Goal: Communication & Community: Participate in discussion

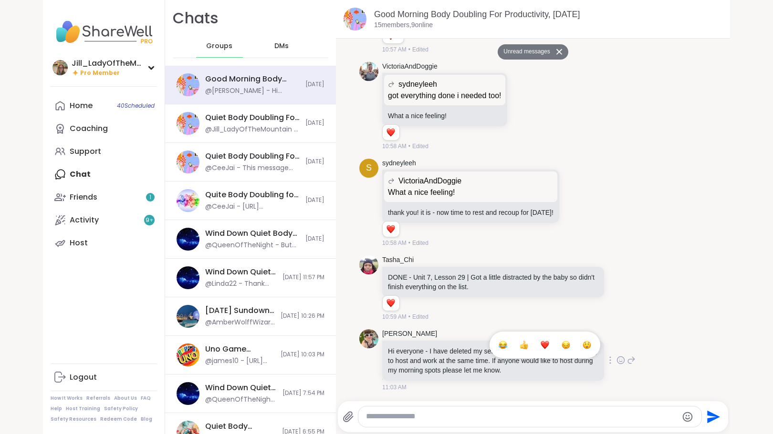
click at [540, 343] on div "Select Reaction: Heart" at bounding box center [544, 345] width 9 height 9
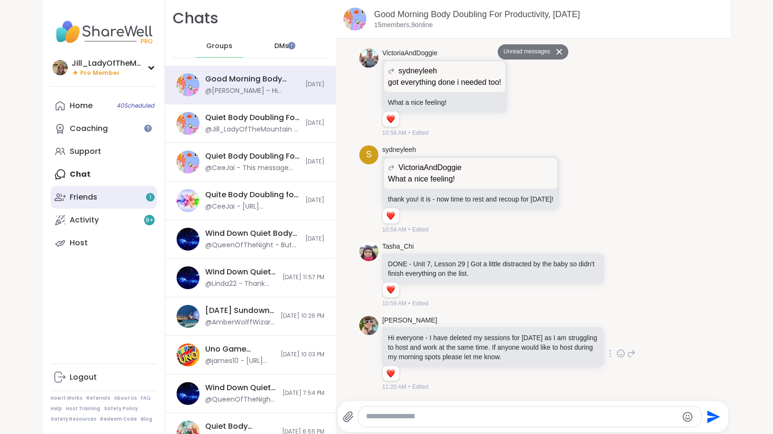
click at [131, 202] on link "Friends 1" at bounding box center [104, 197] width 106 height 23
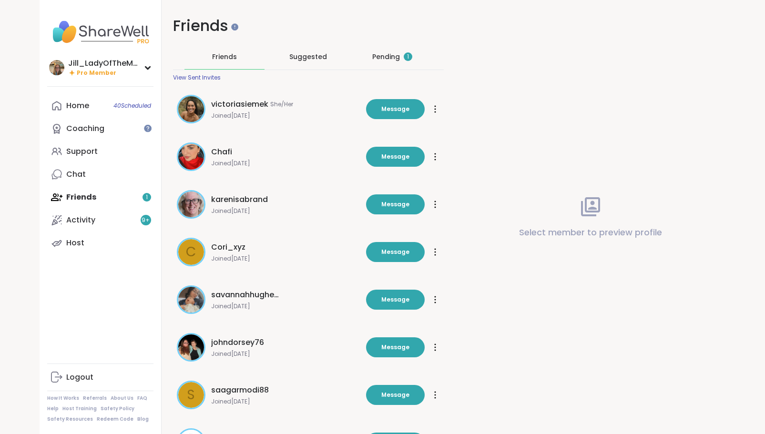
click at [402, 55] on div "Pending 1" at bounding box center [392, 57] width 40 height 10
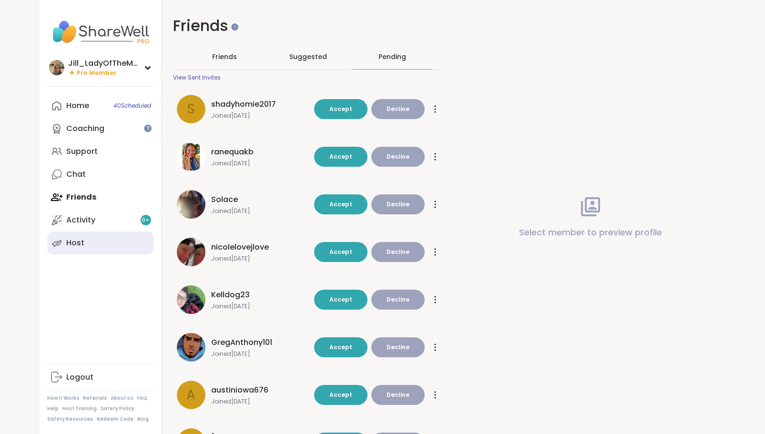
click at [112, 245] on link "Host" at bounding box center [100, 243] width 106 height 23
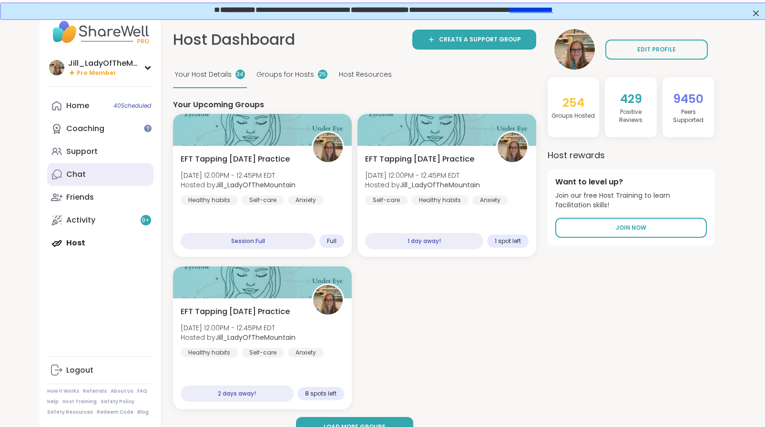
click at [115, 168] on link "Chat" at bounding box center [100, 174] width 106 height 23
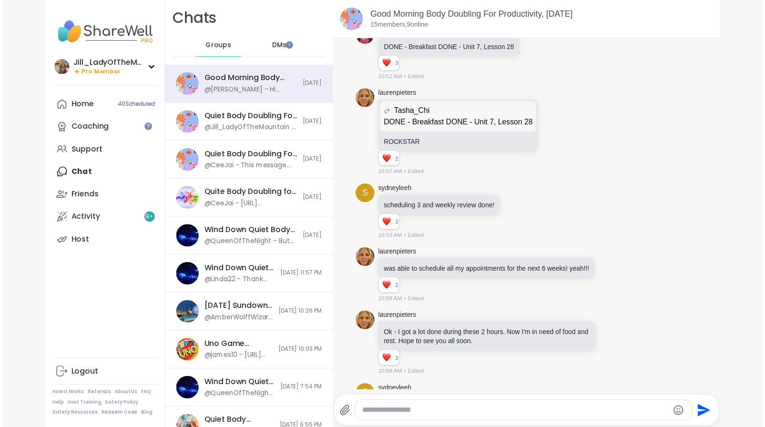
scroll to position [1869, 0]
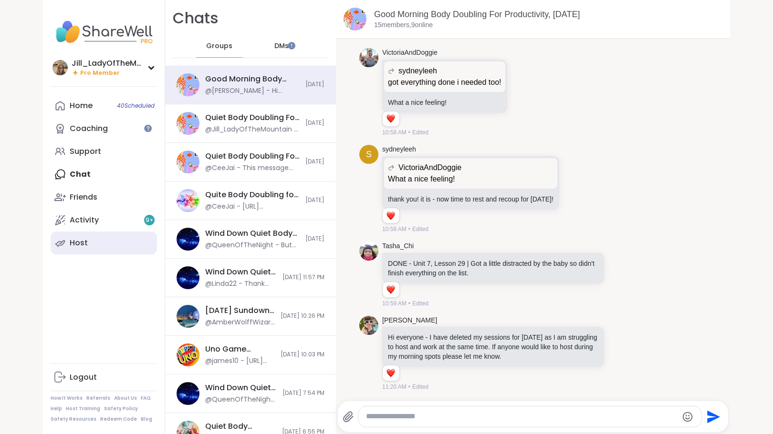
click at [103, 242] on link "Host" at bounding box center [104, 243] width 106 height 23
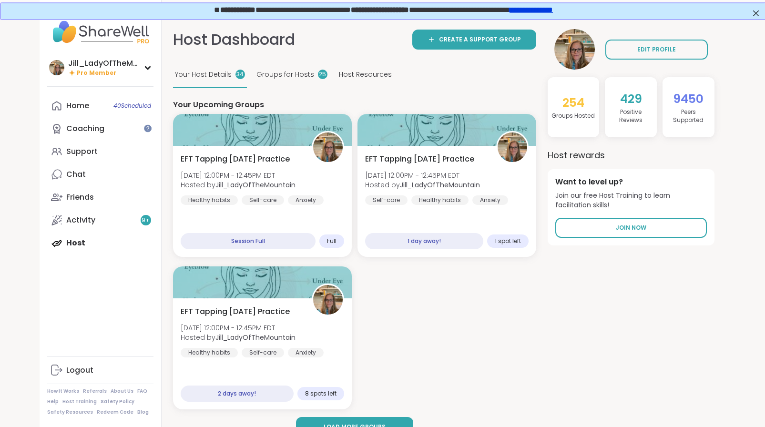
scroll to position [0, 2]
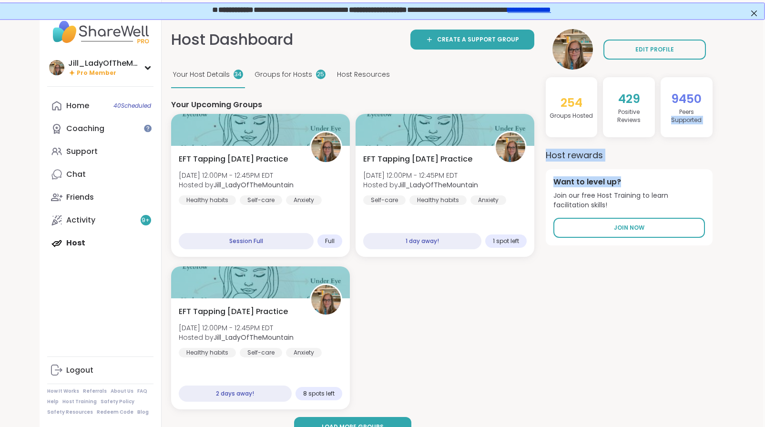
drag, startPoint x: 763, startPoint y: 103, endPoint x: 772, endPoint y: 176, distance: 73.5
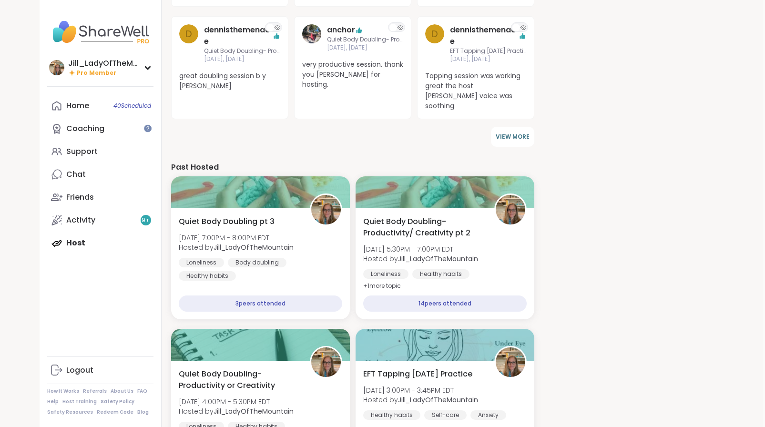
scroll to position [552, 2]
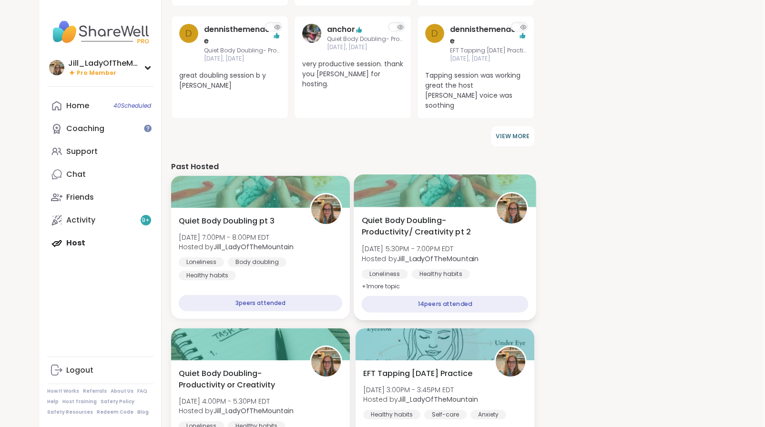
click at [413, 254] on b "Jill_LadyOfTheMountain" at bounding box center [438, 259] width 82 height 10
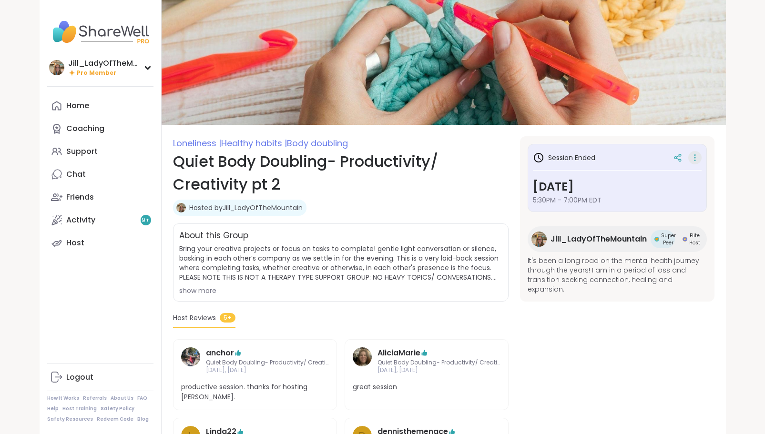
click at [698, 157] on icon at bounding box center [696, 157] width 10 height 13
click at [643, 196] on button "Copy Session" at bounding box center [644, 204] width 107 height 21
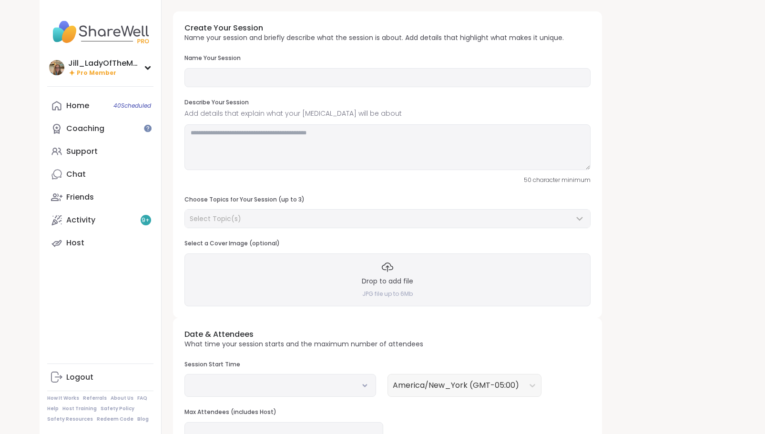
type input "**********"
type textarea "**********"
type input "**"
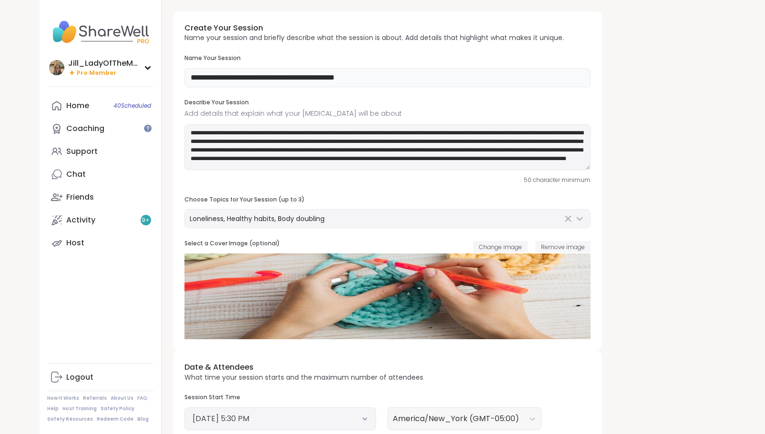
click at [433, 78] on input "**********" at bounding box center [388, 77] width 406 height 19
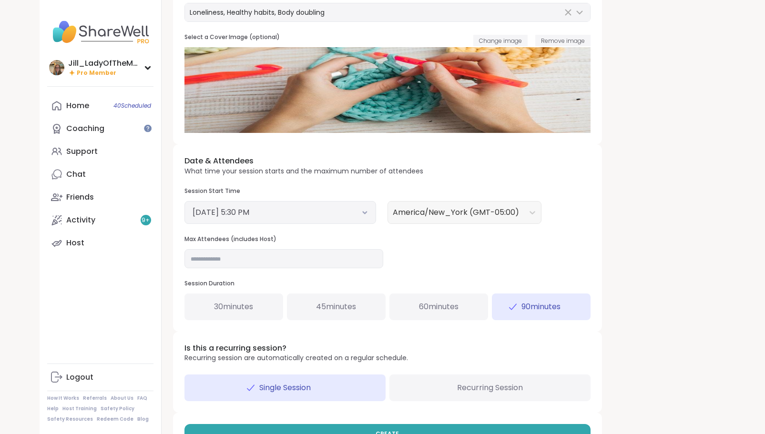
scroll to position [237, 0]
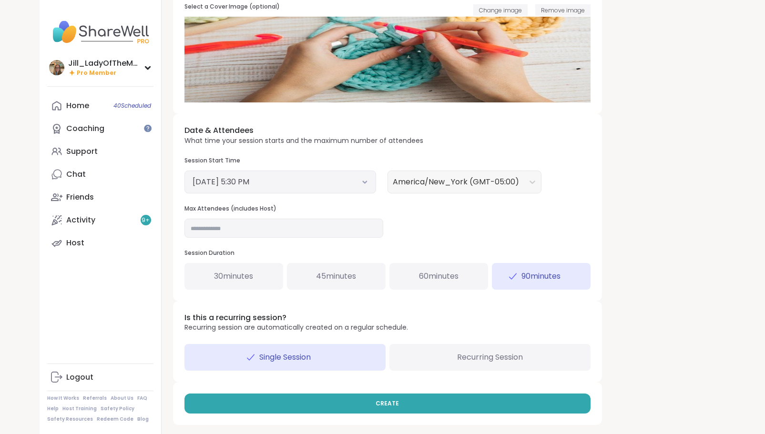
type input "**********"
click at [369, 180] on div "September 14, 2025 5:30 PM" at bounding box center [281, 182] width 192 height 23
click at [360, 183] on button "September 14, 2025 5:30 PM" at bounding box center [280, 181] width 175 height 11
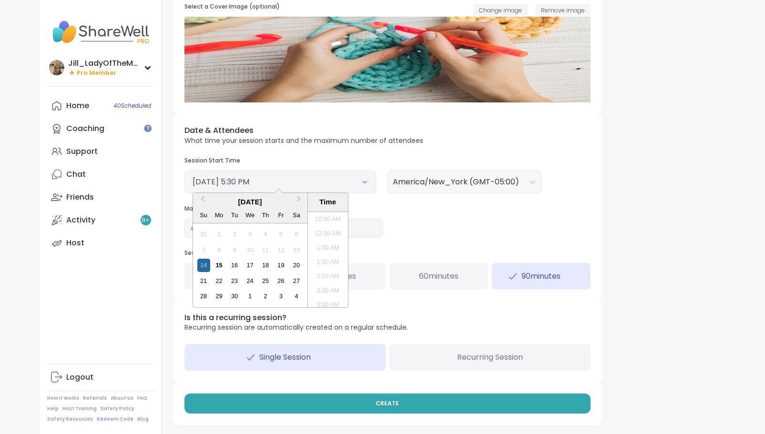
scroll to position [460, 0]
click at [218, 265] on div "15" at bounding box center [219, 265] width 13 height 13
click at [320, 257] on li "5:30 PM" at bounding box center [328, 260] width 41 height 14
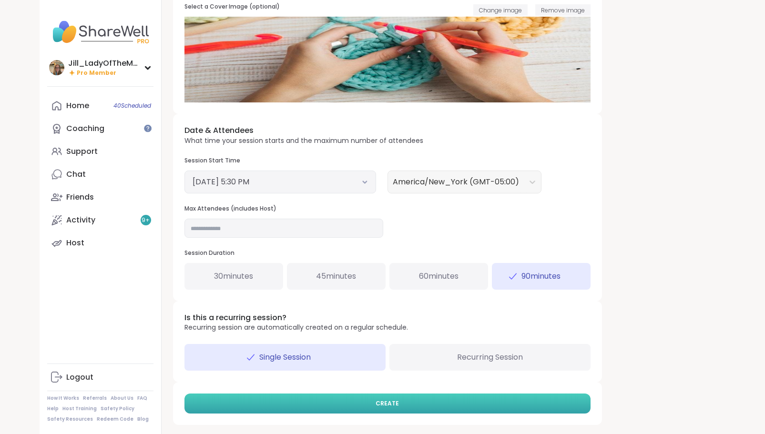
click at [391, 405] on span "CREATE" at bounding box center [387, 404] width 23 height 9
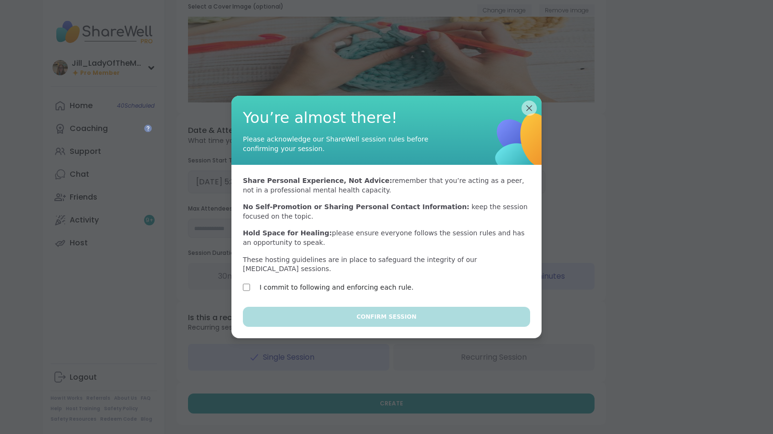
click at [368, 277] on div "Share Personal Experience, Not Advice: remember that you’re acting as a peer, n…" at bounding box center [386, 236] width 310 height 142
click at [362, 282] on label "I commit to following and enforcing each rule." at bounding box center [336, 287] width 154 height 11
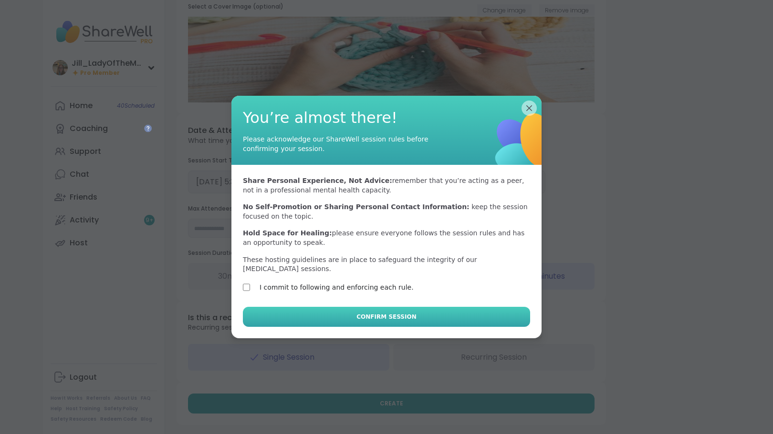
click at [367, 313] on span "Confirm Session" at bounding box center [386, 317] width 60 height 9
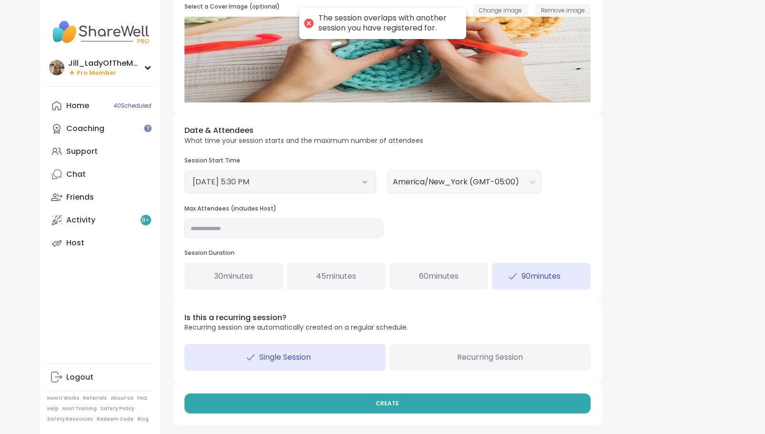
click at [367, 178] on button "September 15, 2025 5:30 PM" at bounding box center [280, 181] width 175 height 11
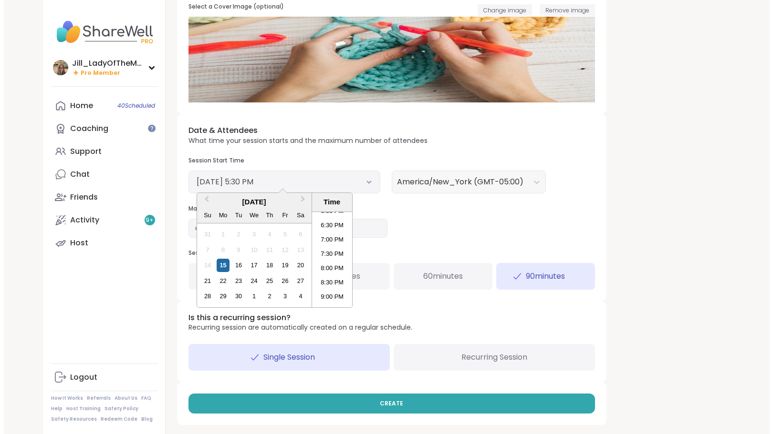
scroll to position [531, 0]
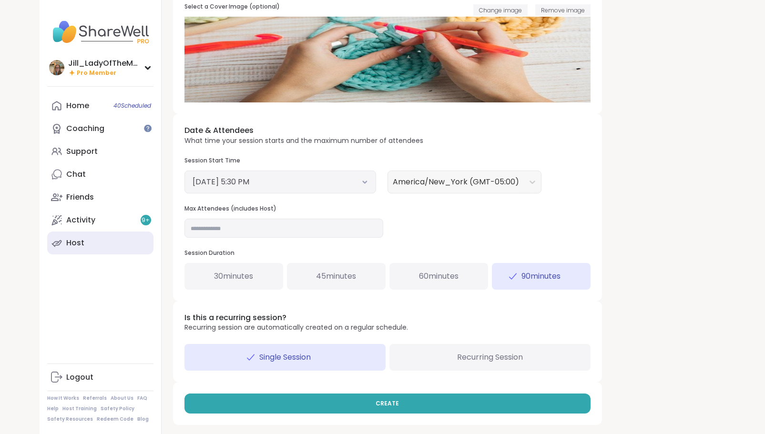
click at [107, 237] on link "Host" at bounding box center [100, 243] width 106 height 23
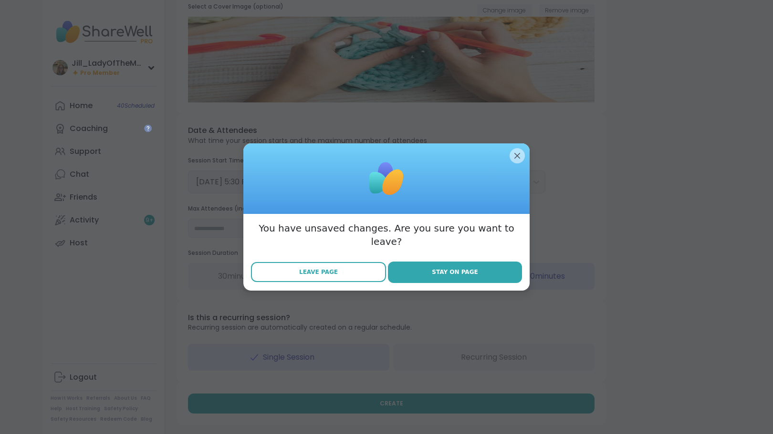
click at [350, 266] on button "Leave Page" at bounding box center [318, 272] width 135 height 20
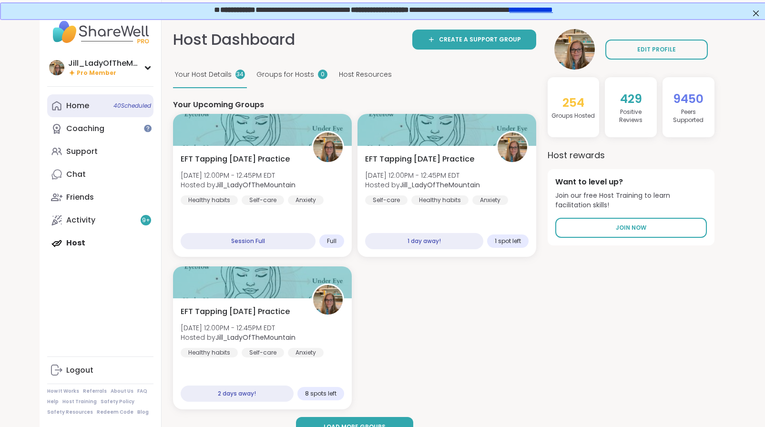
click at [122, 111] on link "Home 40 Scheduled" at bounding box center [100, 105] width 106 height 23
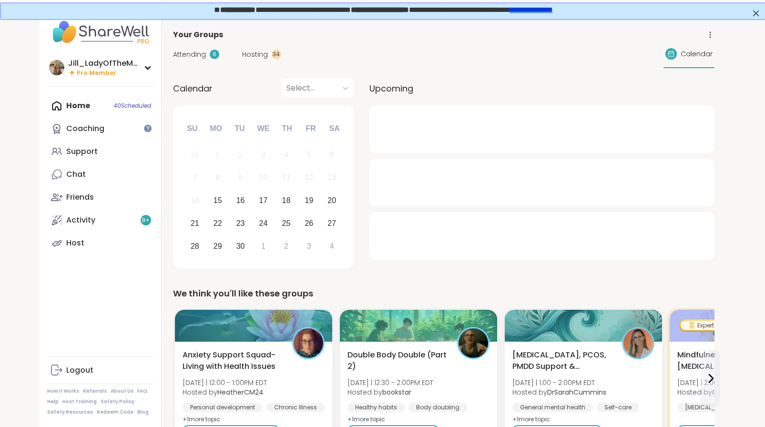
click at [197, 50] on span "Attending" at bounding box center [189, 55] width 33 height 10
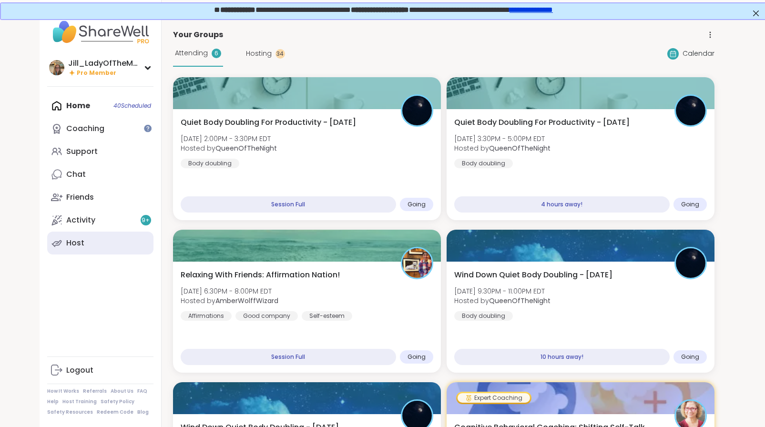
click at [120, 252] on link "Host" at bounding box center [100, 243] width 106 height 23
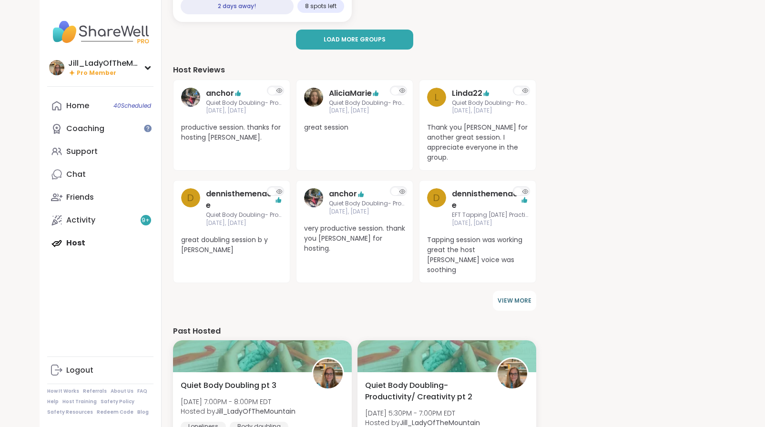
scroll to position [412, 0]
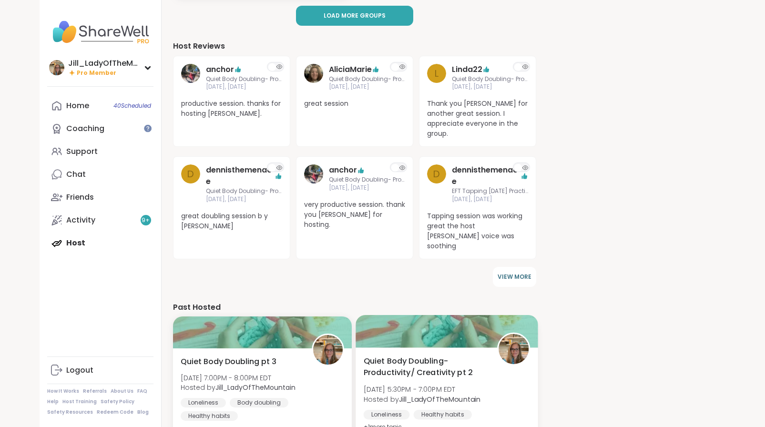
click at [443, 361] on div "Quiet Body Doubling- Productivity/ Creativity pt 2 Sun, Sep 14 | 5:30PM - 7:00P…" at bounding box center [446, 395] width 167 height 78
click at [84, 239] on div "Home 40 Scheduled Coaching Support Chat 1 Friends Activity 9 + Host" at bounding box center [100, 174] width 106 height 160
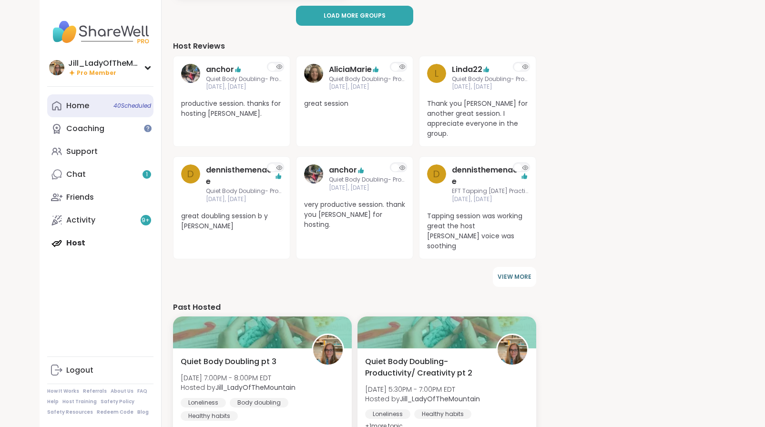
click at [124, 110] on link "Home 40 Scheduled" at bounding box center [100, 105] width 106 height 23
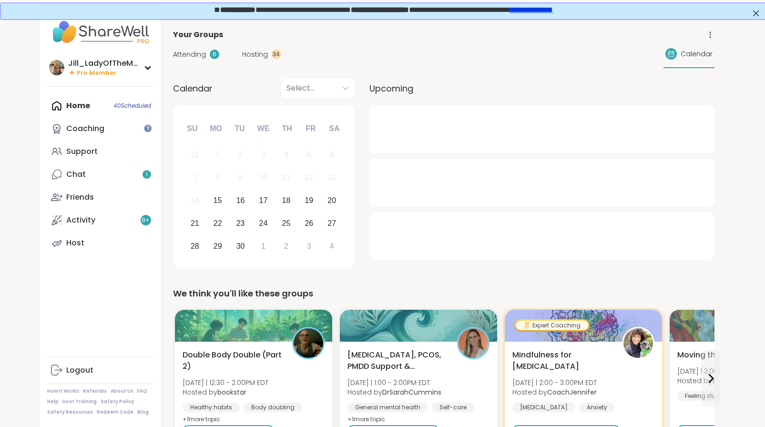
click at [241, 52] on div "Attending 6 Hosting 34" at bounding box center [227, 55] width 108 height 10
click at [254, 52] on span "Hosting" at bounding box center [255, 55] width 26 height 10
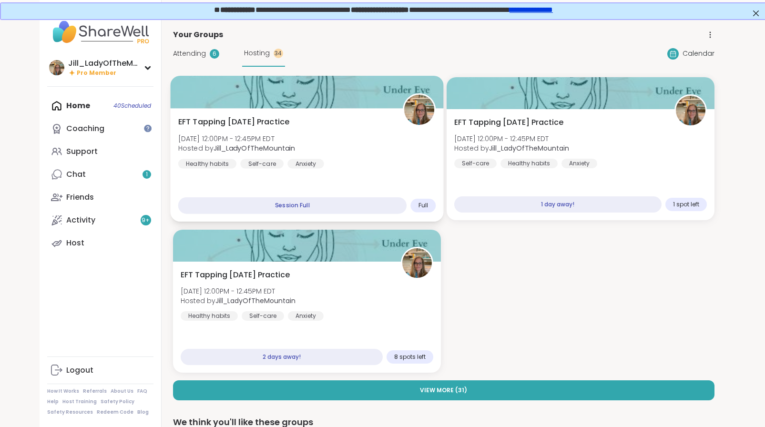
click at [305, 137] on div "EFT Tapping Monday Practice Mon, Sep 15 | 12:00PM - 12:45PM EDT Hosted by Jill_…" at bounding box center [307, 142] width 258 height 52
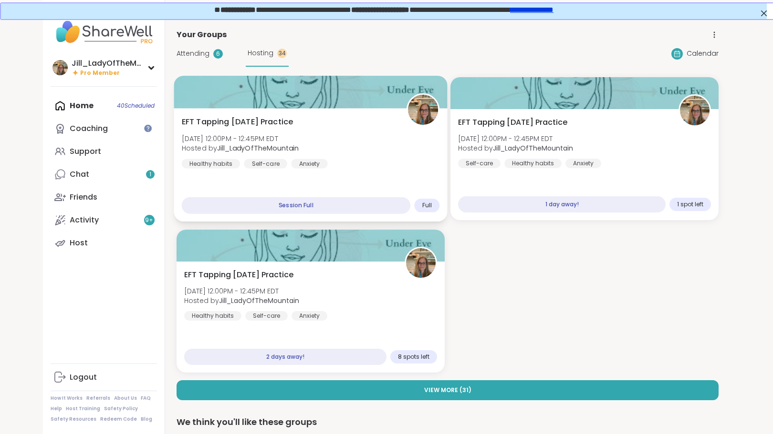
click at [305, 137] on div "EFT Tapping Monday Practice Mon, Sep 15 | 12:00PM - 12:45PM EDT Hosted by Jill_…" at bounding box center [311, 142] width 258 height 52
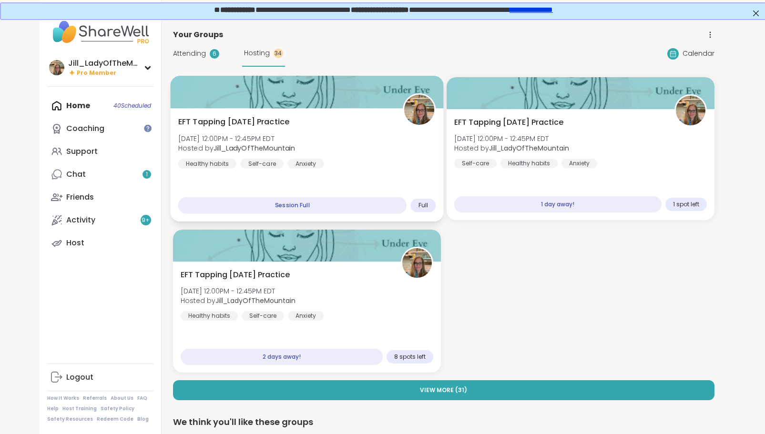
click at [340, 155] on div "EFT Tapping Monday Practice Mon, Sep 15 | 12:00PM - 12:45PM EDT Hosted by Jill_…" at bounding box center [307, 142] width 258 height 52
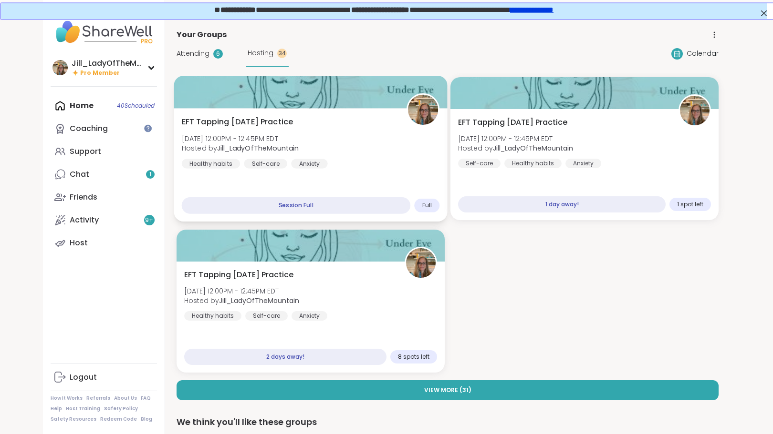
click at [340, 155] on div "EFT Tapping Monday Practice Mon, Sep 15 | 12:00PM - 12:45PM EDT Hosted by Jill_…" at bounding box center [311, 142] width 258 height 52
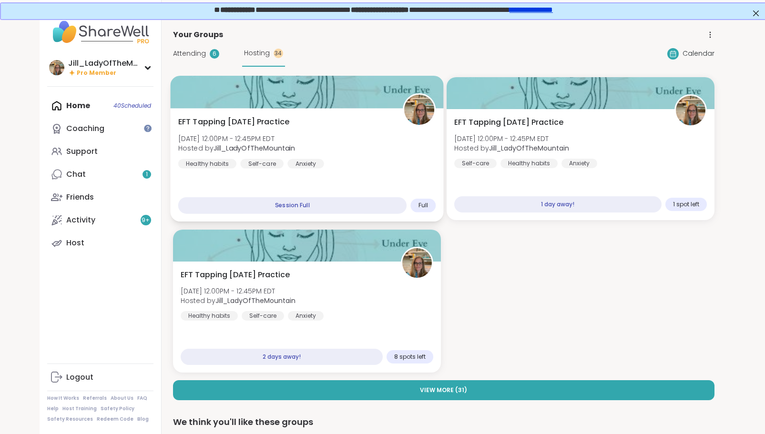
click at [340, 155] on div "EFT Tapping Monday Practice Mon, Sep 15 | 12:00PM - 12:45PM EDT Hosted by Jill_…" at bounding box center [307, 142] width 258 height 52
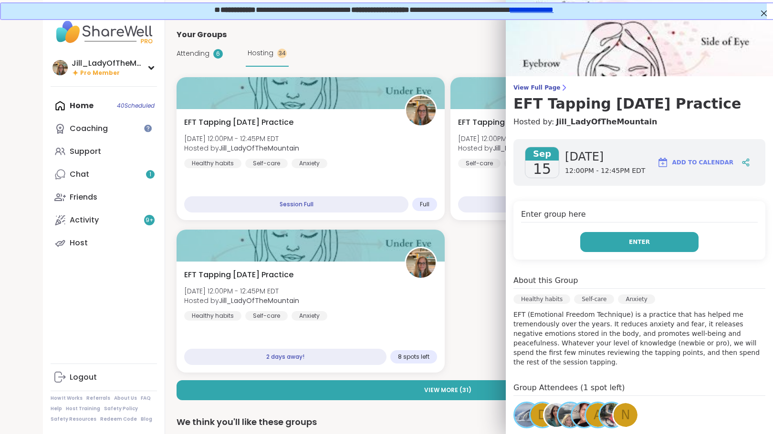
click at [629, 244] on span "Enter" at bounding box center [639, 242] width 21 height 9
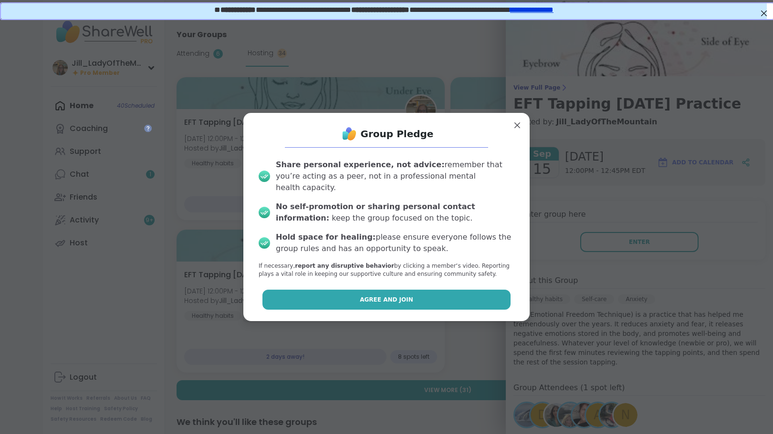
click at [408, 292] on button "Agree and Join" at bounding box center [386, 300] width 248 height 20
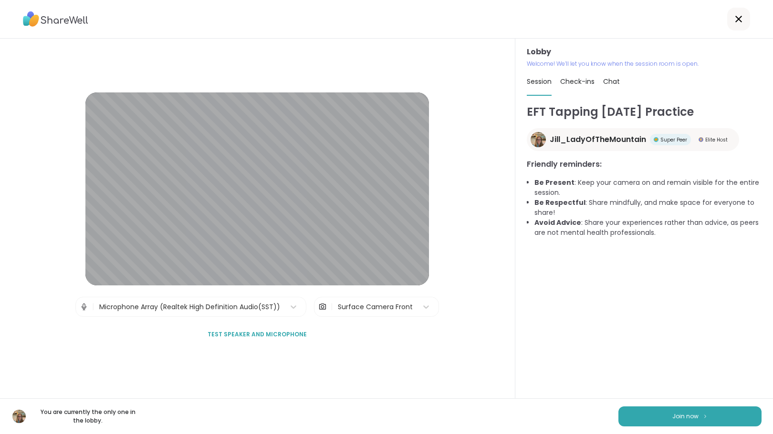
click at [432, 239] on div "Lobby | Microphone Array (Realtek High Definition Audio(SST)) | Surface Camera …" at bounding box center [257, 219] width 515 height 360
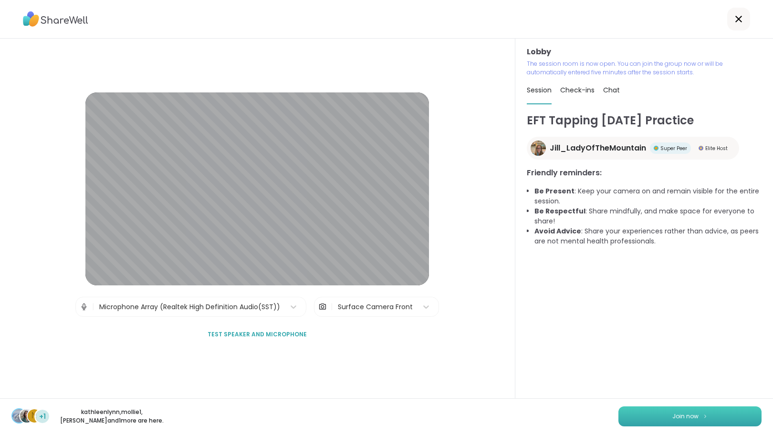
click at [672, 417] on span "Join now" at bounding box center [685, 417] width 26 height 9
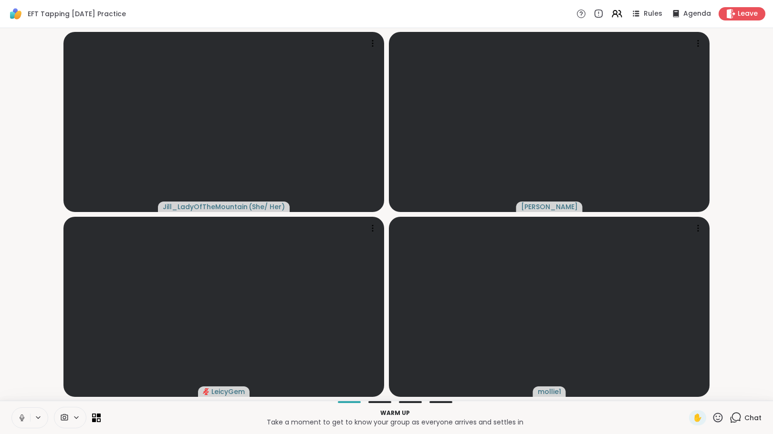
click at [732, 418] on icon at bounding box center [735, 418] width 12 height 12
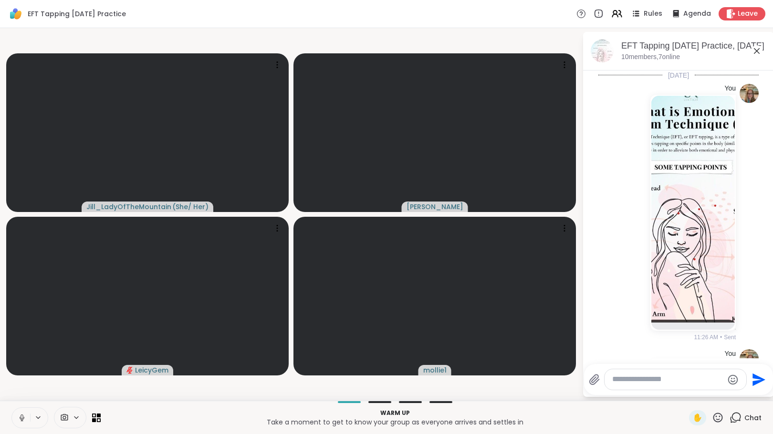
scroll to position [284, 0]
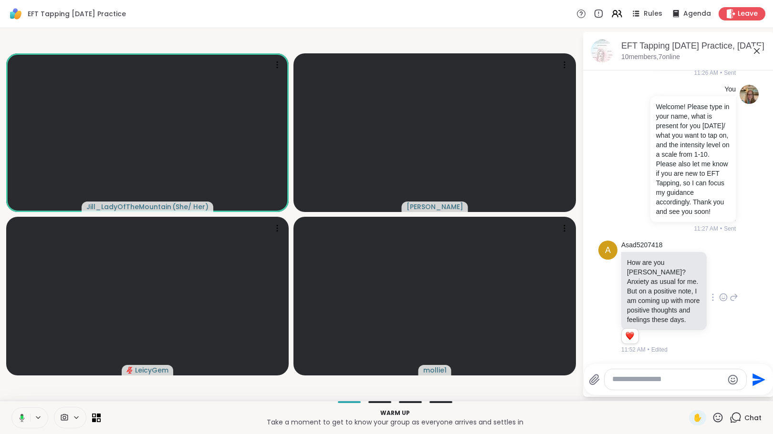
click at [668, 382] on textarea "Type your message" at bounding box center [667, 380] width 111 height 10
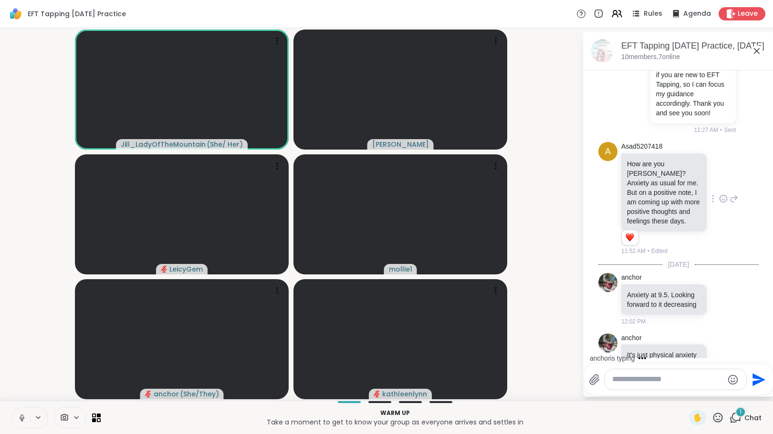
scroll to position [423, 0]
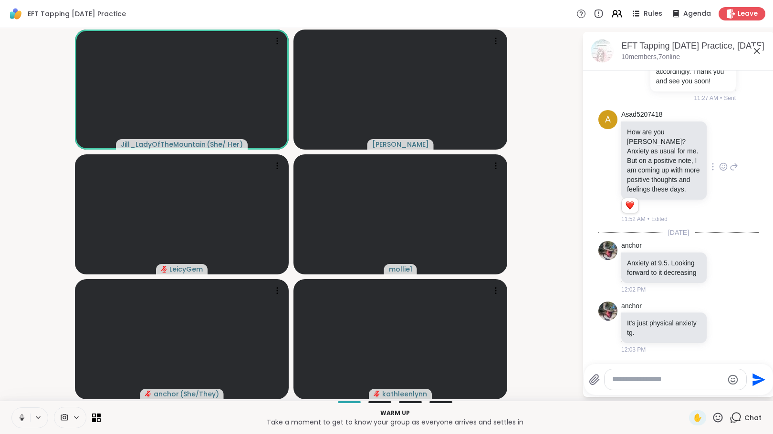
click at [729, 161] on icon at bounding box center [733, 166] width 9 height 11
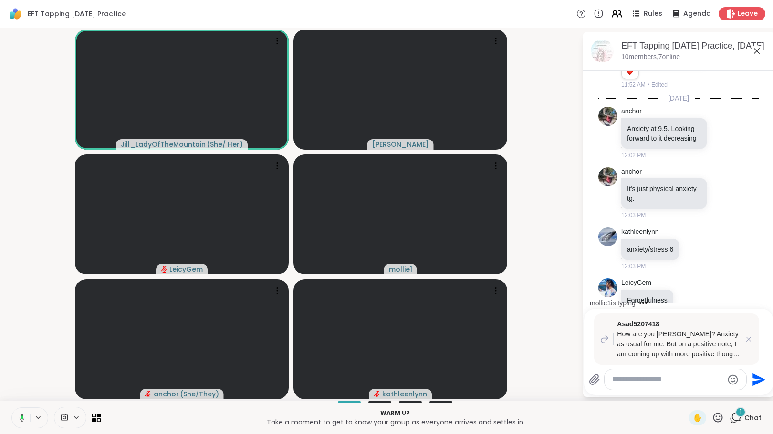
scroll to position [581, 0]
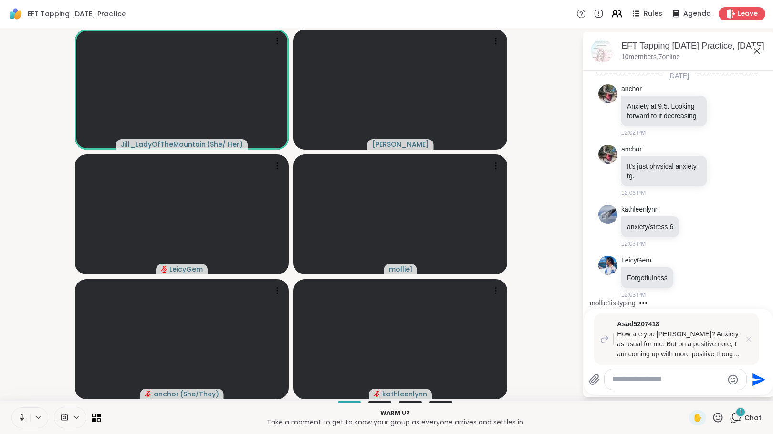
click at [748, 340] on icon at bounding box center [748, 339] width 5 height 5
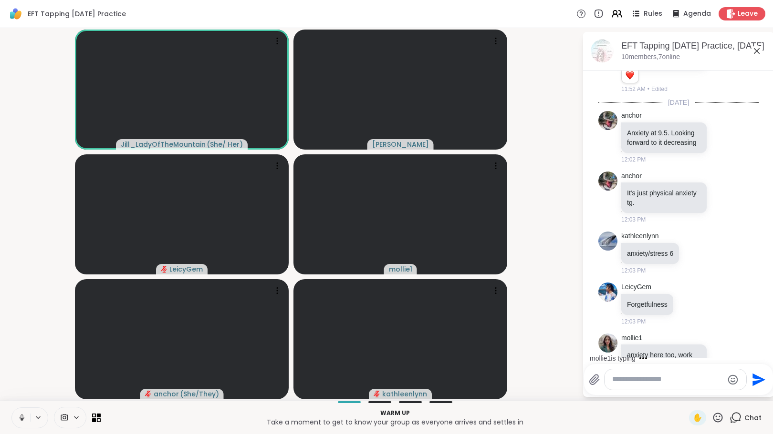
scroll to position [595, 0]
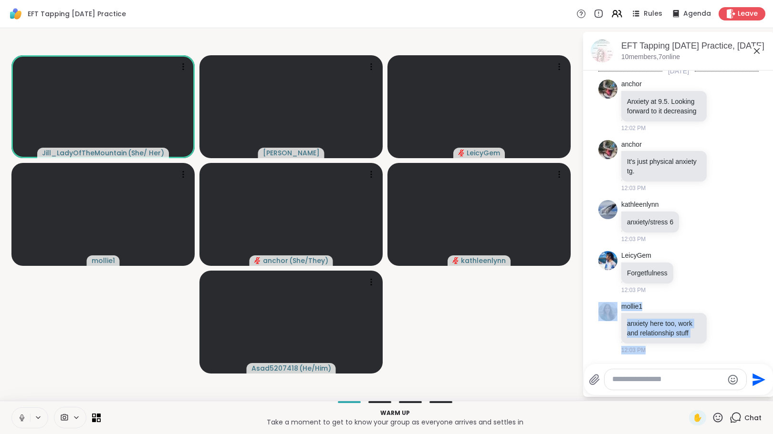
drag, startPoint x: 766, startPoint y: 294, endPoint x: 763, endPoint y: 278, distance: 15.7
click at [763, 278] on html "EFT Tapping Monday Practice Rules Agenda Leave Jill_LadyOfTheMountain ( She/ He…" at bounding box center [386, 217] width 773 height 434
click at [727, 302] on div "mollie1 anxiety here too, work and relationship stuff 12:03 PM" at bounding box center [679, 328] width 117 height 53
click at [675, 381] on textarea "Type your message" at bounding box center [667, 380] width 111 height 10
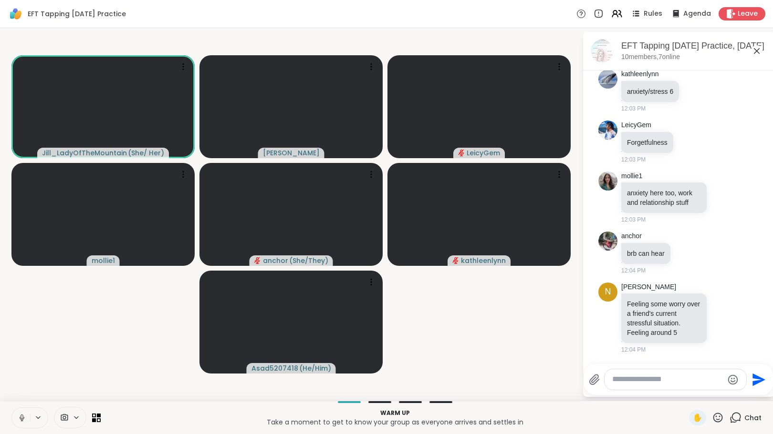
scroll to position [725, 0]
click at [629, 14] on icon at bounding box center [635, 14] width 12 height 12
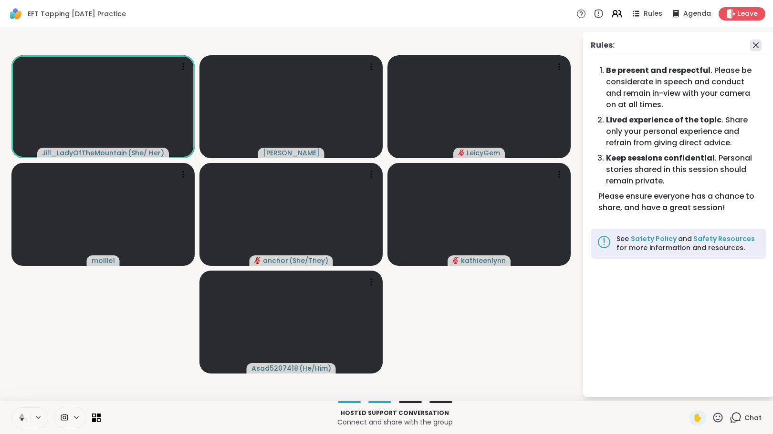
click at [755, 46] on icon at bounding box center [755, 45] width 11 height 11
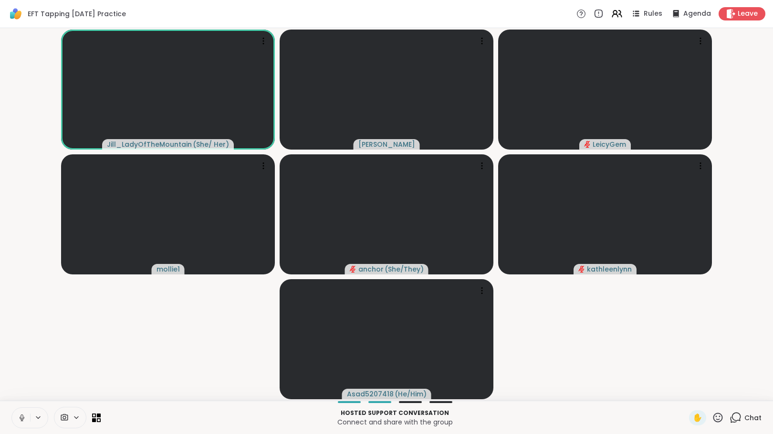
click at [732, 414] on icon at bounding box center [736, 417] width 9 height 9
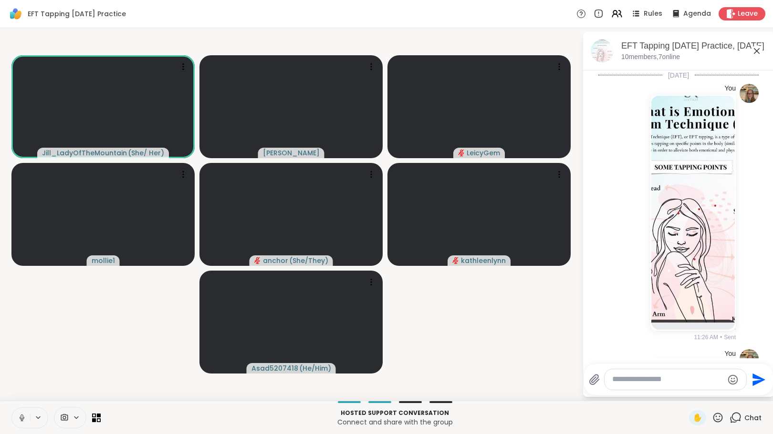
scroll to position [716, 0]
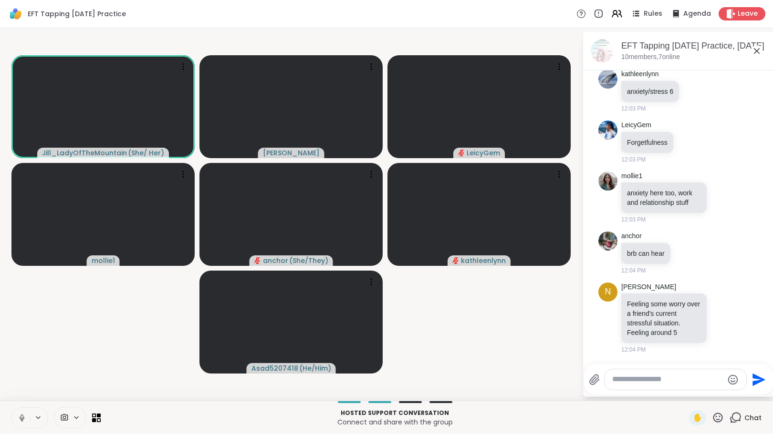
click at [665, 382] on textarea "Type your message" at bounding box center [667, 380] width 111 height 10
click at [646, 381] on textarea "Type your message" at bounding box center [667, 380] width 111 height 10
click at [618, 381] on textarea "Type your message" at bounding box center [667, 380] width 111 height 10
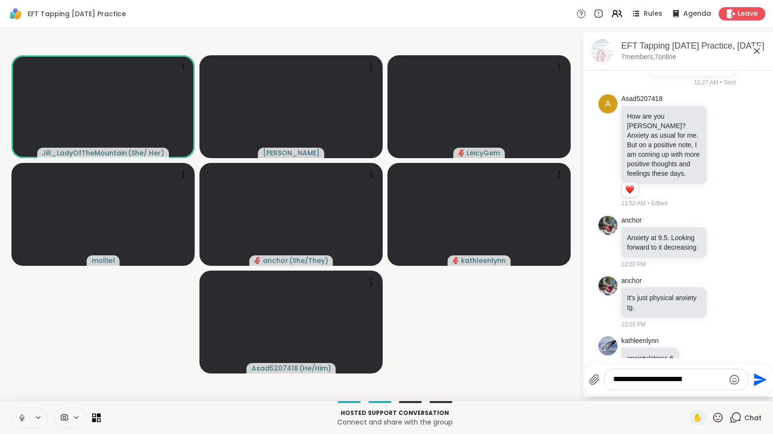
scroll to position [410, 0]
drag, startPoint x: 758, startPoint y: 227, endPoint x: 759, endPoint y: 240, distance: 13.0
click at [759, 240] on div "Today You 11:26 AM • Sent You Welcome! Please type in your name, what is presen…" at bounding box center [678, 215] width 191 height 288
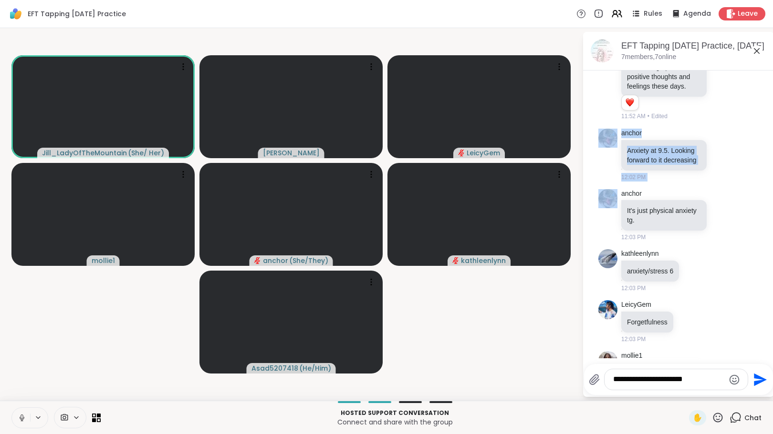
scroll to position [510, 0]
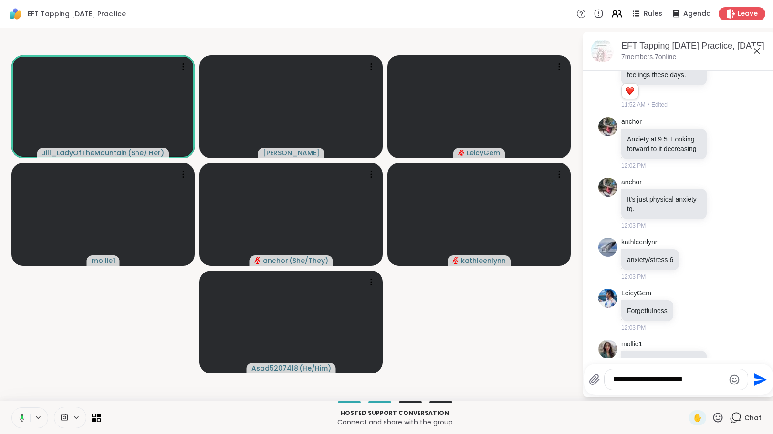
click at [744, 235] on li "anchor It's just physical anxiety tg. 12:03 PM" at bounding box center [678, 204] width 173 height 61
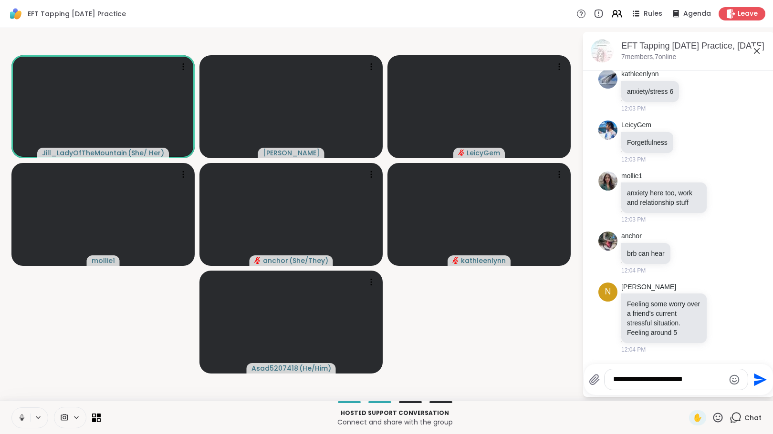
scroll to position [716, 0]
click at [705, 382] on textarea "**********" at bounding box center [668, 380] width 111 height 10
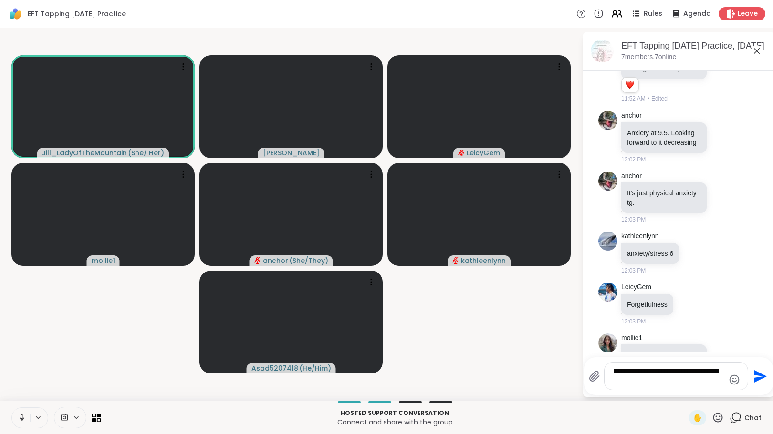
scroll to position [722, 0]
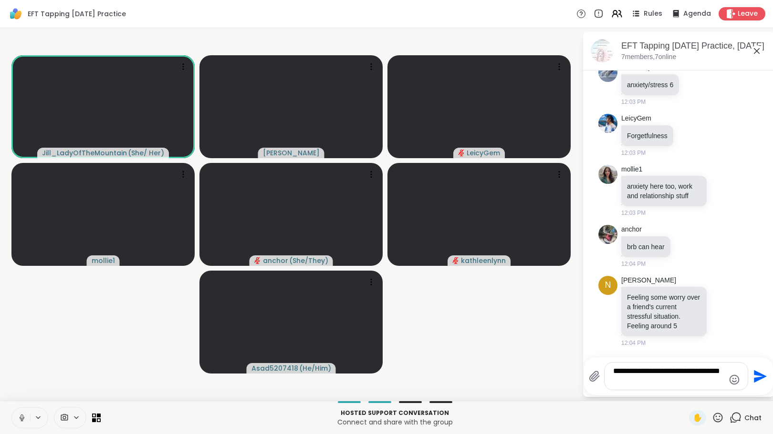
click at [685, 389] on div "**********" at bounding box center [675, 376] width 143 height 27
click at [679, 382] on textarea "**********" at bounding box center [668, 377] width 111 height 20
type textarea "**********"
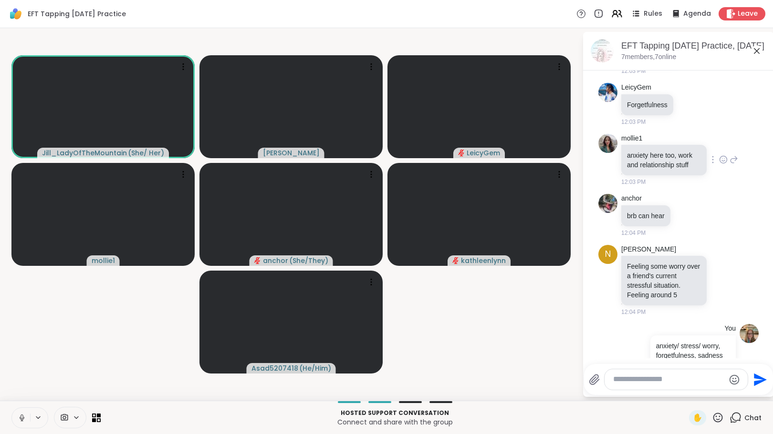
scroll to position [786, 0]
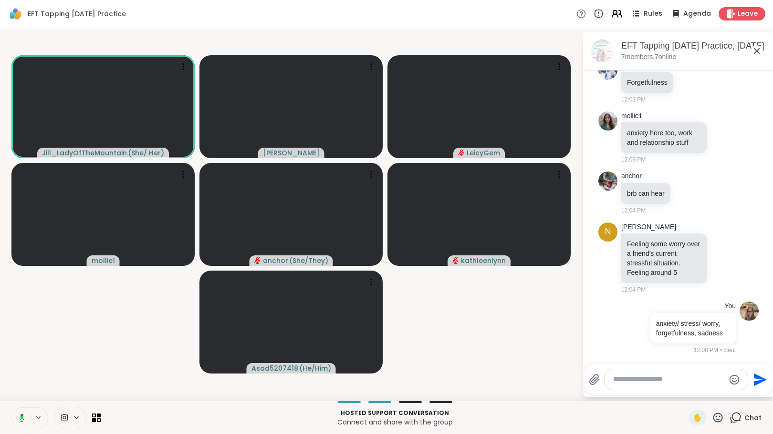
click at [613, 14] on icon at bounding box center [615, 12] width 4 height 4
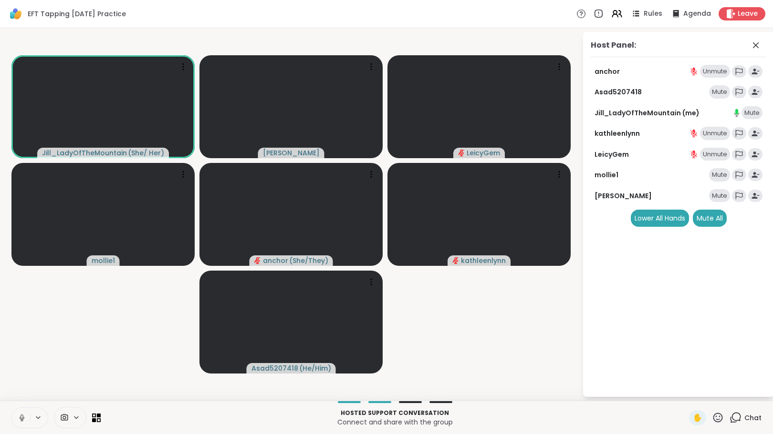
click at [722, 92] on div "Mute" at bounding box center [719, 91] width 21 height 13
click at [717, 177] on div "Mute" at bounding box center [719, 174] width 21 height 13
click at [719, 199] on div "Mute" at bounding box center [719, 195] width 21 height 13
click at [754, 46] on icon at bounding box center [755, 45] width 11 height 11
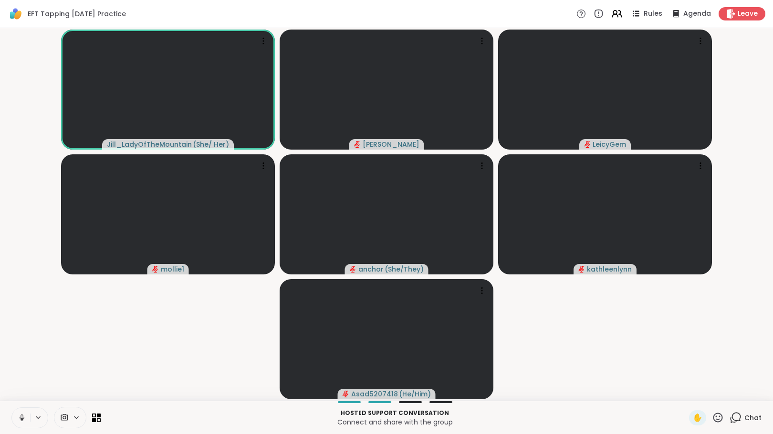
click at [729, 421] on icon at bounding box center [735, 418] width 12 height 12
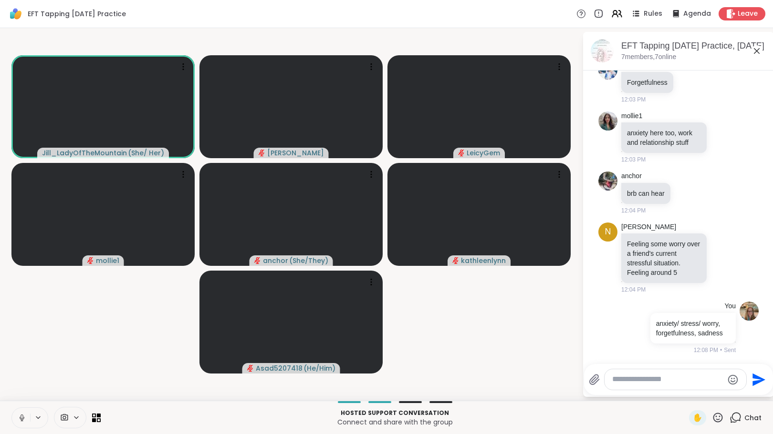
click at [683, 381] on textarea "Type your message" at bounding box center [667, 380] width 111 height 10
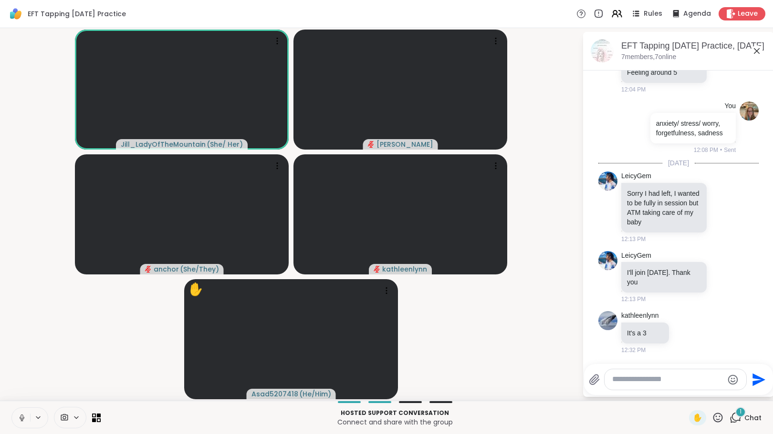
scroll to position [996, 0]
click at [682, 329] on icon at bounding box center [685, 333] width 9 height 10
click at [678, 314] on button "Select Reaction: Heart" at bounding box center [685, 317] width 19 height 19
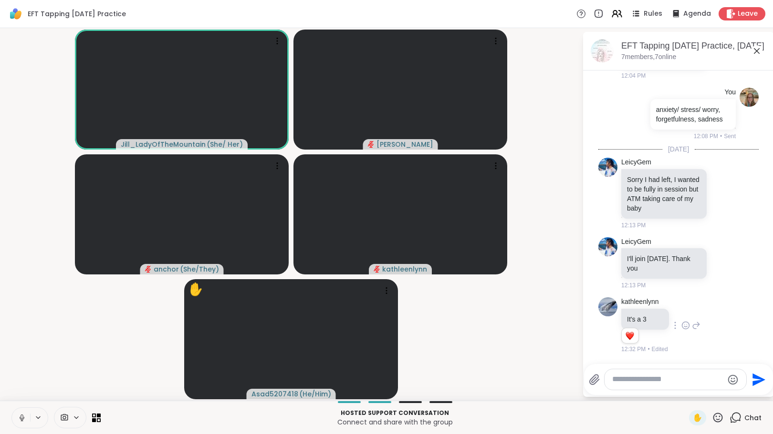
click at [678, 314] on div "kathleenlynn It's a 3 1 1 12:32 PM • Edited" at bounding box center [660, 326] width 79 height 57
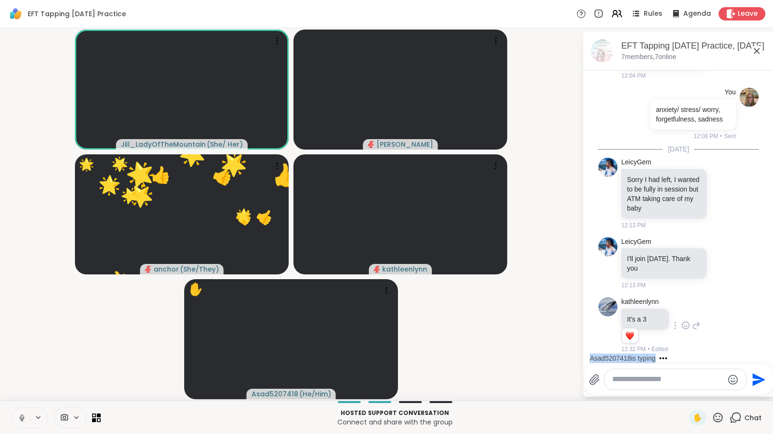
click at [654, 383] on textarea "Type your message" at bounding box center [667, 380] width 111 height 10
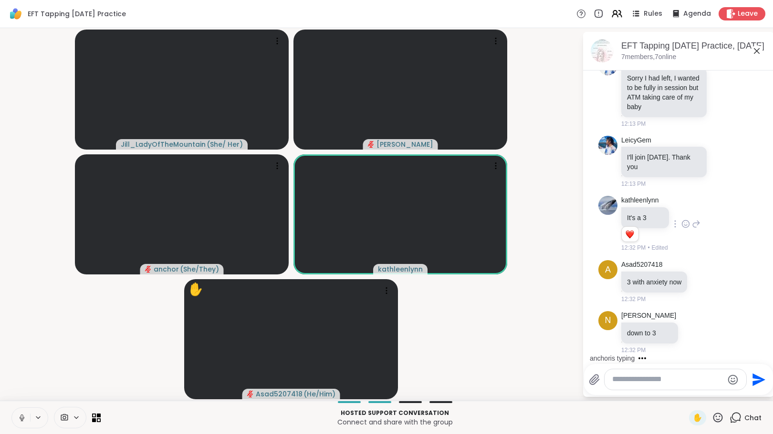
scroll to position [1111, 0]
click at [691, 329] on icon at bounding box center [694, 332] width 7 height 7
click at [690, 316] on div "Select Reaction: Heart" at bounding box center [694, 317] width 9 height 9
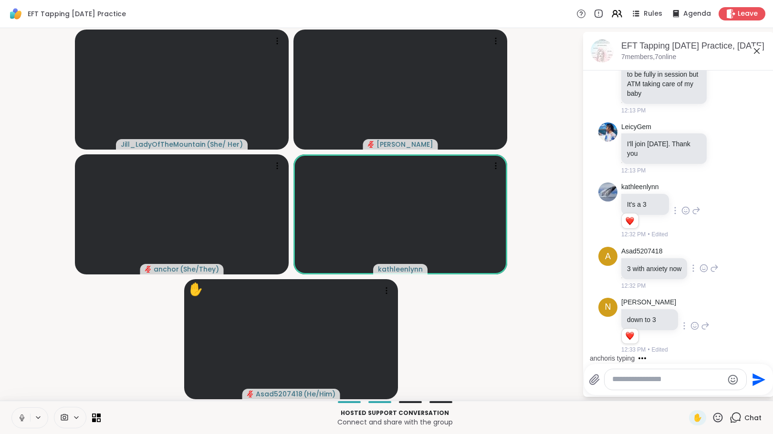
click at [704, 268] on icon at bounding box center [703, 269] width 9 height 10
click at [702, 254] on div "Select Reaction: Heart" at bounding box center [703, 253] width 9 height 9
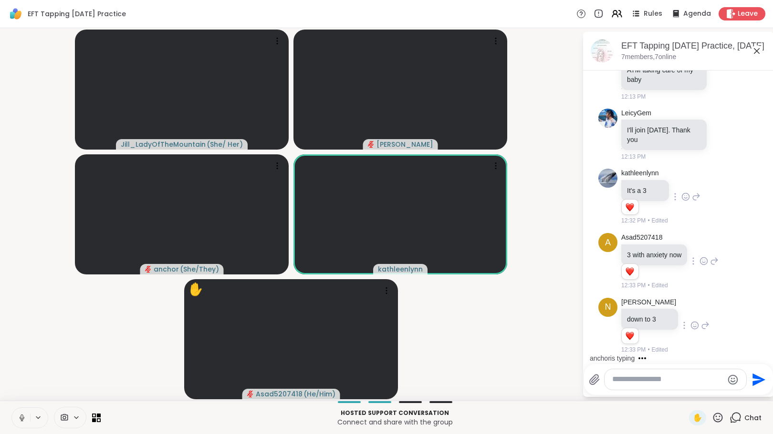
scroll to position [1217, 0]
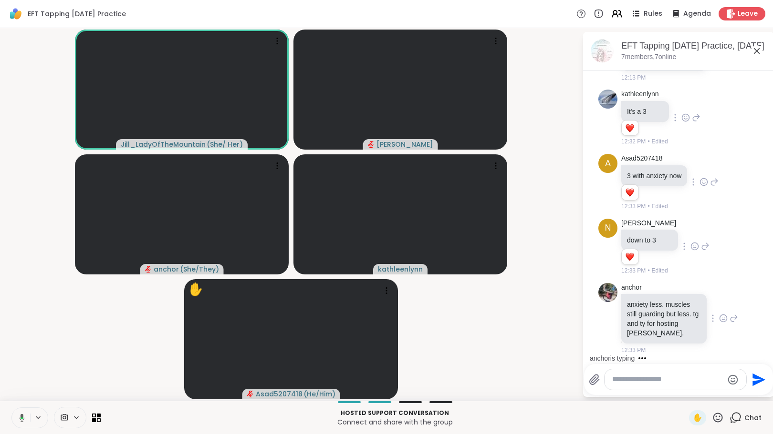
click at [719, 318] on icon at bounding box center [723, 319] width 9 height 10
click at [719, 305] on div "Select Reaction: Heart" at bounding box center [723, 303] width 9 height 9
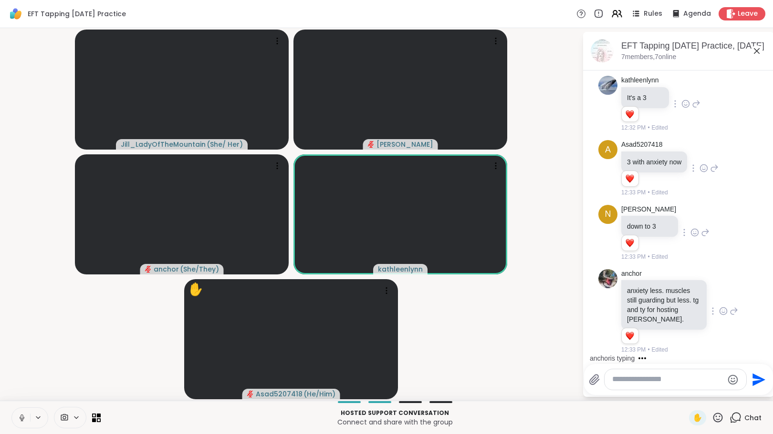
click at [666, 382] on textarea "Type your message" at bounding box center [667, 380] width 111 height 10
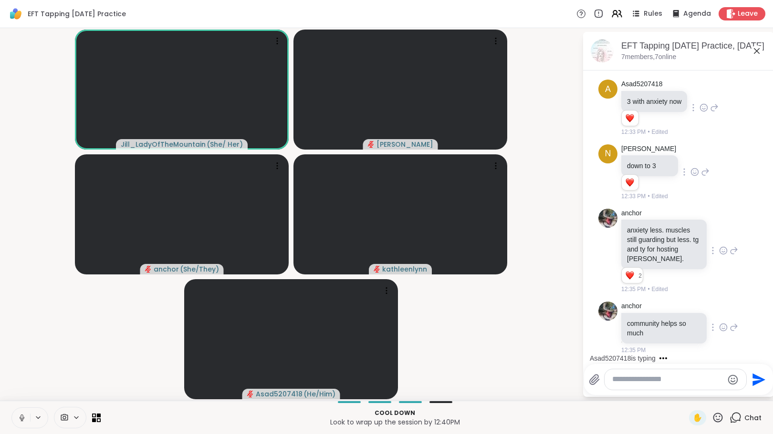
scroll to position [1371, 0]
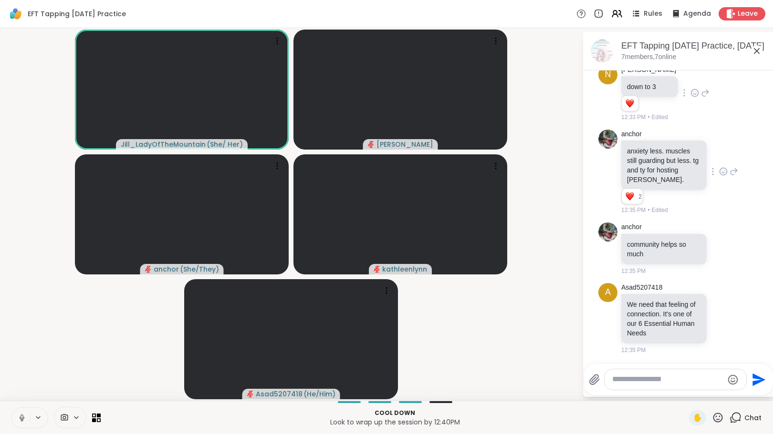
click at [657, 381] on textarea "Type your message" at bounding box center [667, 380] width 111 height 10
click at [719, 316] on icon at bounding box center [723, 319] width 9 height 10
click at [719, 302] on div "Select Reaction: Heart" at bounding box center [723, 303] width 9 height 9
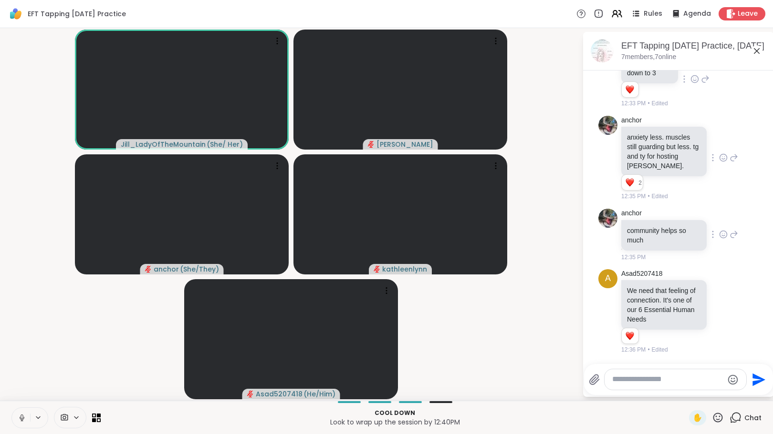
click at [719, 235] on icon at bounding box center [723, 235] width 9 height 10
click at [719, 219] on div "Select Reaction: Heart" at bounding box center [723, 219] width 9 height 9
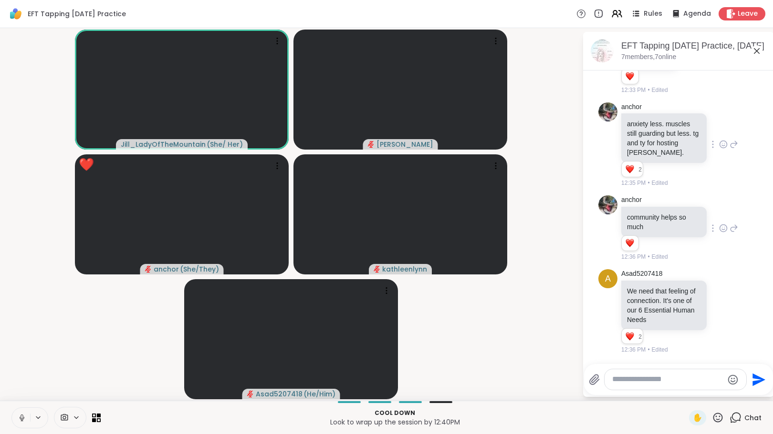
scroll to position [1398, 0]
click at [655, 382] on textarea "Type your message" at bounding box center [667, 380] width 111 height 10
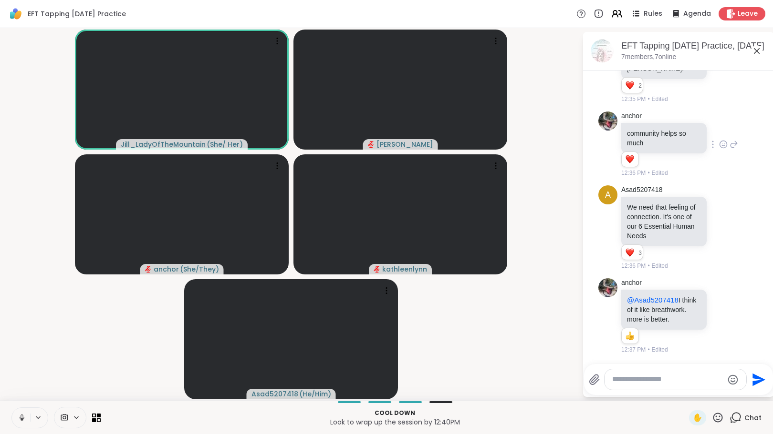
scroll to position [1492, 0]
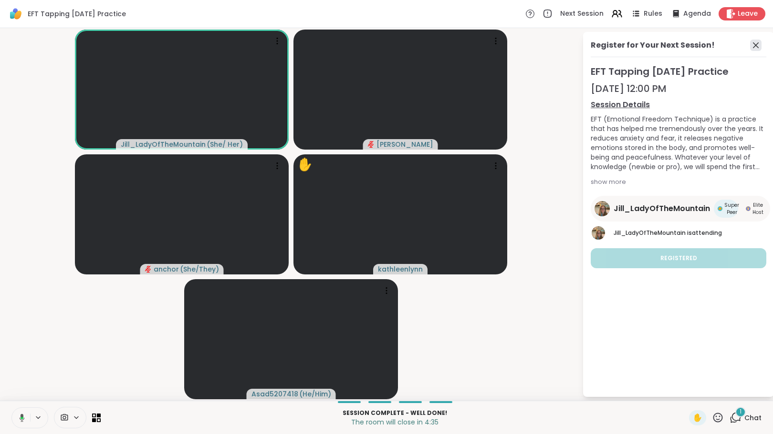
click at [754, 45] on icon at bounding box center [755, 45] width 11 height 11
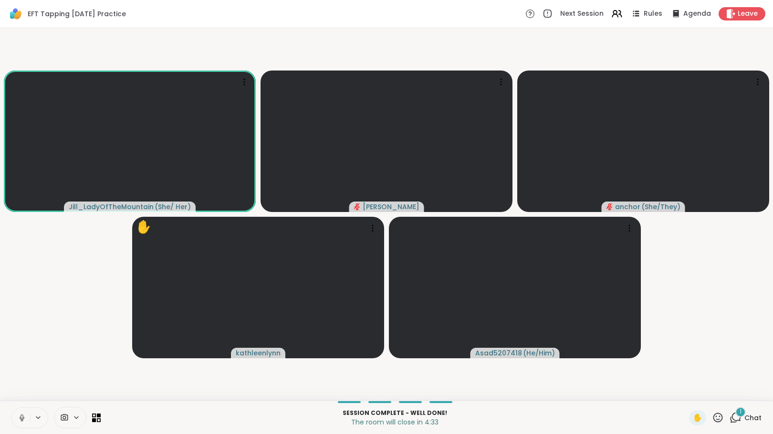
click at [729, 415] on icon at bounding box center [735, 418] width 12 height 12
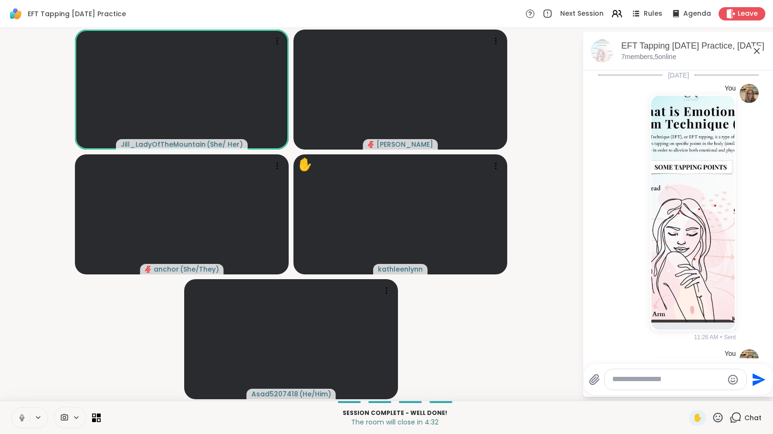
scroll to position [1594, 0]
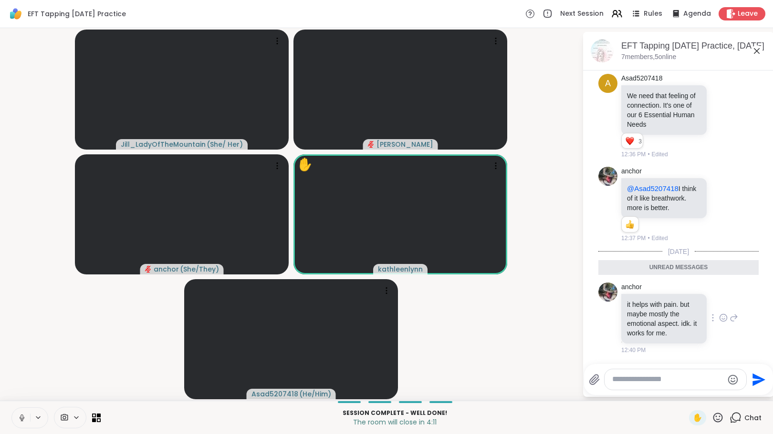
click at [719, 314] on icon at bounding box center [723, 318] width 9 height 10
click at [719, 302] on div "Select Reaction: Heart" at bounding box center [723, 303] width 9 height 9
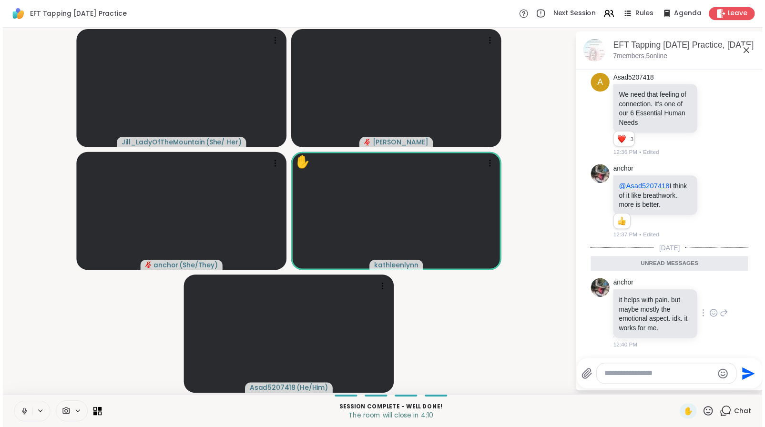
scroll to position [1607, 0]
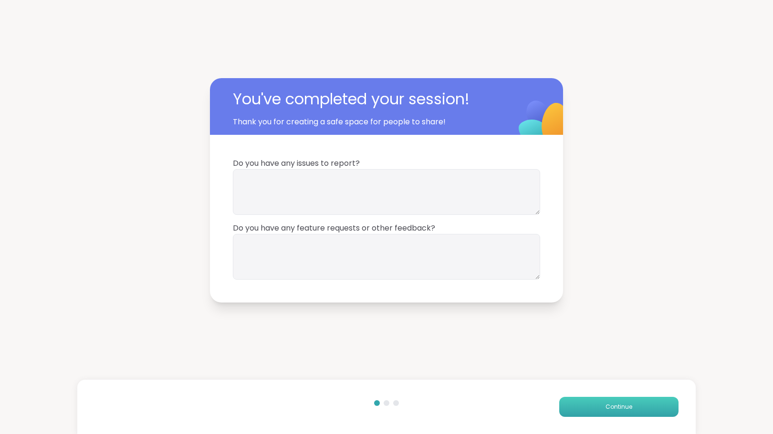
click at [605, 405] on span "Continue" at bounding box center [618, 407] width 27 height 9
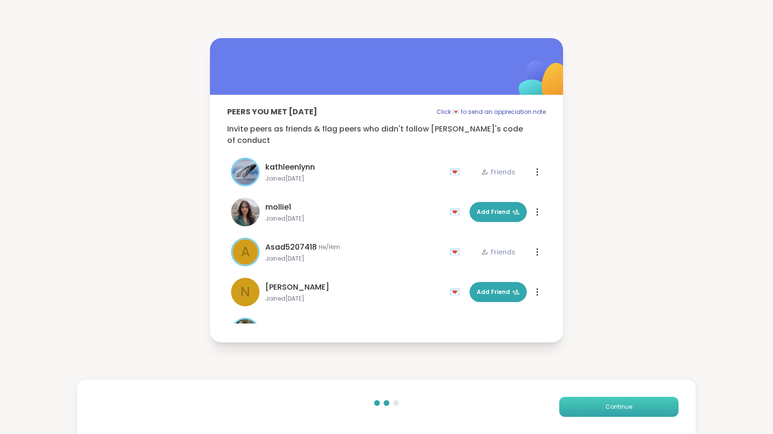
click at [594, 408] on button "Continue" at bounding box center [618, 407] width 119 height 20
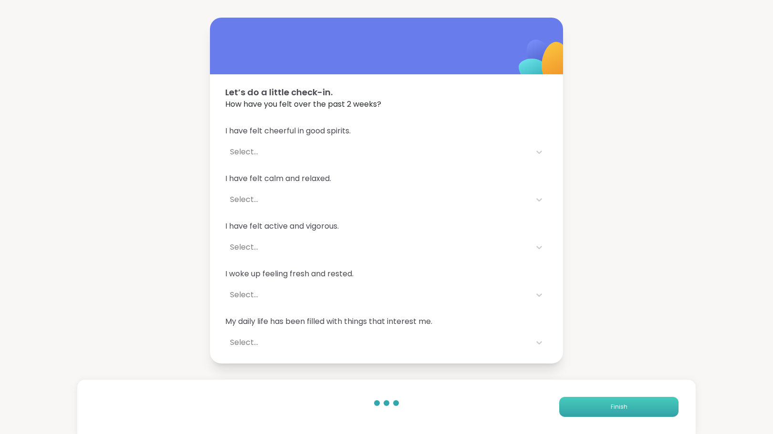
click at [599, 406] on button "Finish" at bounding box center [618, 407] width 119 height 20
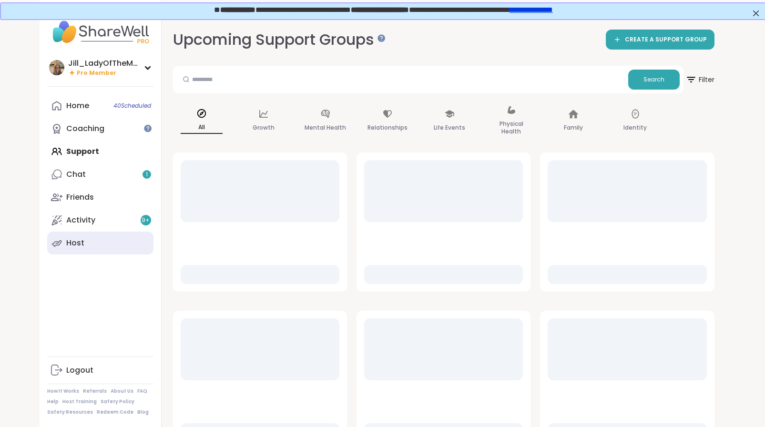
click at [114, 237] on link "Host" at bounding box center [100, 243] width 106 height 23
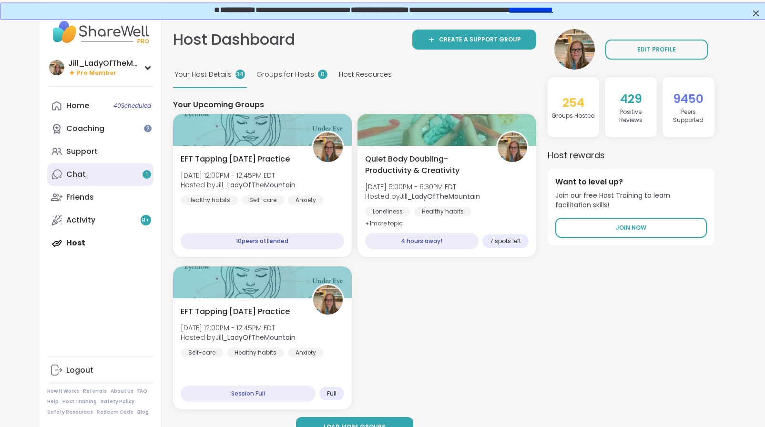
click at [118, 172] on link "Chat 1" at bounding box center [100, 174] width 106 height 23
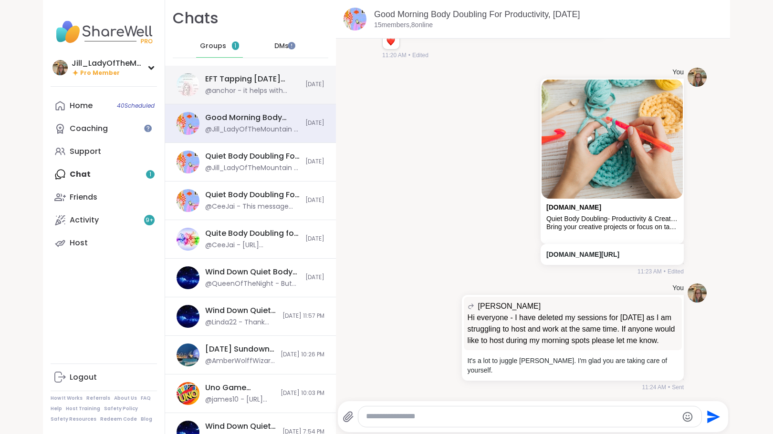
click at [232, 83] on div "EFT Tapping [DATE] Practice, [DATE]" at bounding box center [252, 79] width 94 height 10
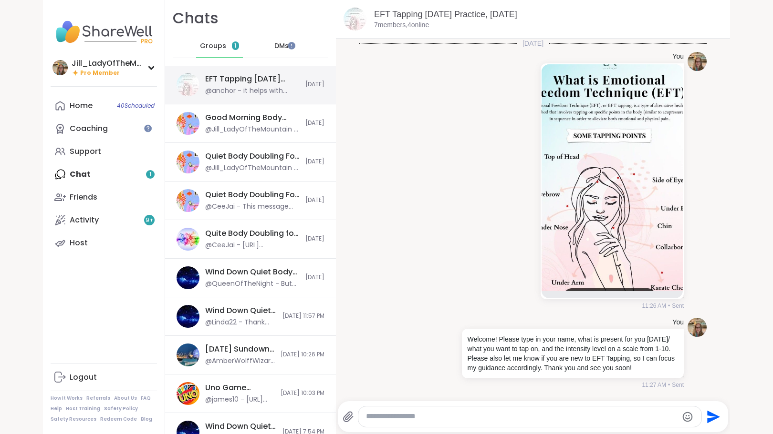
scroll to position [1134, 0]
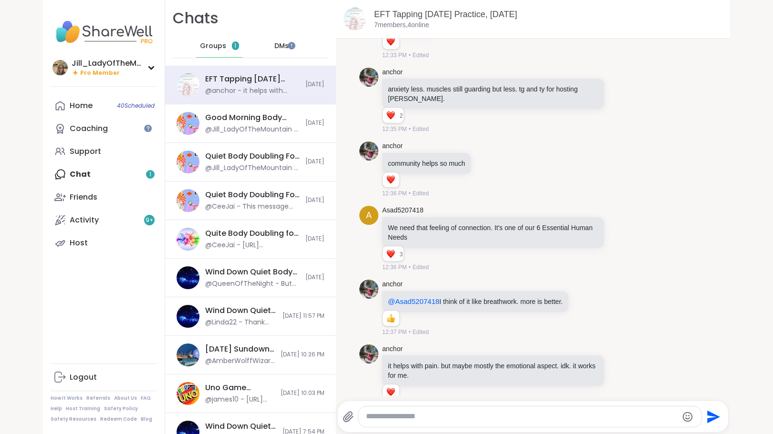
click at [215, 48] on span "Groups" at bounding box center [213, 46] width 26 height 10
click at [124, 182] on div "Home 40 Scheduled Coaching Support Chat 1 Friends Activity 9 + Host" at bounding box center [104, 174] width 106 height 160
click at [114, 175] on div "Home 40 Scheduled Coaching Support Chat 1 Friends Activity 9 + Host" at bounding box center [104, 174] width 106 height 160
click at [208, 129] on div "@Jill_LadyOfTheMountain - It's a lot to juggle [PERSON_NAME]. I'm glad you are …" at bounding box center [252, 130] width 94 height 10
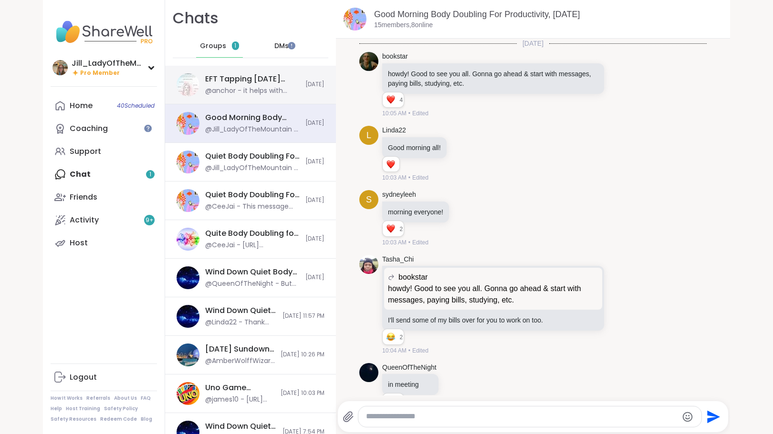
scroll to position [2201, 0]
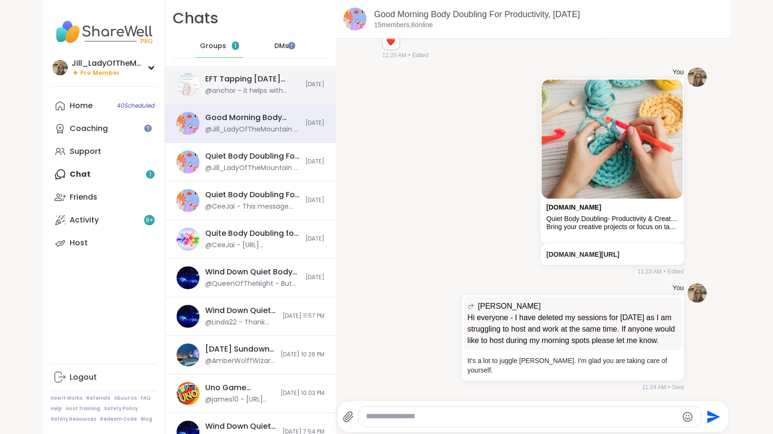
click at [223, 85] on div "EFT Tapping Monday Practice, Sep 15 @anchor - it helps with pain. but maybe mos…" at bounding box center [252, 85] width 94 height 22
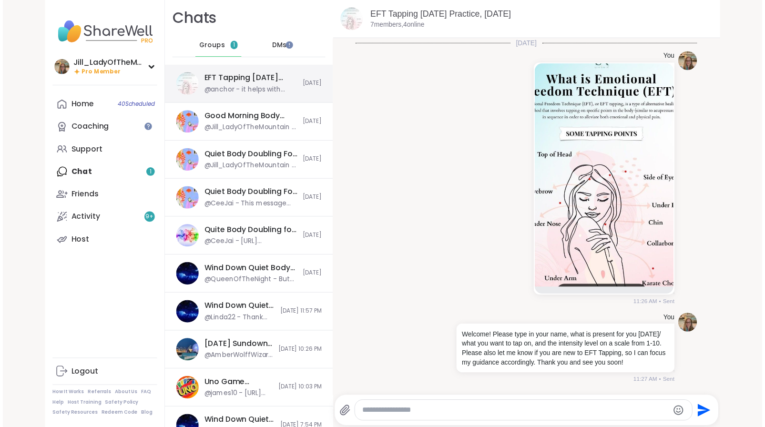
scroll to position [1134, 0]
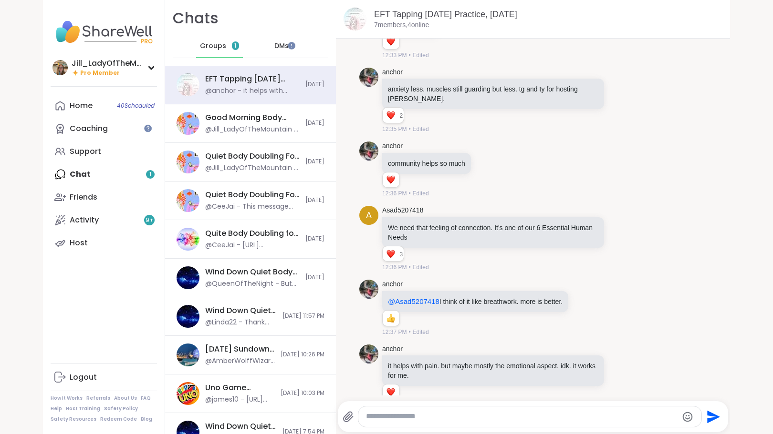
click at [102, 174] on div "Home 40 Scheduled Coaching Support Chat 1 Friends Activity 9 + Host" at bounding box center [104, 174] width 106 height 160
click at [100, 241] on link "Host" at bounding box center [104, 243] width 106 height 23
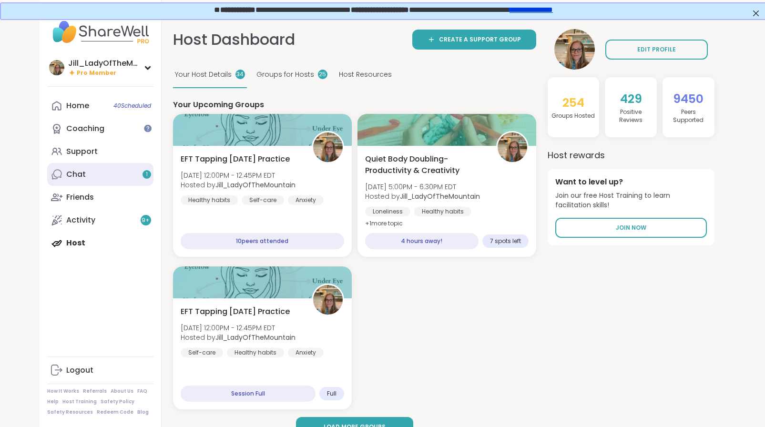
click at [109, 169] on link "Chat 1" at bounding box center [100, 174] width 106 height 23
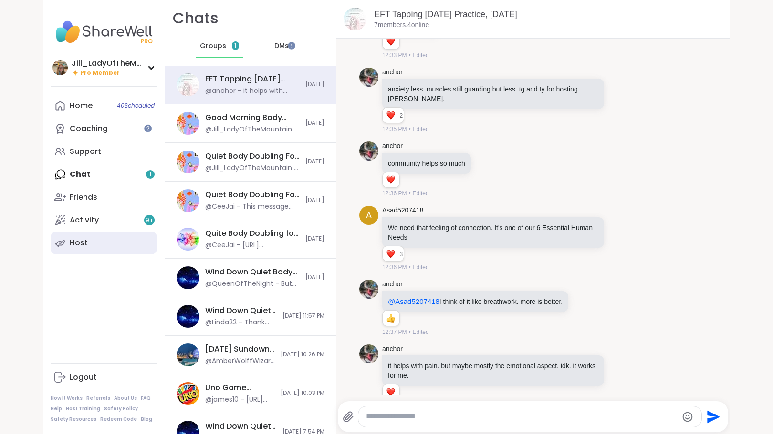
click at [128, 235] on link "Host" at bounding box center [104, 243] width 106 height 23
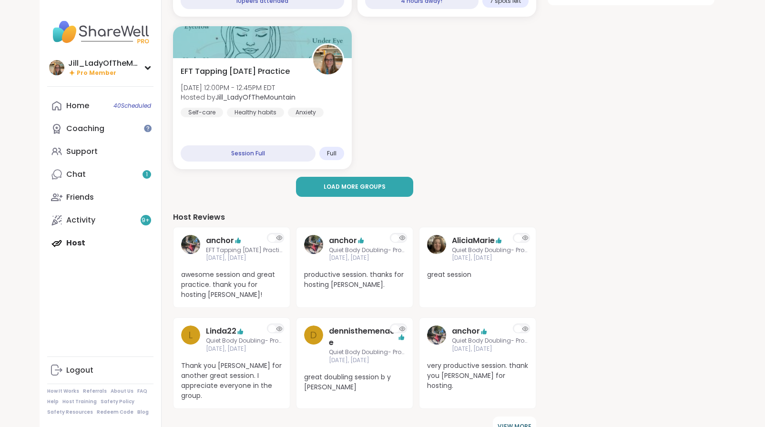
scroll to position [241, 0]
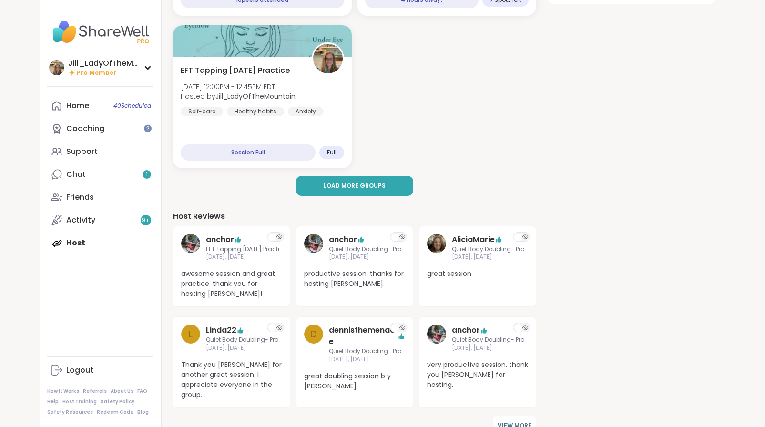
click at [68, 242] on div "Home 40 Scheduled Coaching Support Chat 1 Friends Activity 9 + Host" at bounding box center [100, 174] width 106 height 160
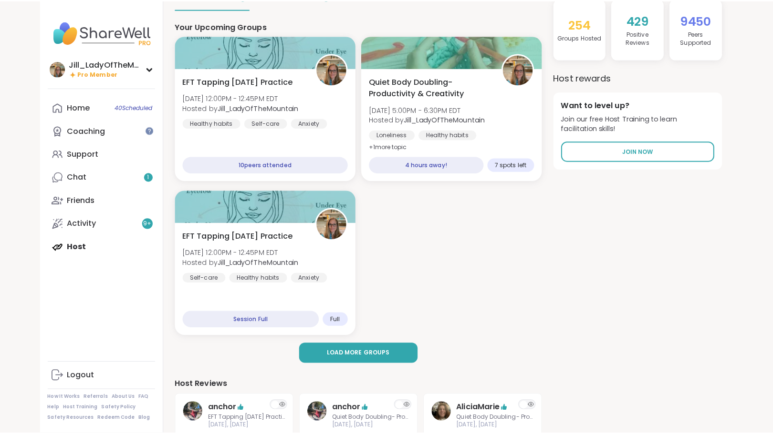
scroll to position [0, 0]
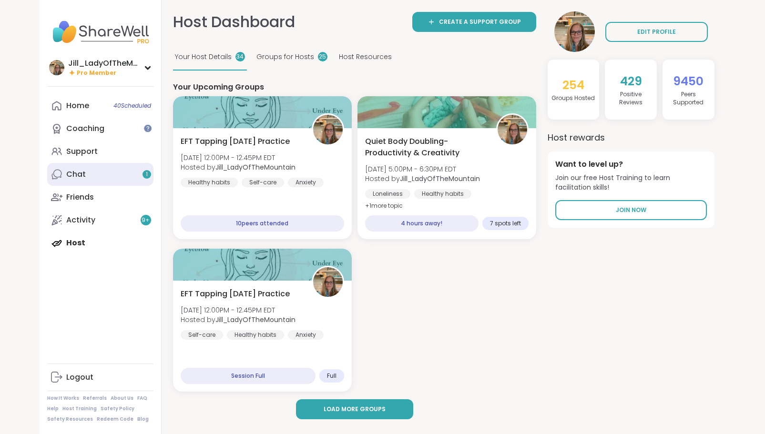
click at [93, 173] on link "Chat 1" at bounding box center [100, 174] width 106 height 23
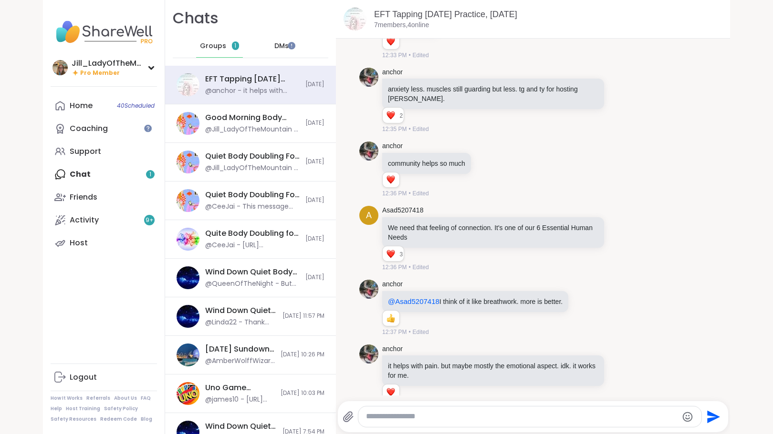
click at [208, 43] on span "Groups" at bounding box center [213, 46] width 26 height 10
click at [102, 237] on link "Host" at bounding box center [104, 243] width 106 height 23
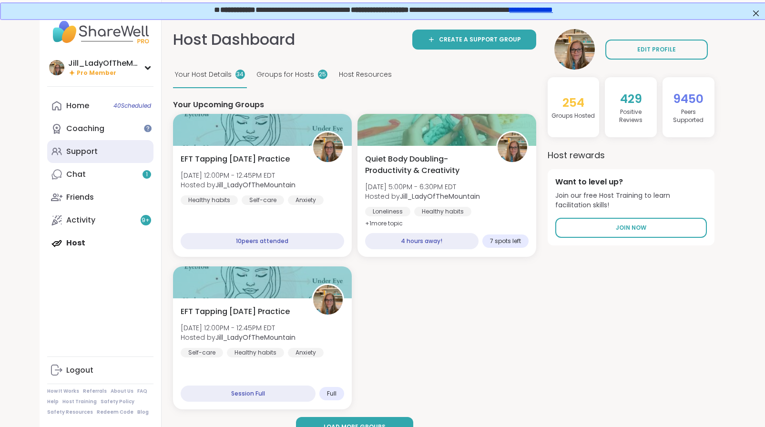
click at [116, 150] on link "Support" at bounding box center [100, 151] width 106 height 23
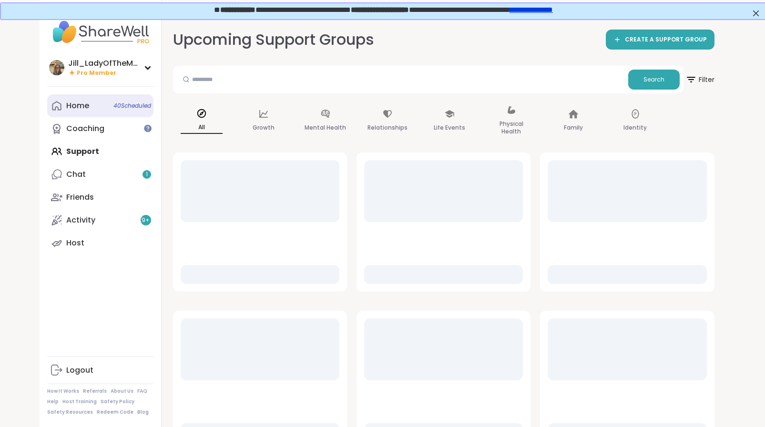
click at [124, 104] on span "40 Scheduled" at bounding box center [132, 106] width 38 height 8
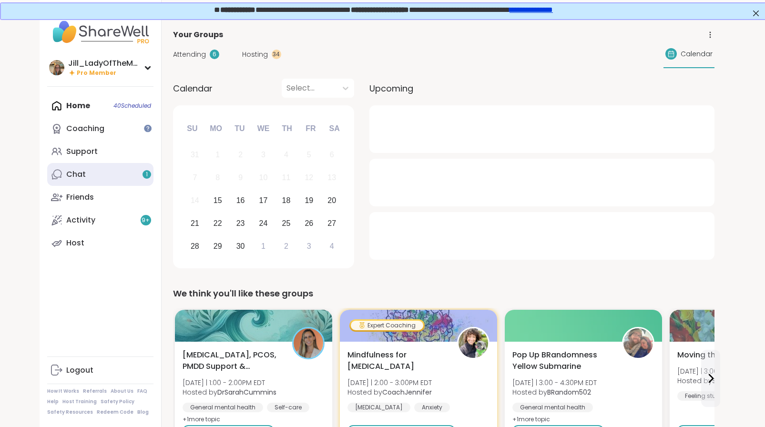
click at [115, 175] on link "Chat 1" at bounding box center [100, 174] width 106 height 23
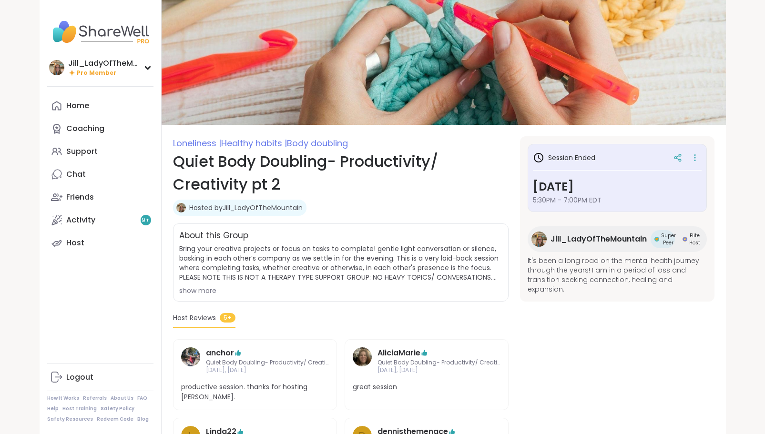
click at [698, 160] on icon at bounding box center [696, 157] width 10 height 13
click at [656, 204] on button "Copy Session" at bounding box center [644, 204] width 107 height 21
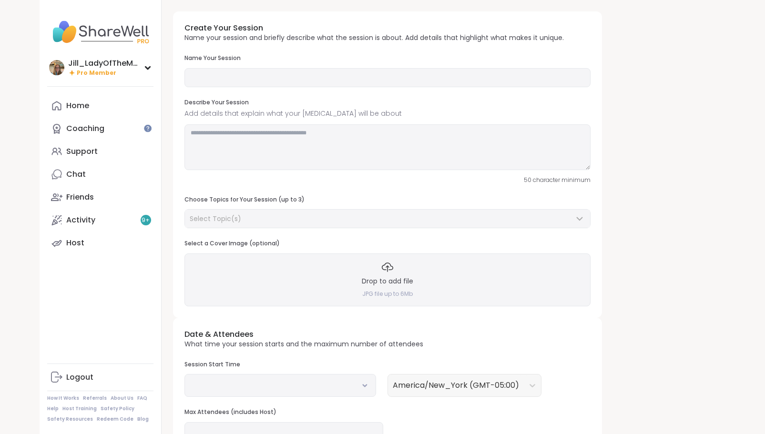
type input "**********"
type textarea "**********"
type input "**"
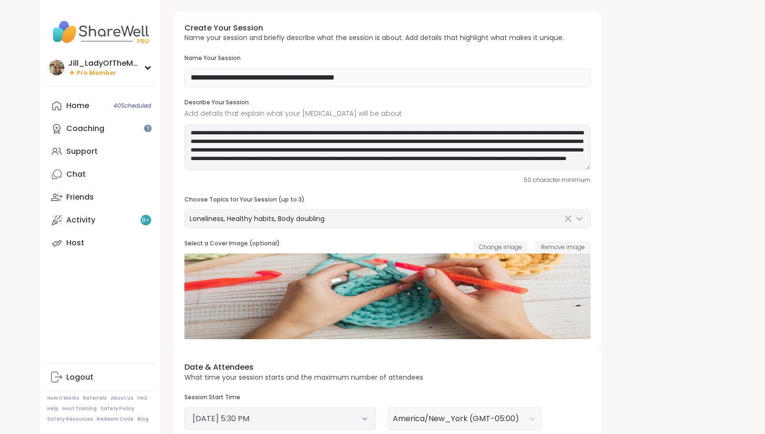
click at [421, 78] on input "**********" at bounding box center [388, 77] width 406 height 19
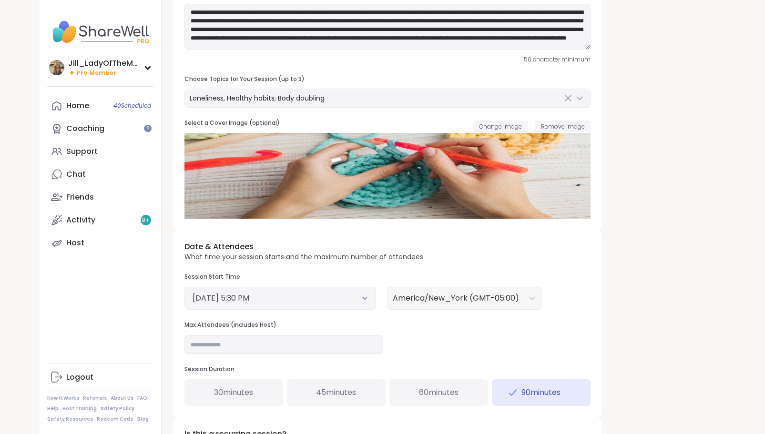
scroll to position [129, 0]
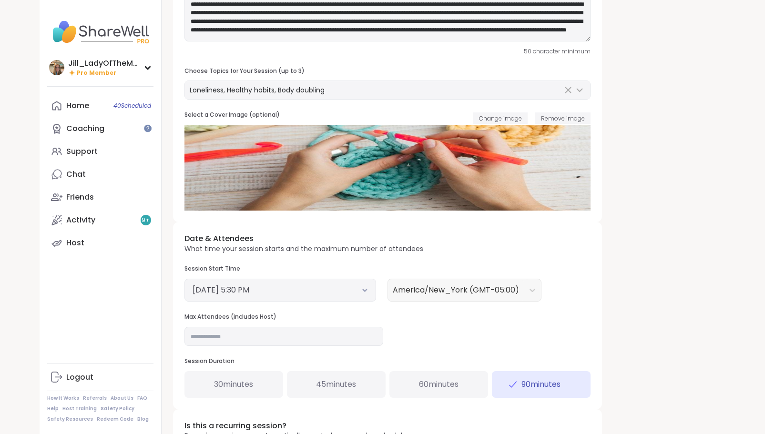
type input "**********"
click at [366, 294] on button "September 14, 2025 5:30 PM" at bounding box center [280, 290] width 175 height 11
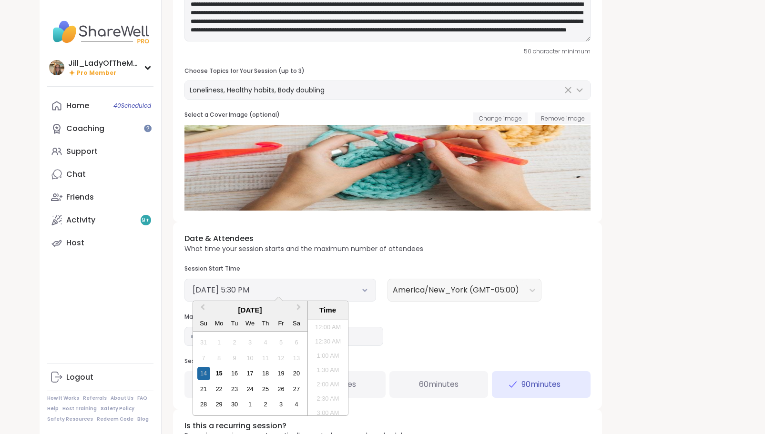
scroll to position [460, 0]
click at [220, 375] on div "15" at bounding box center [219, 373] width 13 height 13
click at [317, 351] on li "5:00 PM" at bounding box center [328, 354] width 41 height 14
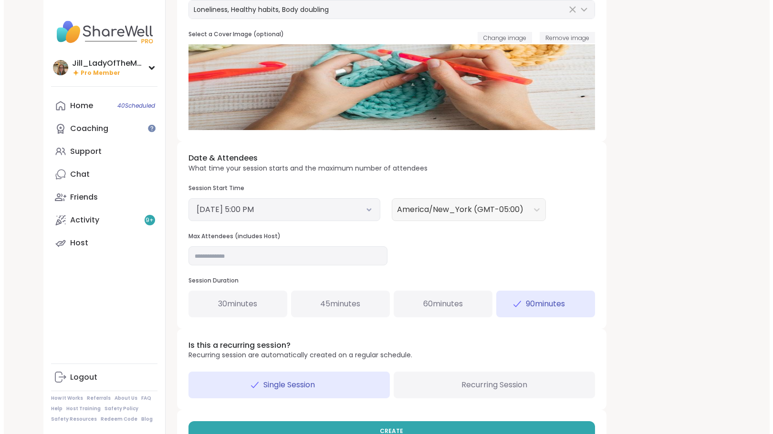
scroll to position [237, 0]
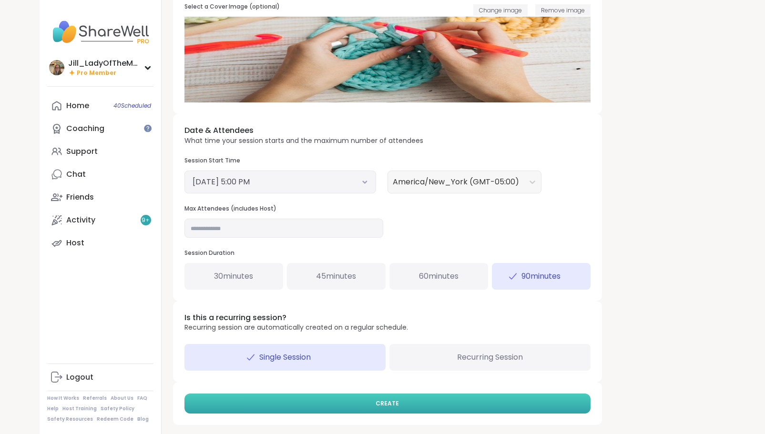
click at [438, 405] on button "CREATE" at bounding box center [388, 404] width 406 height 20
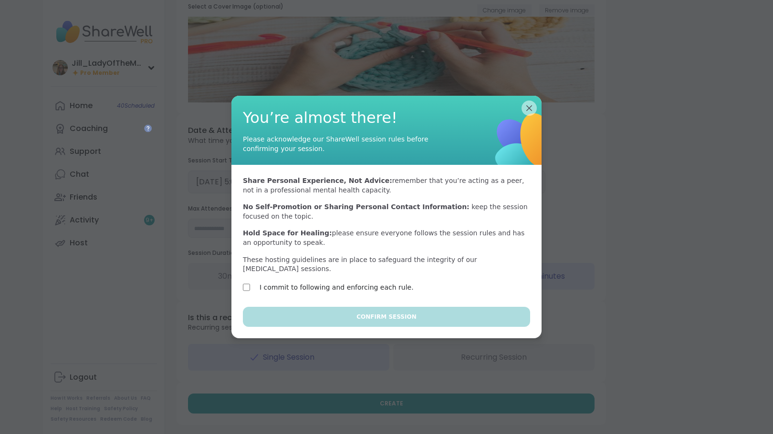
click at [362, 282] on label "I commit to following and enforcing each rule." at bounding box center [336, 287] width 154 height 11
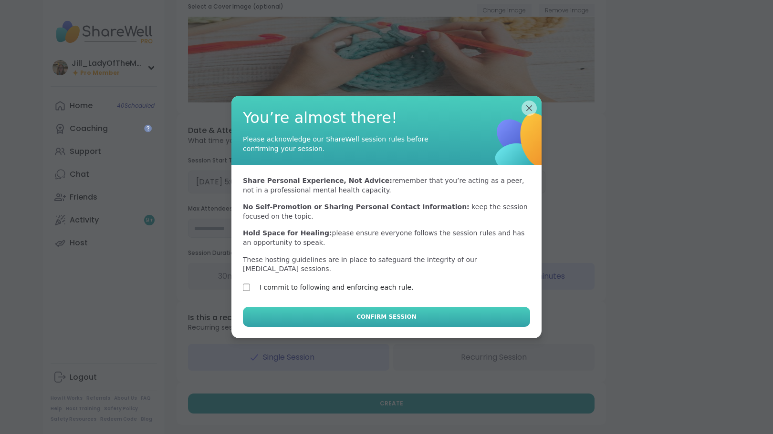
click at [376, 313] on span "Confirm Session" at bounding box center [386, 317] width 60 height 9
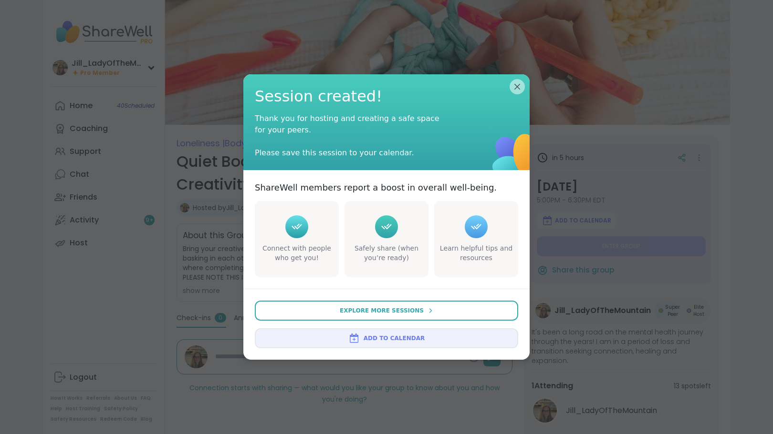
click at [385, 337] on span "Add to Calendar" at bounding box center [393, 338] width 61 height 9
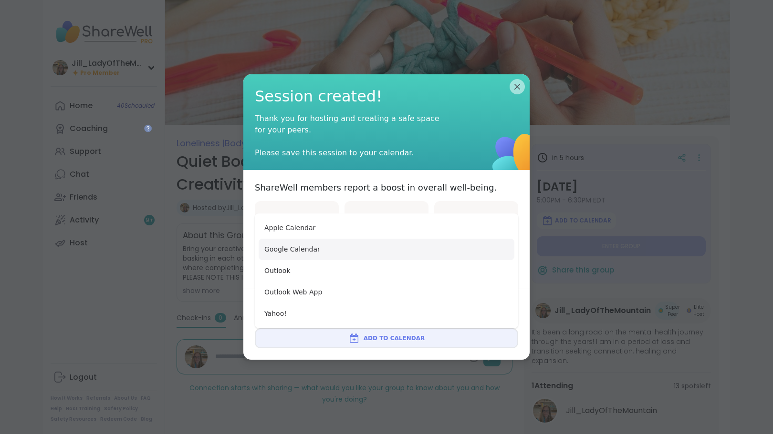
click at [395, 256] on button "Google Calendar" at bounding box center [386, 249] width 256 height 21
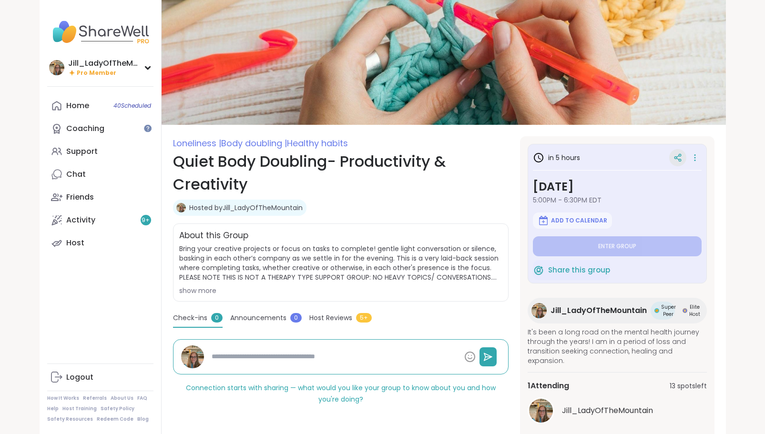
click at [675, 155] on icon at bounding box center [678, 158] width 9 height 9
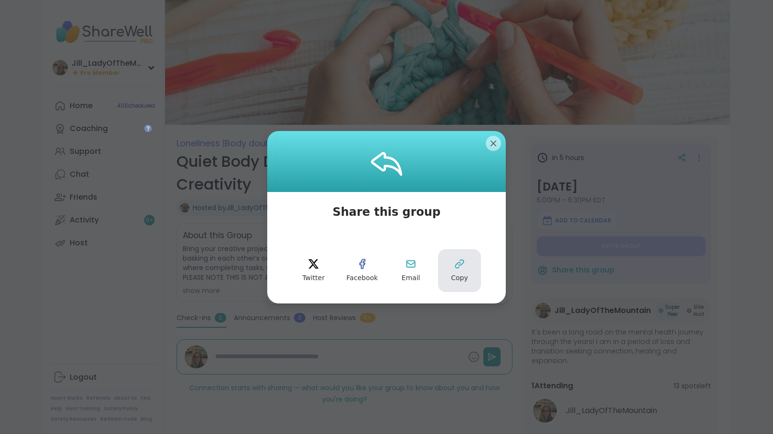
click at [455, 265] on icon at bounding box center [459, 264] width 8 height 8
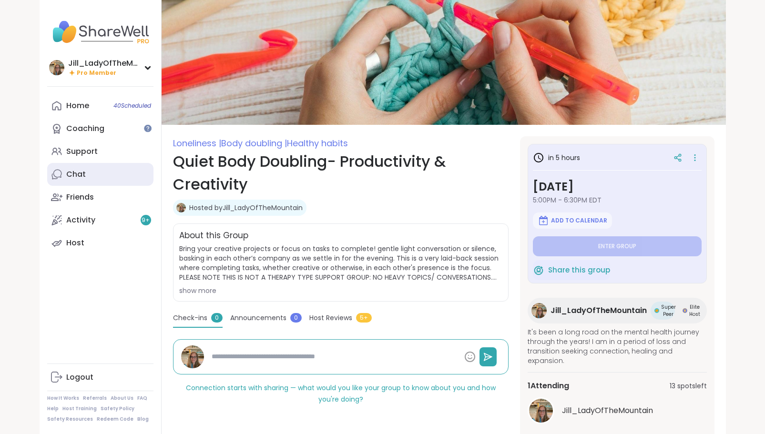
click at [110, 180] on link "Chat" at bounding box center [100, 174] width 106 height 23
type textarea "*"
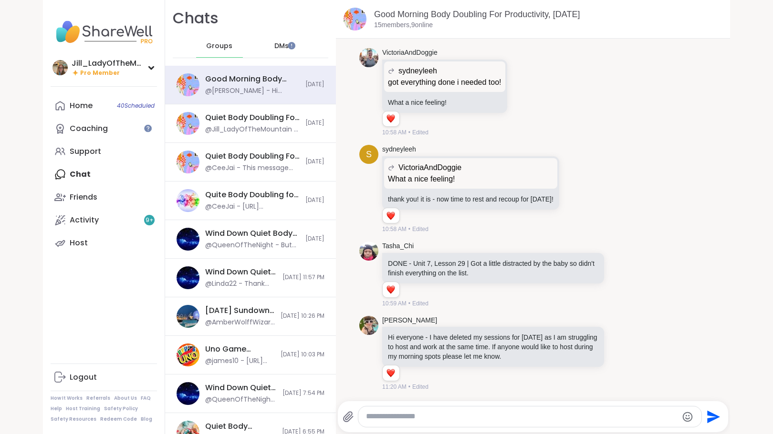
click at [422, 419] on textarea "Type your message" at bounding box center [521, 417] width 311 height 10
paste textarea "**********"
type textarea "**********"
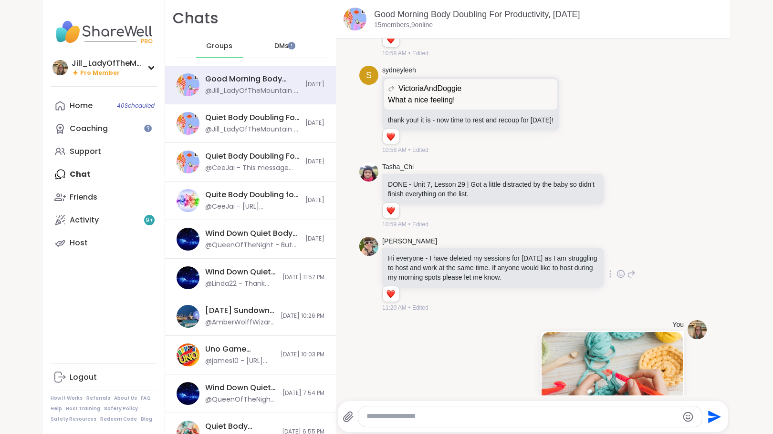
click at [628, 278] on icon at bounding box center [631, 274] width 7 height 7
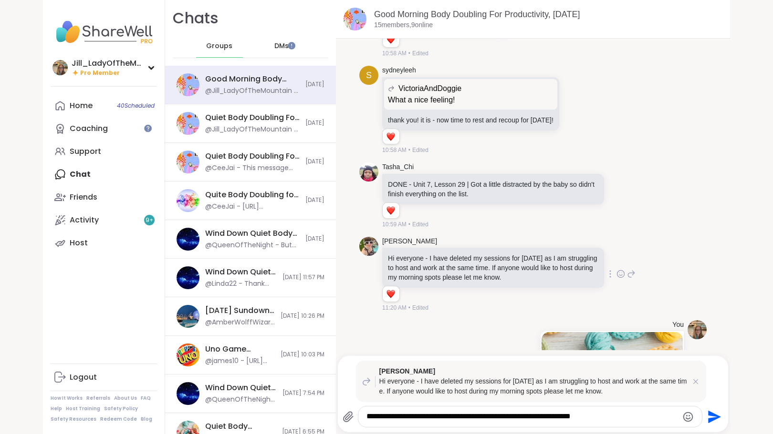
type textarea "**********"
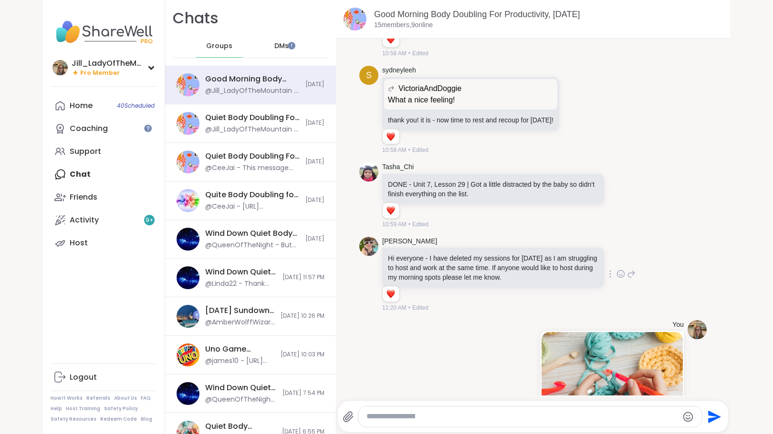
scroll to position [2201, 0]
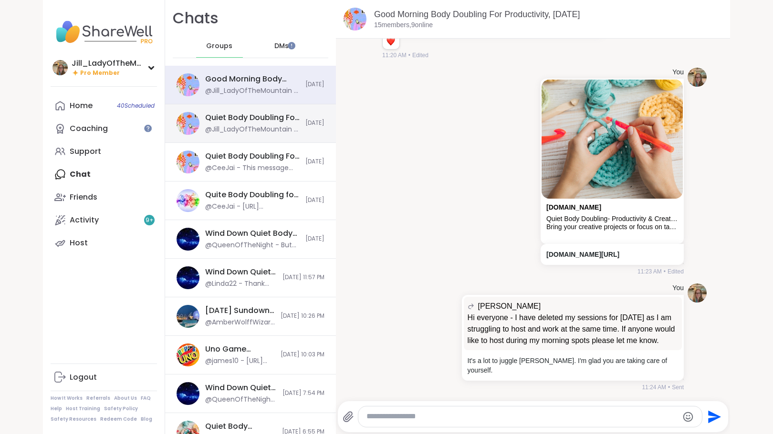
click at [272, 136] on div "Quiet Body Doubling For Productivity or Creativity, Sep 13 @Jill_LadyOfTheMount…" at bounding box center [250, 123] width 171 height 39
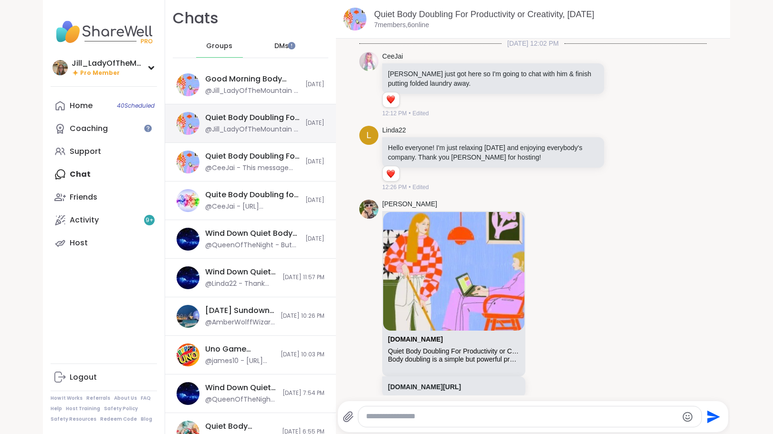
scroll to position [203, 0]
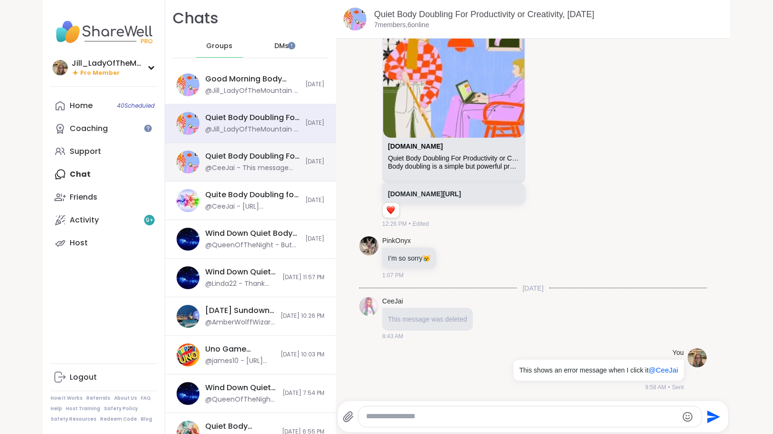
click at [262, 154] on div "Quiet Body Doubling For Productivity or Creativity, [DATE]" at bounding box center [252, 156] width 94 height 10
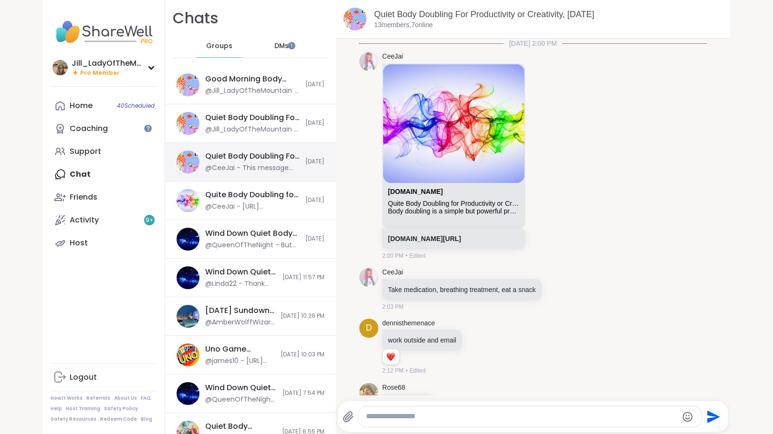
scroll to position [825, 0]
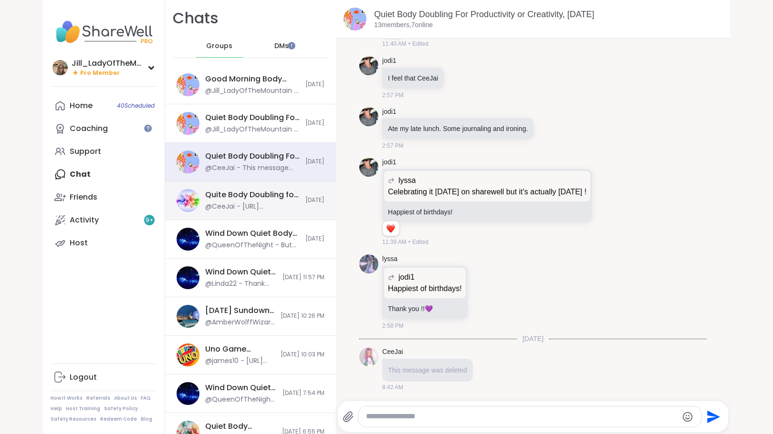
click at [250, 197] on div "Quite Body Doubling for Productivity or Creativity, [DATE]" at bounding box center [252, 195] width 94 height 10
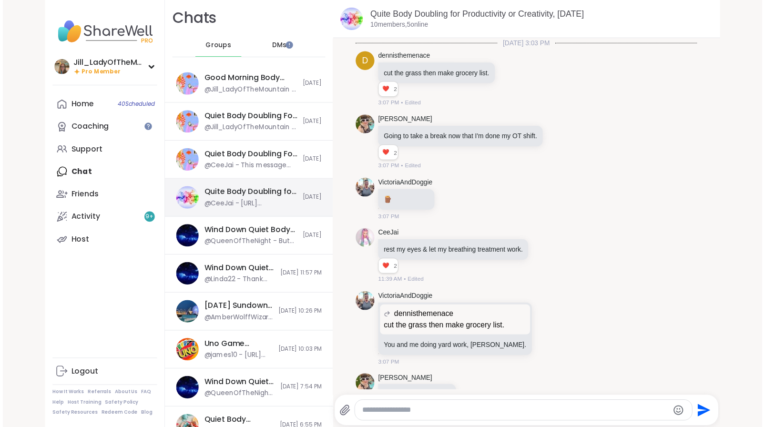
scroll to position [1345, 0]
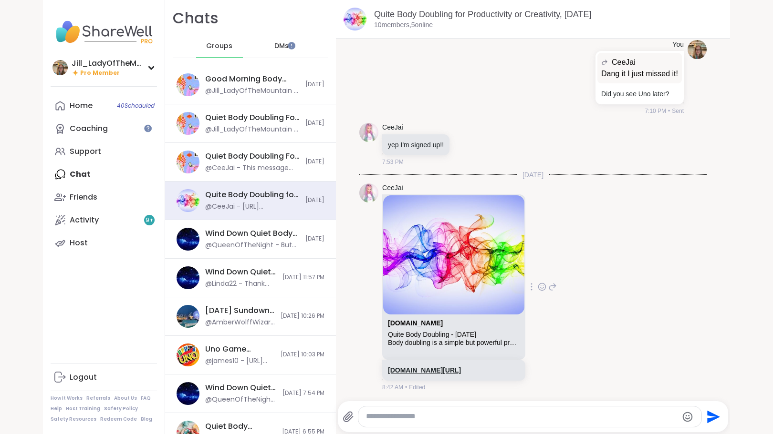
click at [405, 367] on link "sharewellnow.com/session/31addd69-9cb5-4413-8d37-a50837400f0b" at bounding box center [424, 371] width 73 height 8
click at [532, 284] on icon at bounding box center [531, 287] width 1 height 7
click at [557, 311] on div "CeeJai sharewellnow.com Quite Body Doubling - Monday Body doubling is a simple …" at bounding box center [469, 288] width 175 height 208
click at [536, 281] on div at bounding box center [531, 286] width 9 height 11
click at [557, 347] on div "CeeJai sharewellnow.com Quite Body Doubling - Monday Body doubling is a simple …" at bounding box center [469, 288] width 175 height 208
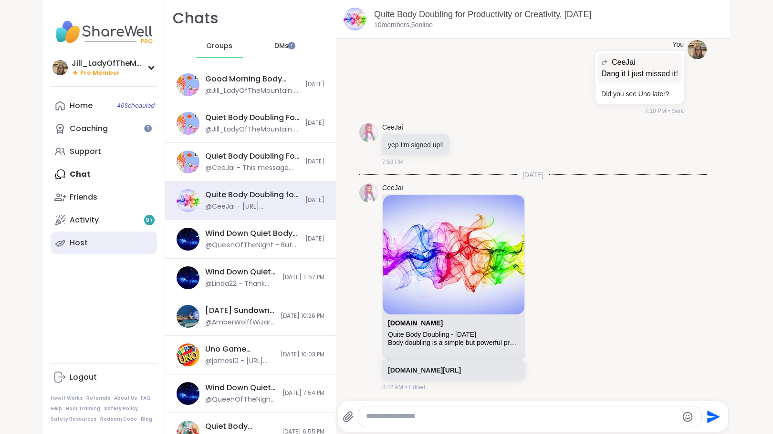
click at [109, 243] on link "Host" at bounding box center [104, 243] width 106 height 23
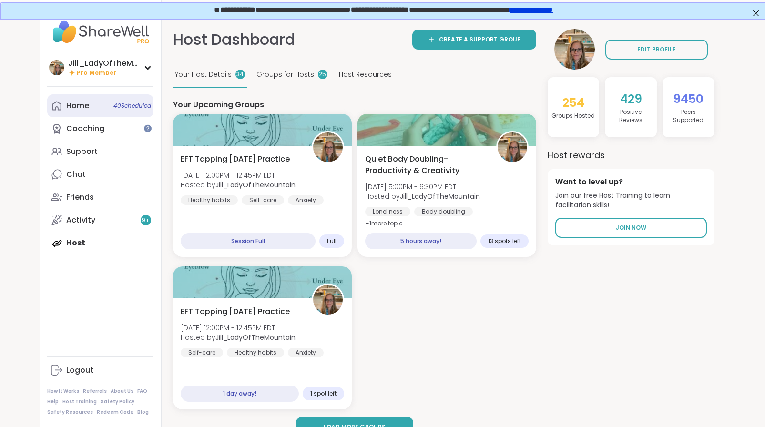
click at [122, 110] on link "Home 40 Scheduled" at bounding box center [100, 105] width 106 height 23
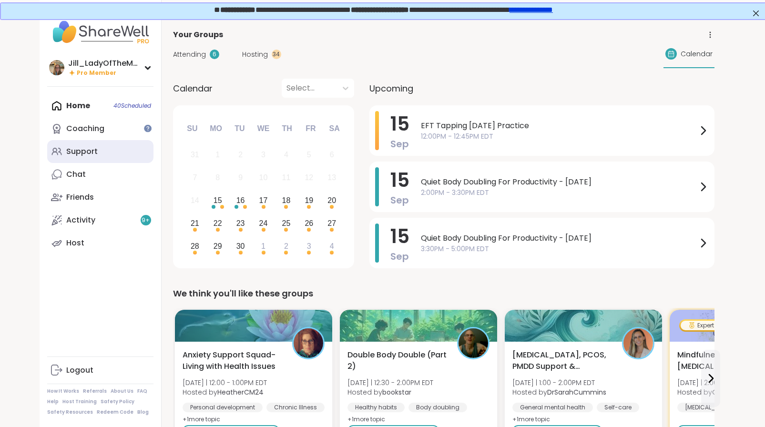
click at [123, 155] on link "Support" at bounding box center [100, 151] width 106 height 23
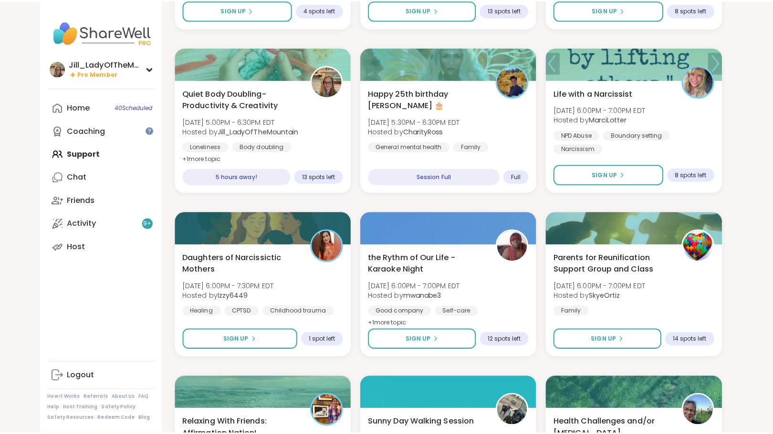
scroll to position [1078, 0]
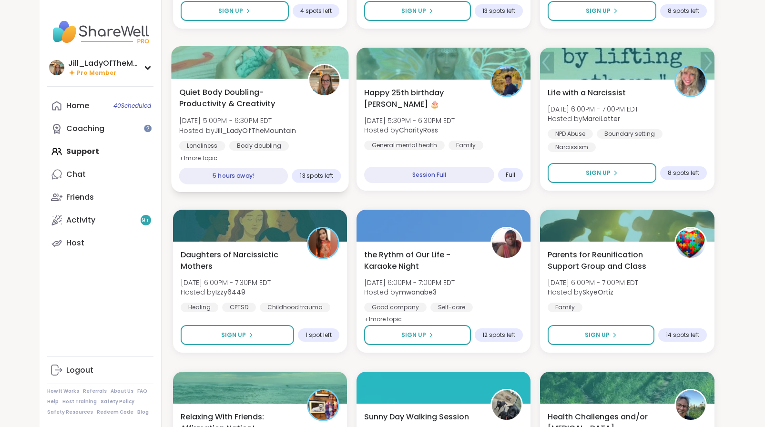
click at [247, 134] on b "Jill_LadyOfTheMountain" at bounding box center [256, 130] width 82 height 10
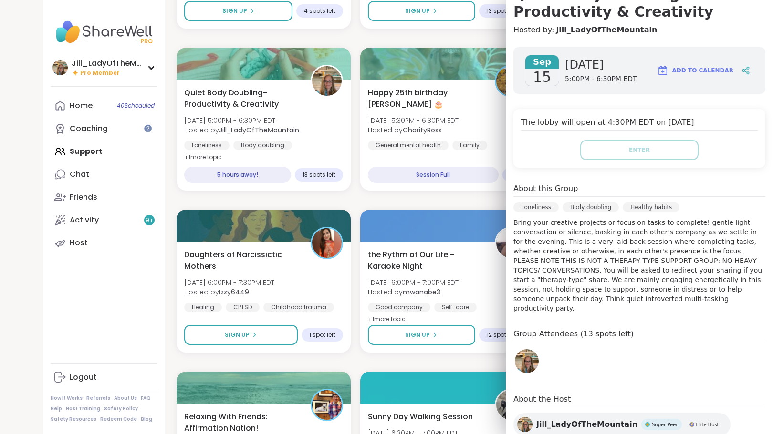
scroll to position [111, 0]
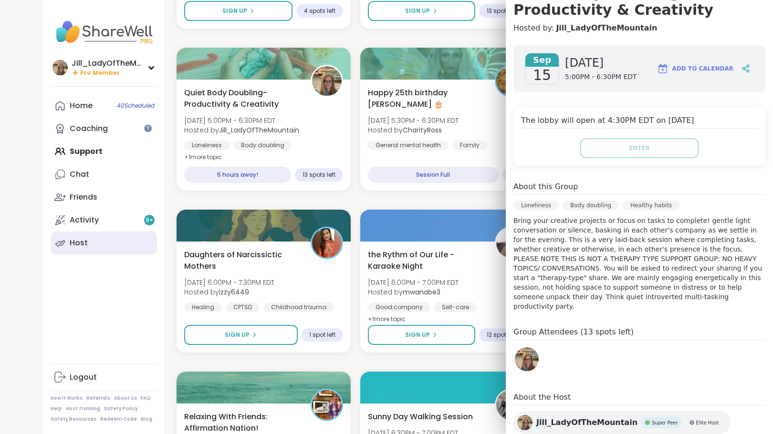
click at [102, 247] on link "Host" at bounding box center [104, 243] width 106 height 23
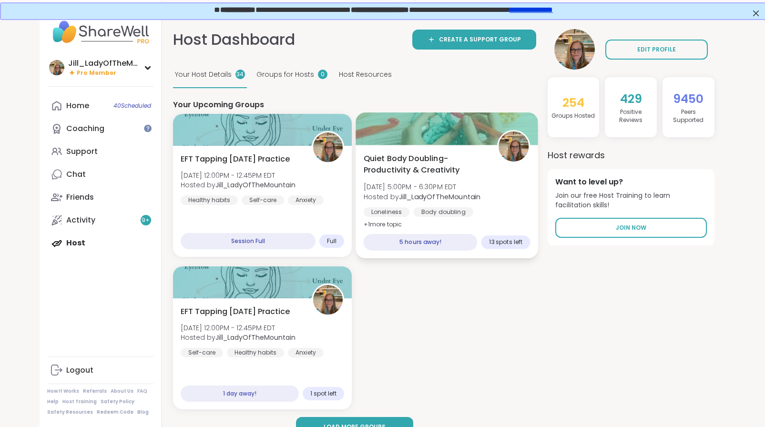
click at [467, 199] on b "Jill_LadyOfTheMountain" at bounding box center [440, 197] width 82 height 10
click at [107, 246] on div "Home 40 Scheduled Coaching Support Chat Friends Activity 9 + Host" at bounding box center [100, 174] width 106 height 160
click at [87, 245] on div "Home 40 Scheduled Coaching Support Chat Friends Activity 9 + Host" at bounding box center [100, 174] width 106 height 160
click at [83, 243] on div "Home 40 Scheduled Coaching Support Chat Friends Activity 9 + Host" at bounding box center [100, 174] width 106 height 160
click at [415, 195] on b "Jill_LadyOfTheMountain" at bounding box center [440, 197] width 82 height 10
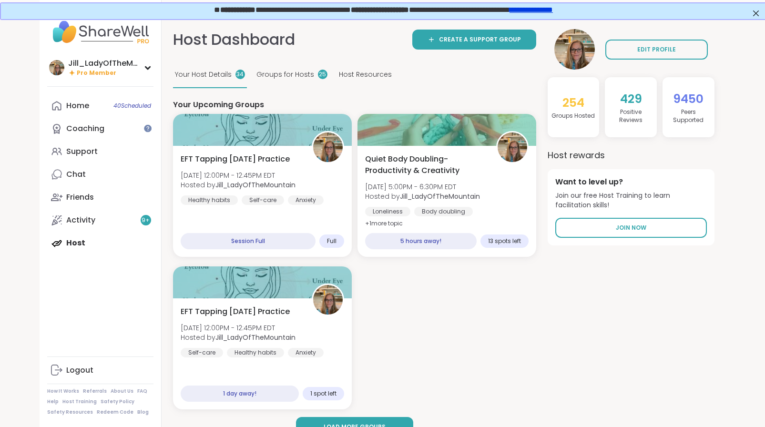
click at [88, 244] on div "Home 40 Scheduled Coaching Support Chat Friends Activity 9 + Host" at bounding box center [100, 174] width 106 height 160
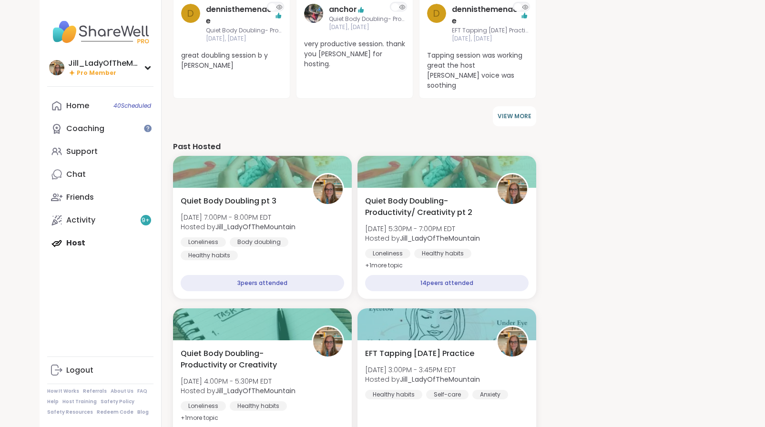
scroll to position [583, 0]
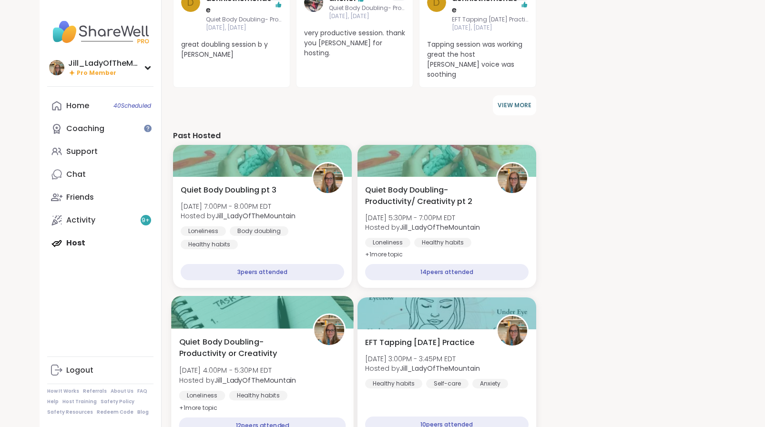
click at [292, 375] on b "Jill_LadyOfTheMountain" at bounding box center [256, 380] width 82 height 10
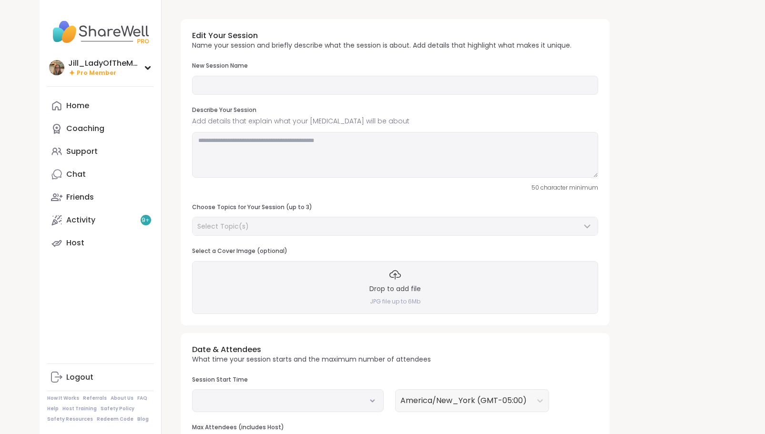
type input "**********"
type textarea "**********"
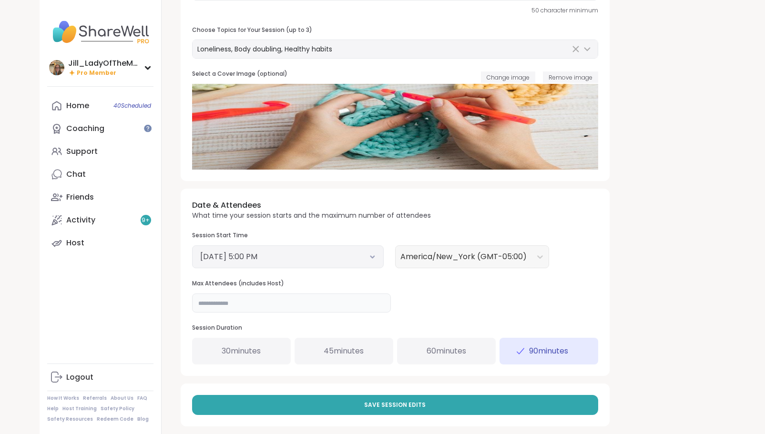
click at [343, 304] on input "**" at bounding box center [291, 303] width 199 height 19
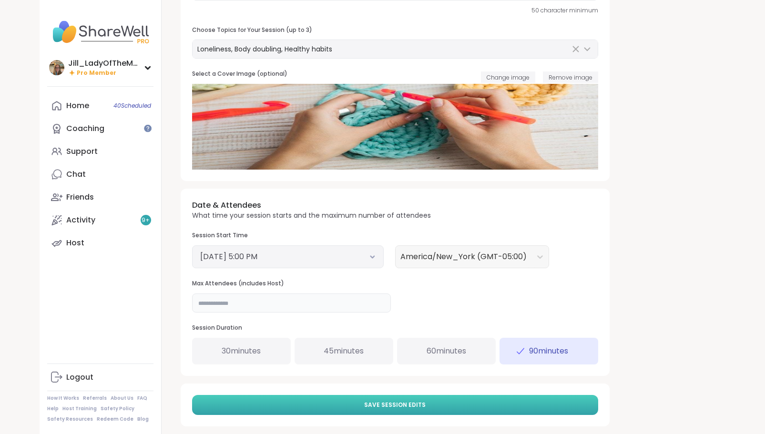
type input "**"
click at [368, 404] on span "Save Session Edits" at bounding box center [395, 405] width 62 height 9
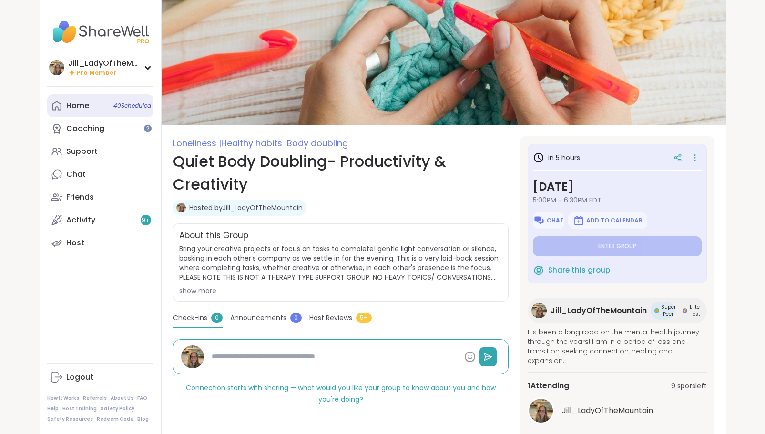
click at [111, 108] on link "Home 40 Scheduled" at bounding box center [100, 105] width 106 height 23
type textarea "*"
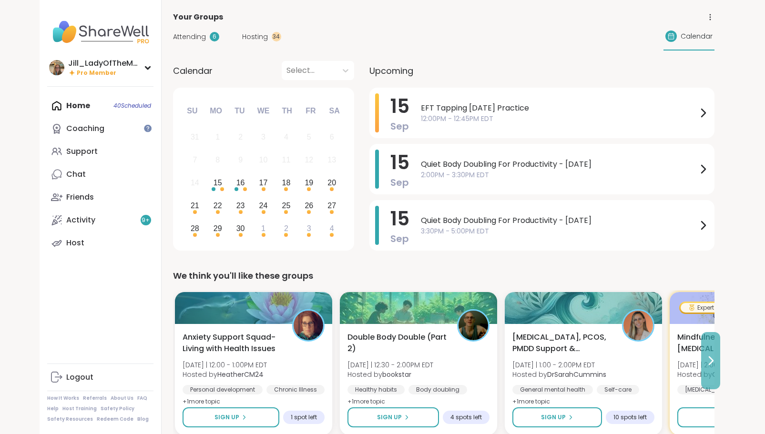
click at [709, 360] on icon at bounding box center [710, 360] width 11 height 11
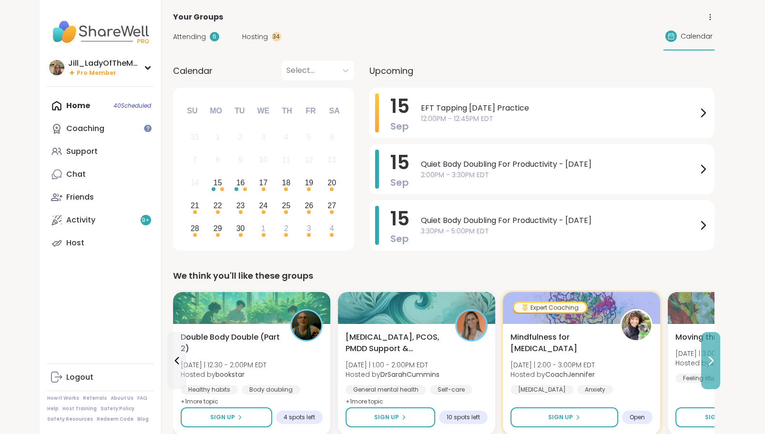
click at [709, 360] on icon at bounding box center [710, 360] width 11 height 11
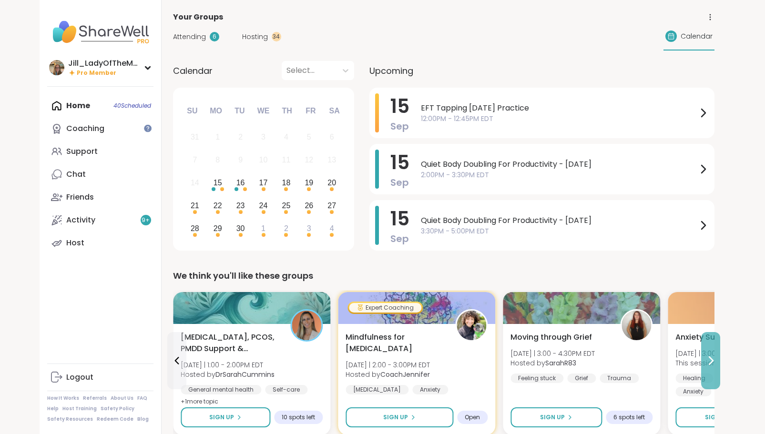
click at [709, 360] on icon at bounding box center [710, 360] width 11 height 11
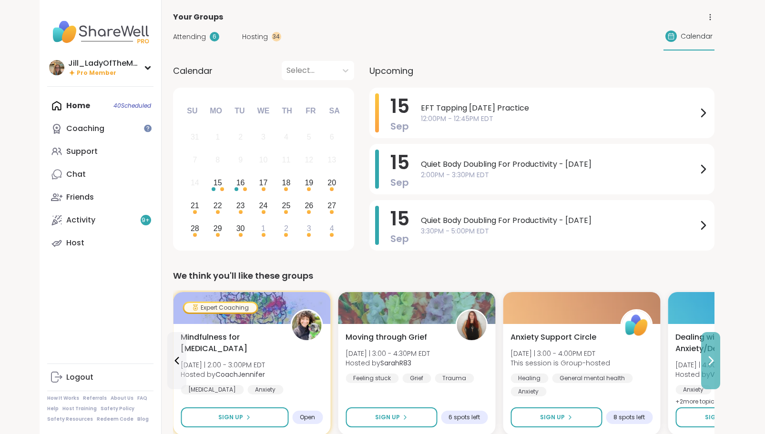
click at [709, 360] on icon at bounding box center [710, 360] width 11 height 11
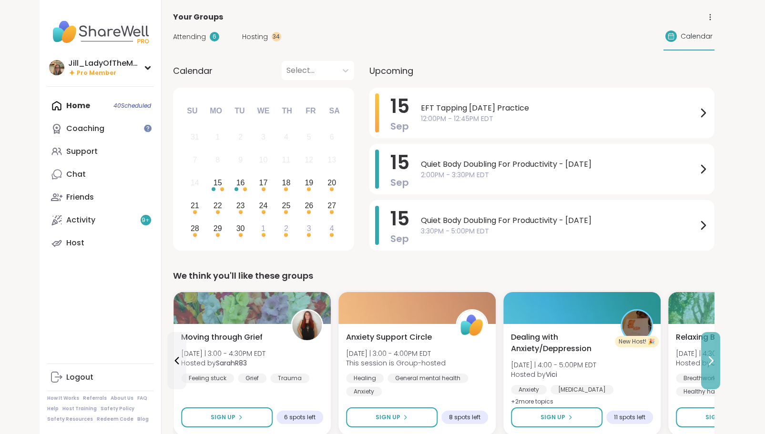
click at [709, 360] on icon at bounding box center [710, 360] width 11 height 11
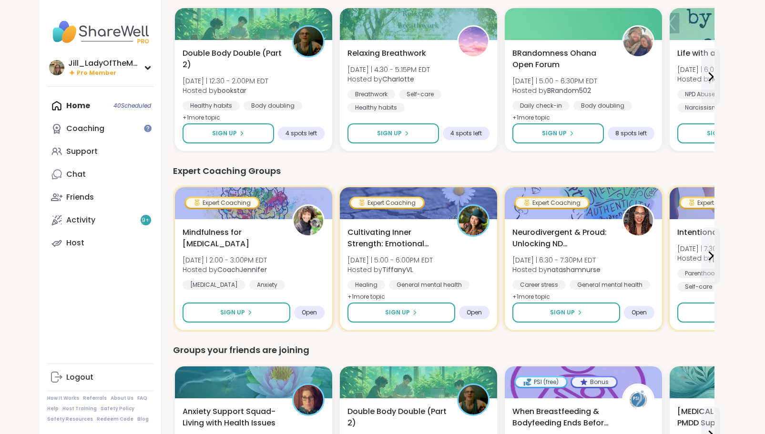
scroll to position [465, 0]
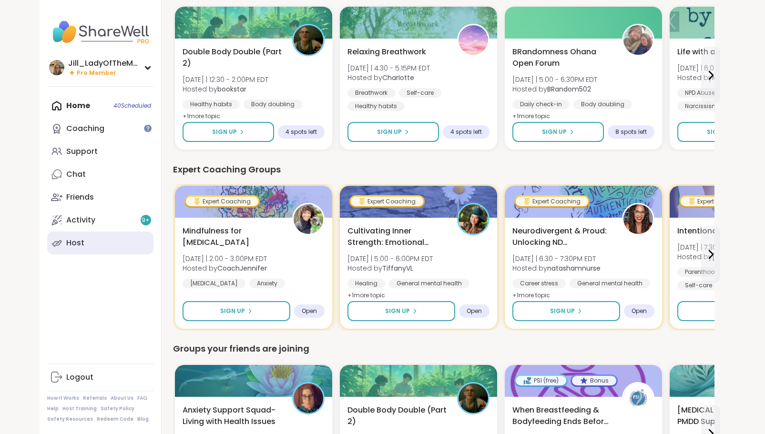
click at [71, 248] on div "Host" at bounding box center [75, 243] width 18 height 10
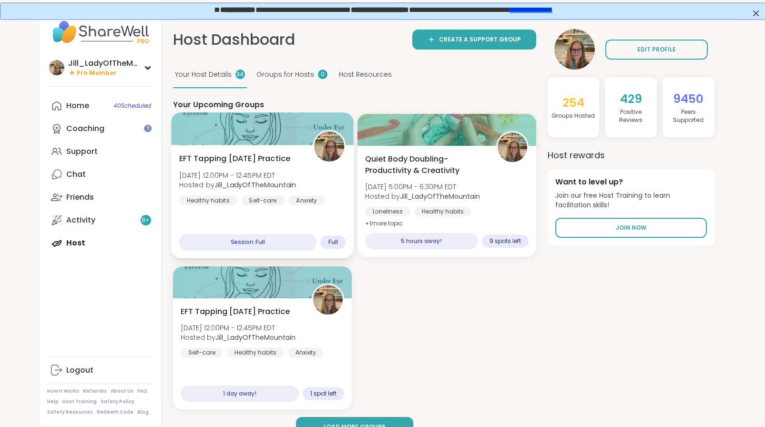
click at [246, 174] on span "[DATE] 12:00PM - 12:45PM EDT" at bounding box center [237, 176] width 117 height 10
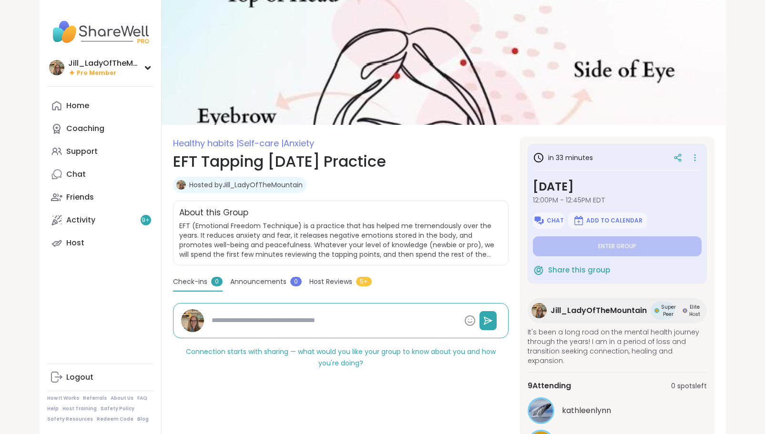
type textarea "*"
click at [692, 156] on icon at bounding box center [696, 157] width 10 height 13
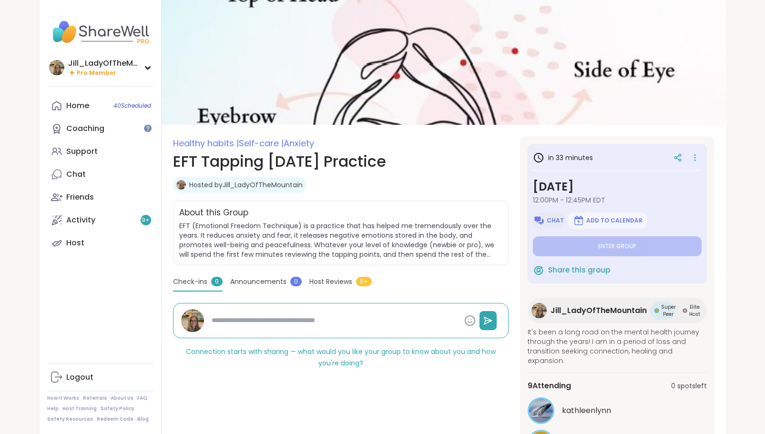
click at [557, 219] on span "Chat" at bounding box center [555, 221] width 17 height 8
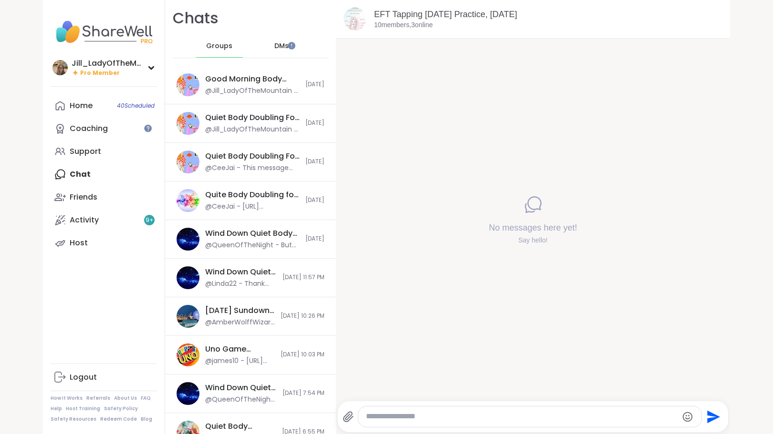
click at [458, 416] on textarea "Type your message" at bounding box center [521, 417] width 311 height 10
click at [343, 417] on icon at bounding box center [347, 417] width 9 height 10
click at [0, 0] on input "file" at bounding box center [0, 0] width 0 height 0
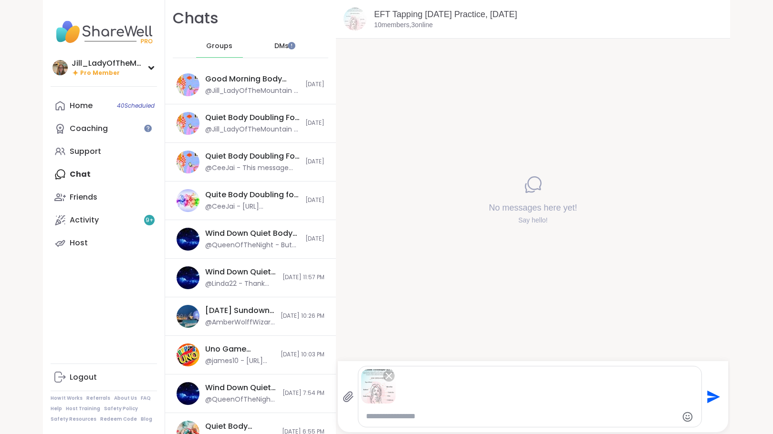
click at [710, 399] on icon "Send" at bounding box center [713, 397] width 13 height 13
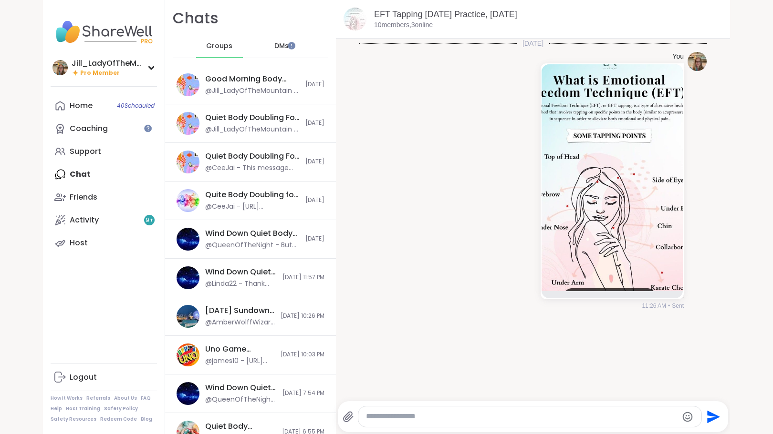
click at [571, 416] on textarea "Type your message" at bounding box center [521, 417] width 311 height 10
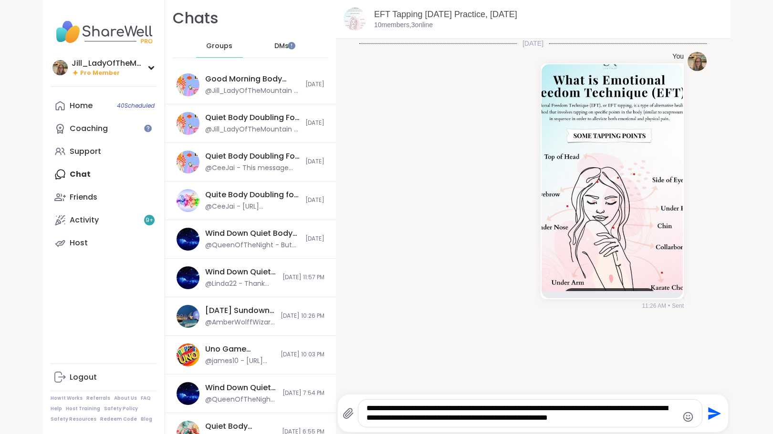
click at [629, 419] on textarea "**********" at bounding box center [521, 414] width 311 height 20
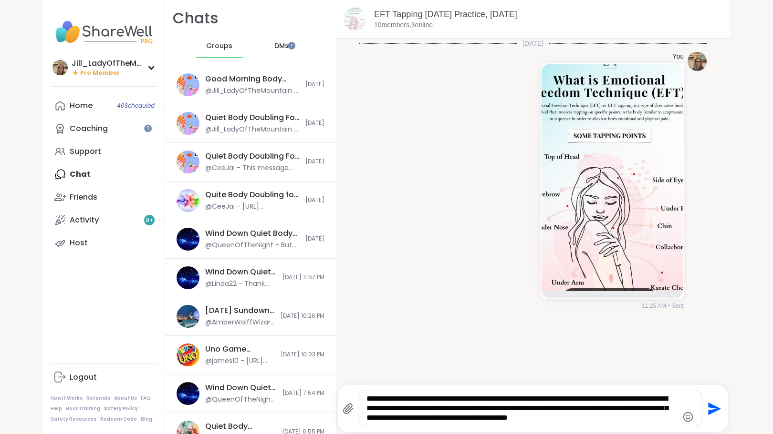
type textarea "**********"
click at [713, 407] on icon "Send" at bounding box center [712, 409] width 15 height 15
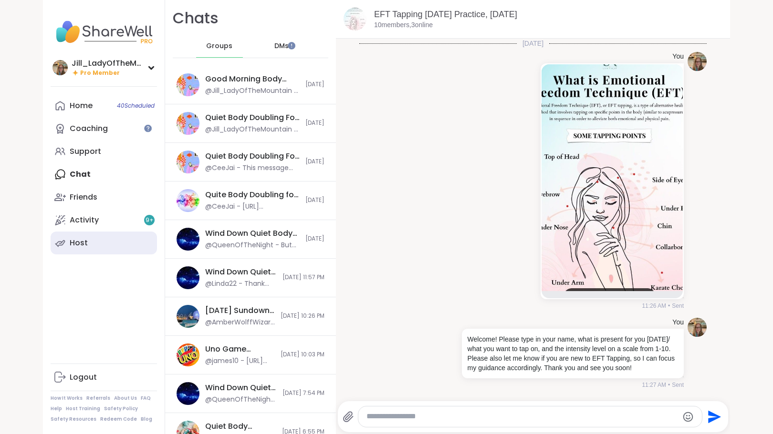
click at [123, 235] on link "Host" at bounding box center [104, 243] width 106 height 23
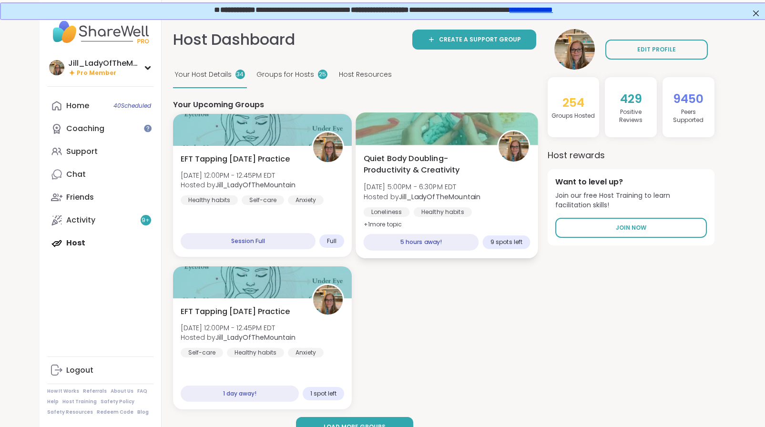
drag, startPoint x: 438, startPoint y: 164, endPoint x: 389, endPoint y: 216, distance: 71.2
click at [389, 216] on div "Loneliness" at bounding box center [386, 212] width 46 height 10
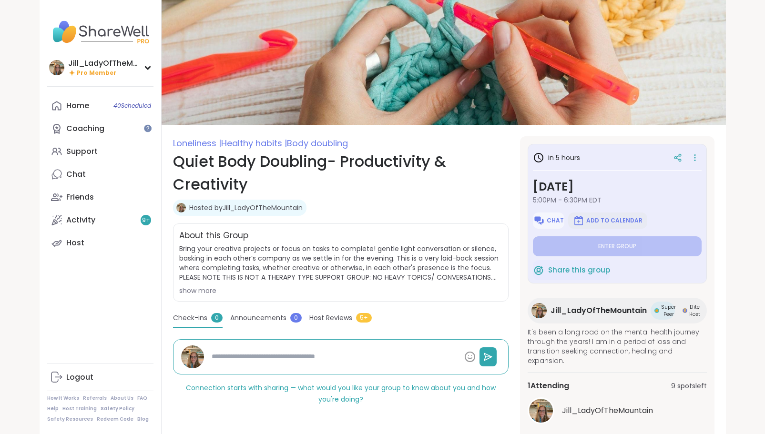
click at [589, 220] on span "Add to Calendar" at bounding box center [615, 221] width 56 height 8
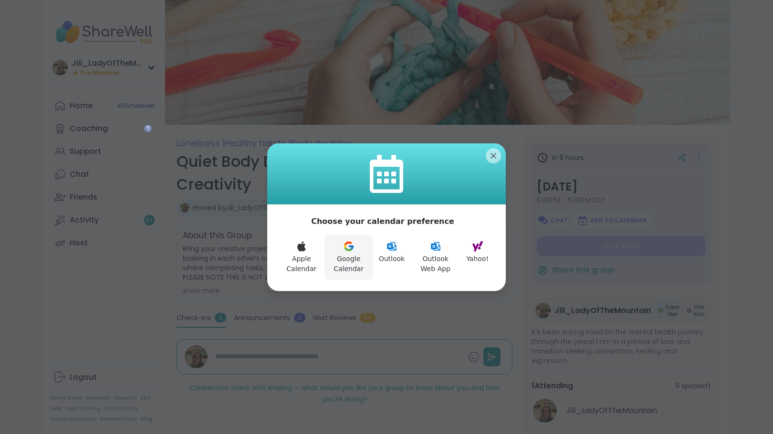
click at [351, 263] on button "Google Calendar" at bounding box center [348, 257] width 49 height 45
type textarea "*"
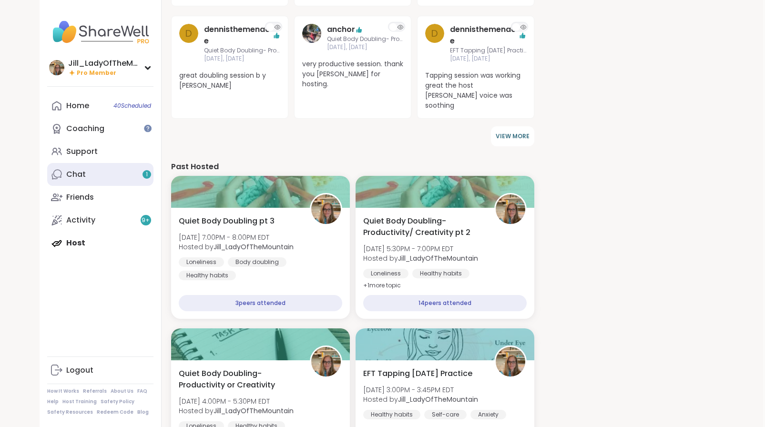
click at [123, 176] on link "Chat 1" at bounding box center [100, 174] width 106 height 23
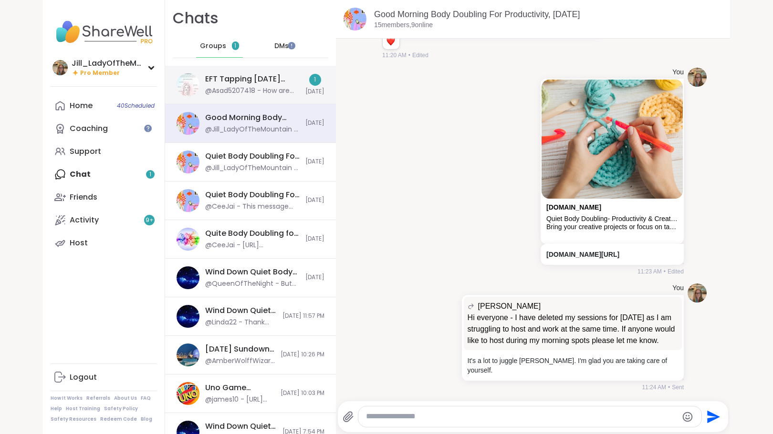
click at [221, 78] on div "EFT Tapping [DATE] Practice, [DATE]" at bounding box center [252, 79] width 94 height 10
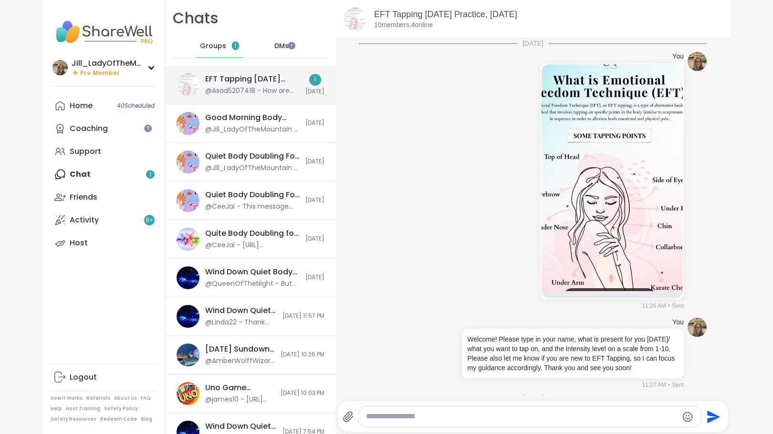
scroll to position [90, 0]
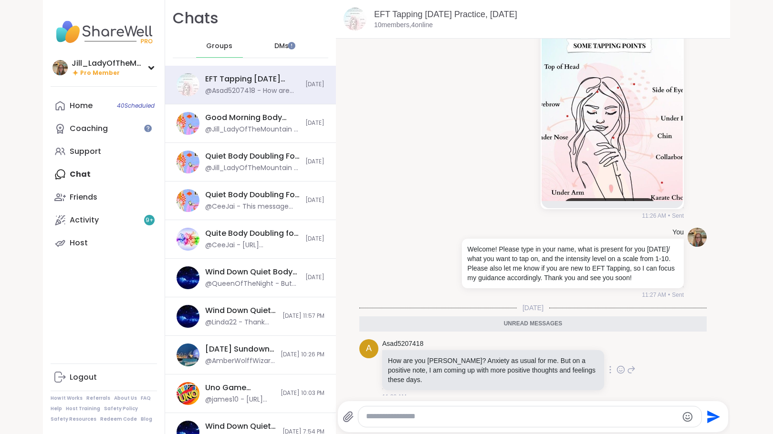
click at [616, 367] on icon at bounding box center [620, 370] width 9 height 10
click at [540, 351] on div "Select Reaction: Heart" at bounding box center [544, 355] width 9 height 9
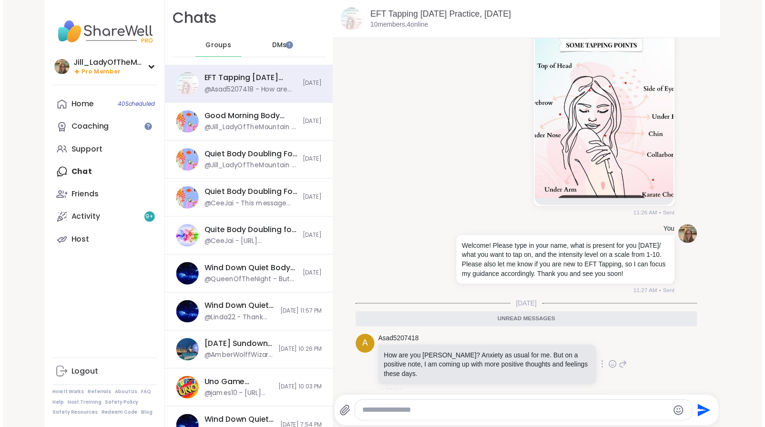
scroll to position [104, 0]
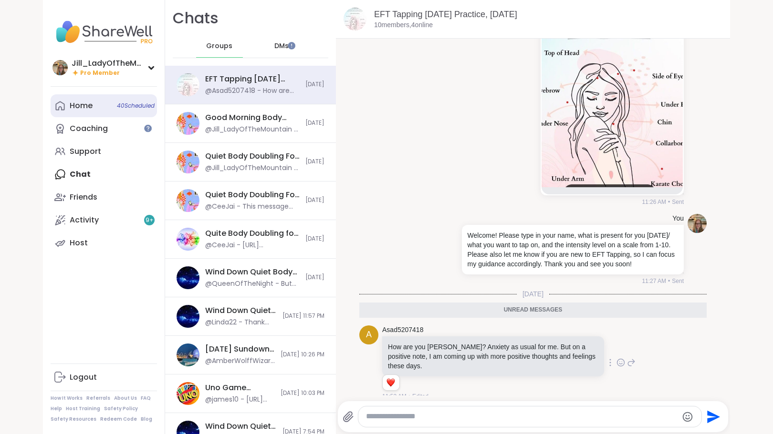
click at [93, 101] on link "Home 40 Scheduled" at bounding box center [104, 105] width 106 height 23
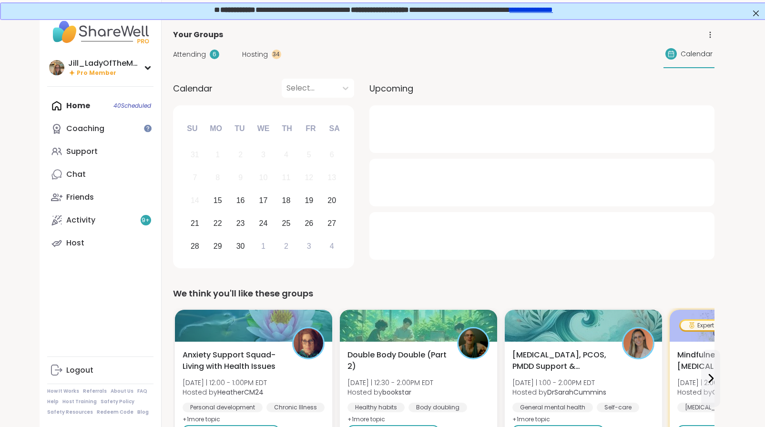
click at [197, 49] on div "Attending 6 Hosting 34 Calendar" at bounding box center [444, 55] width 542 height 28
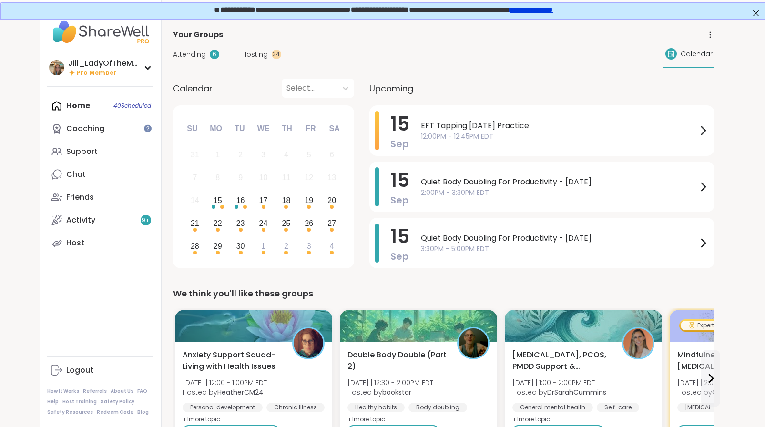
click at [197, 57] on span "Attending" at bounding box center [189, 55] width 33 height 10
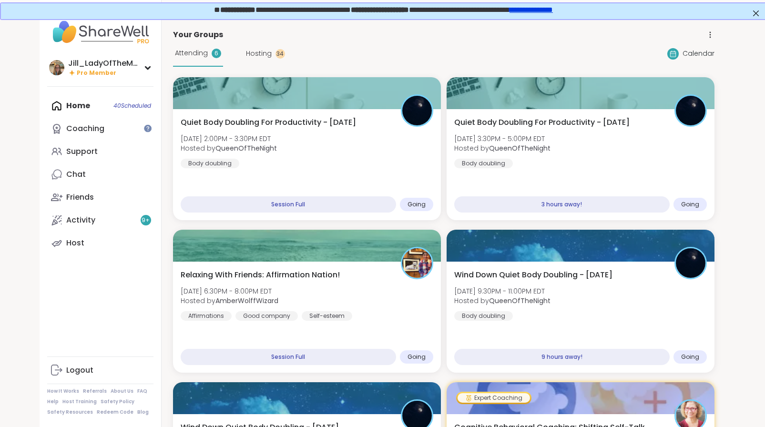
click at [256, 54] on span "Hosting" at bounding box center [259, 54] width 26 height 10
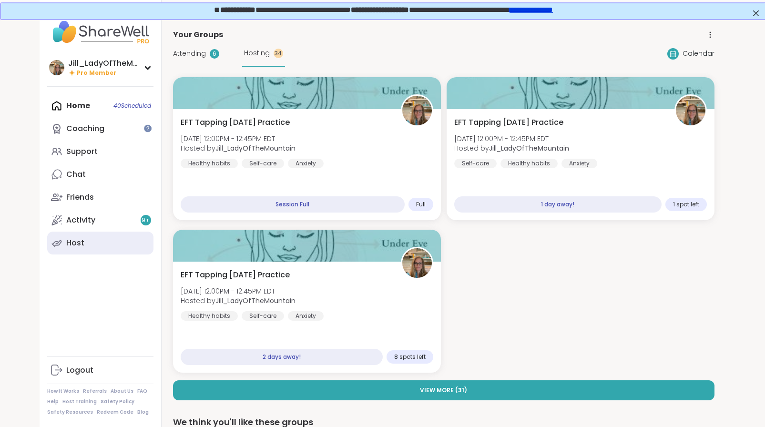
click at [101, 237] on link "Host" at bounding box center [100, 243] width 106 height 23
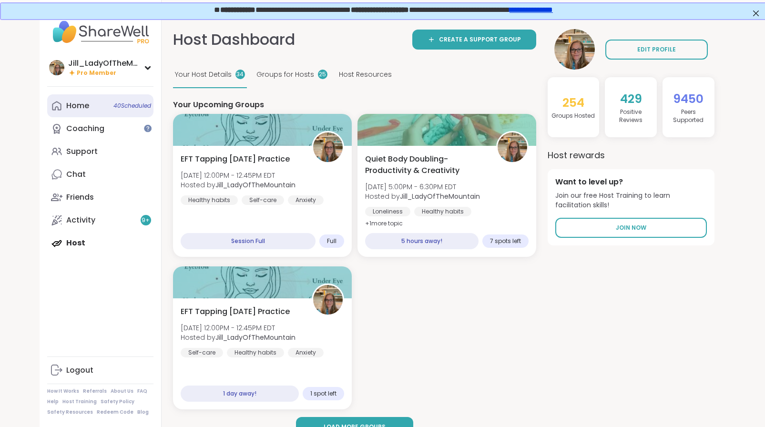
click at [115, 108] on span "40 Scheduled" at bounding box center [132, 106] width 38 height 8
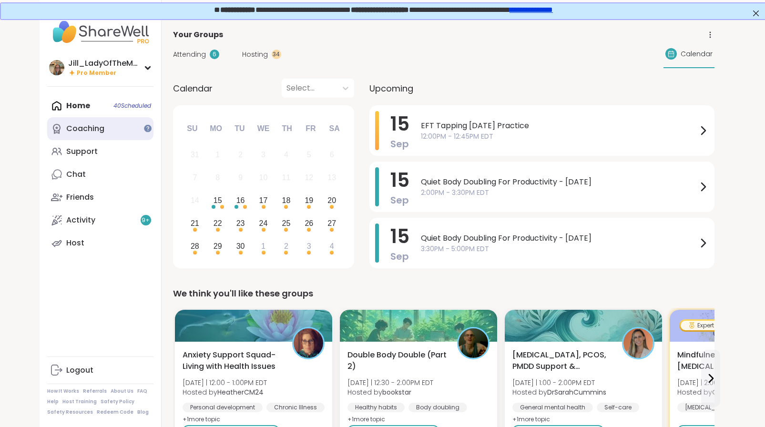
click at [118, 131] on link "Coaching" at bounding box center [100, 128] width 106 height 23
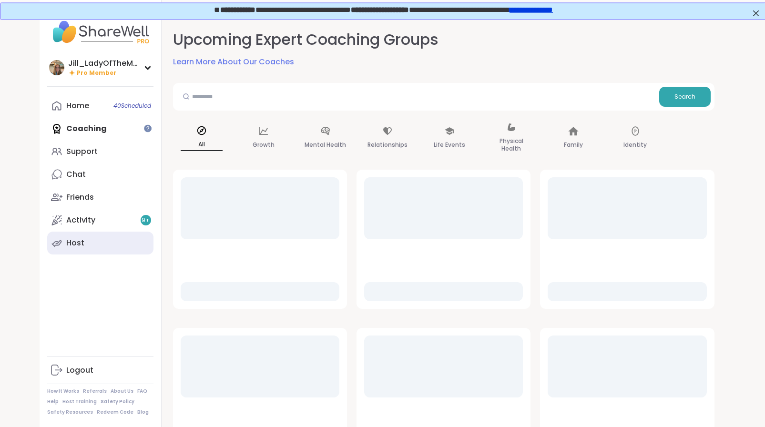
click at [113, 235] on link "Host" at bounding box center [100, 243] width 106 height 23
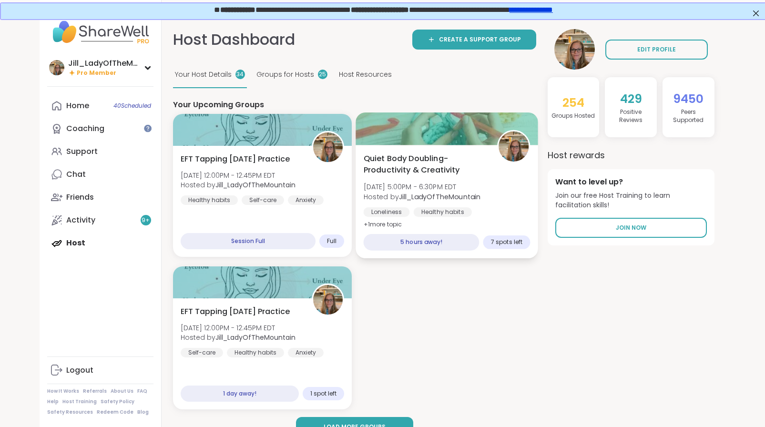
click at [449, 183] on span "Mon, Sep 15 | 5:00PM - 6:30PM EDT" at bounding box center [421, 187] width 117 height 10
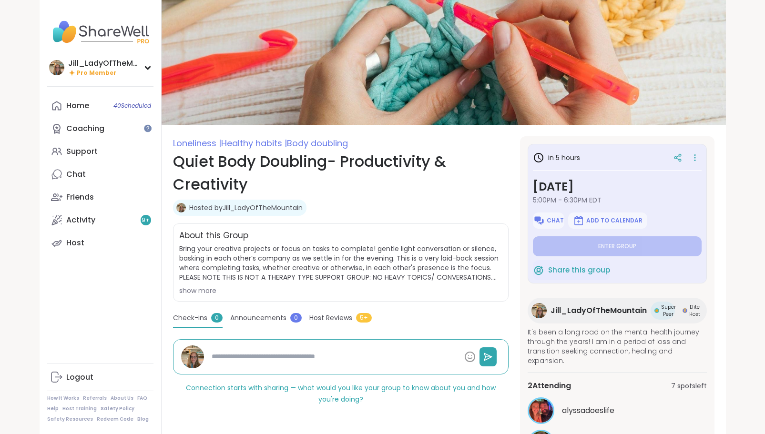
click at [765, 171] on html "Jill_LadyOfTheMountain Pro Member Jill_LadyOfTheMountain Pro Member Profile Mem…" at bounding box center [382, 249] width 765 height 499
click at [89, 242] on link "Host" at bounding box center [100, 243] width 106 height 23
type textarea "*"
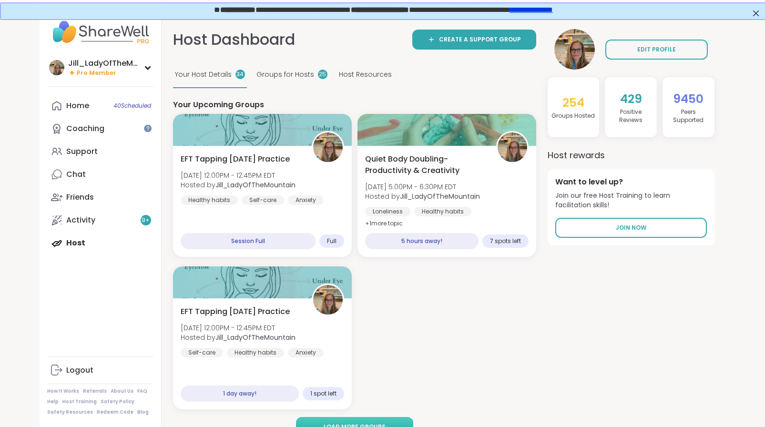
click at [331, 420] on button "Load more groups" at bounding box center [354, 427] width 117 height 20
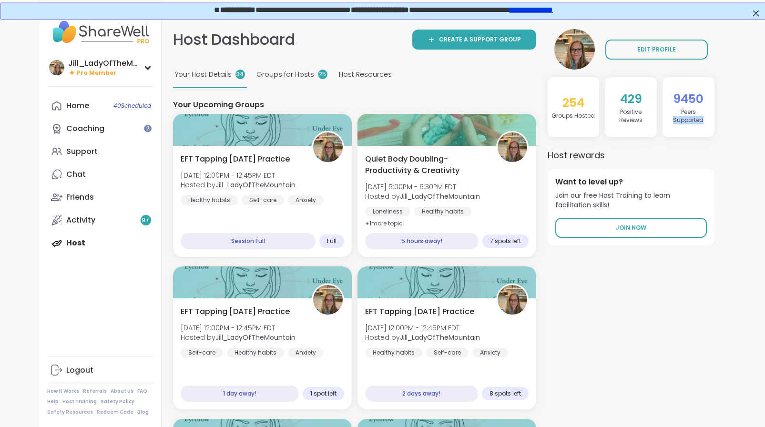
scroll to position [0, 2]
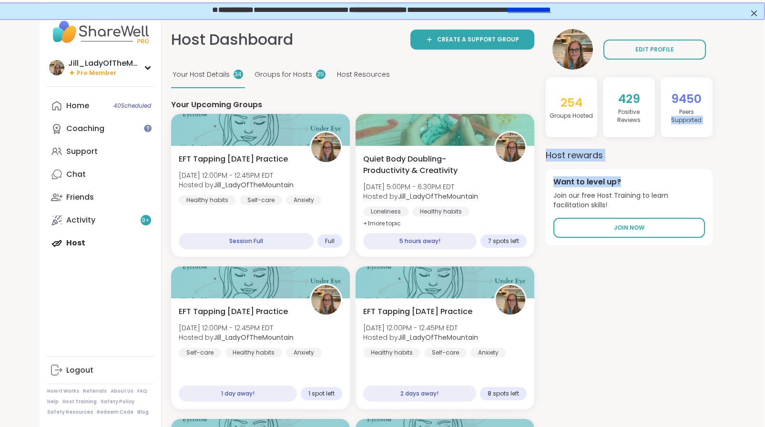
drag, startPoint x: 763, startPoint y: 117, endPoint x: 772, endPoint y: 173, distance: 56.9
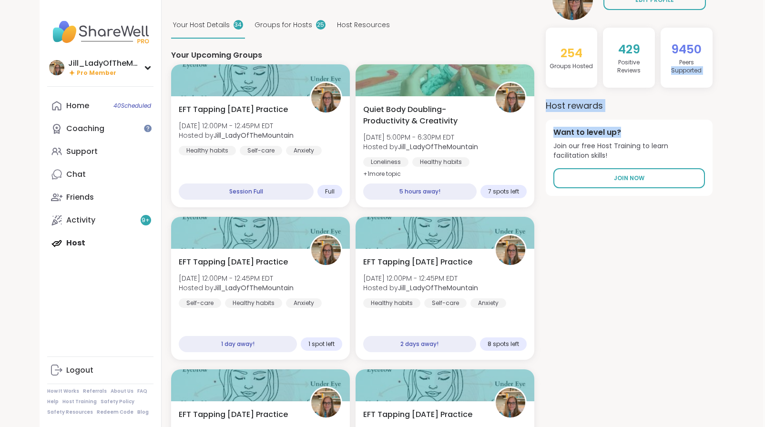
scroll to position [48, 2]
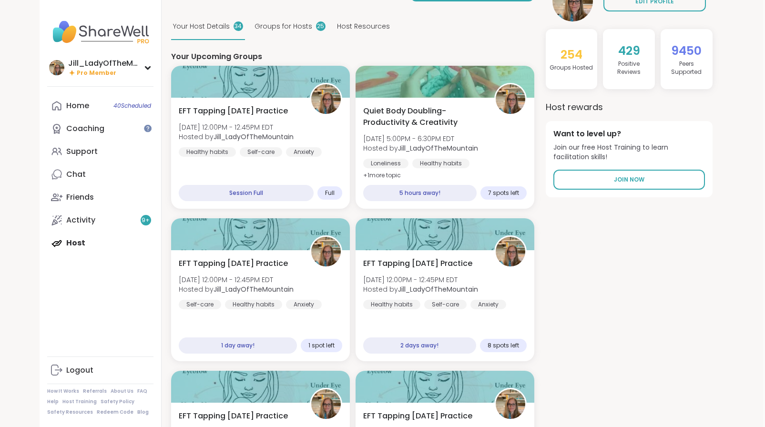
click at [92, 248] on div "Home 40 Scheduled Coaching Support Chat Friends Activity 9 + Host" at bounding box center [100, 174] width 106 height 160
click at [80, 241] on div "Home 40 Scheduled Coaching Support Chat Friends Activity 9 + Host" at bounding box center [100, 174] width 106 height 160
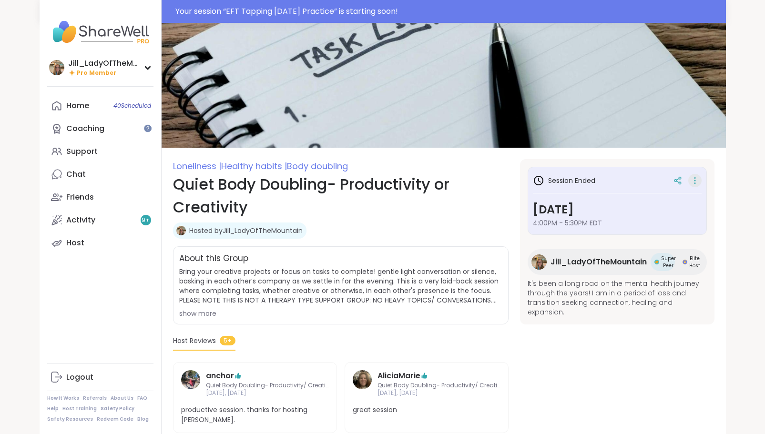
click at [695, 180] on icon at bounding box center [696, 180] width 10 height 13
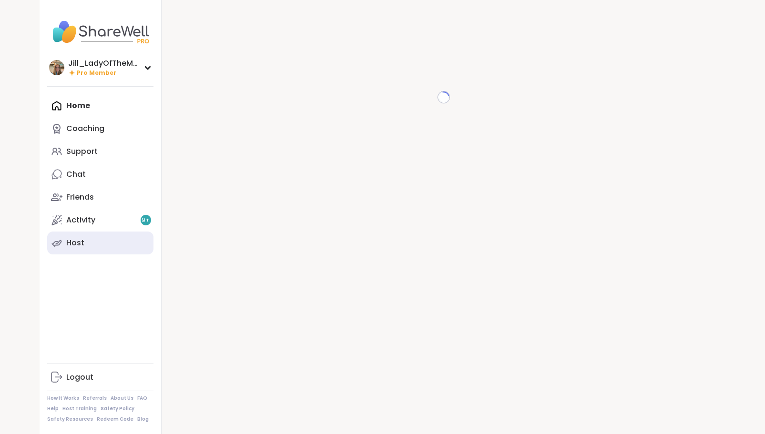
click at [91, 243] on link "Host" at bounding box center [100, 243] width 106 height 23
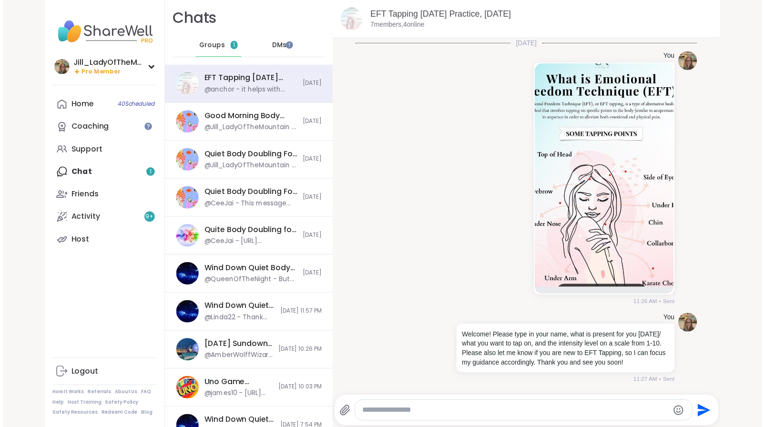
scroll to position [1134, 0]
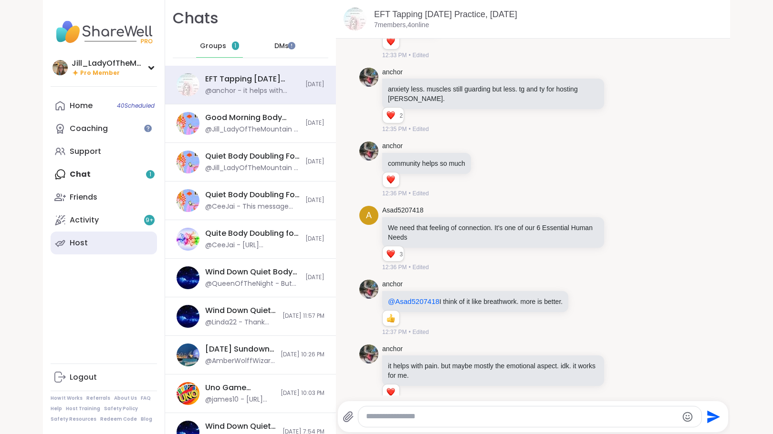
click at [76, 242] on div "Host" at bounding box center [79, 243] width 18 height 10
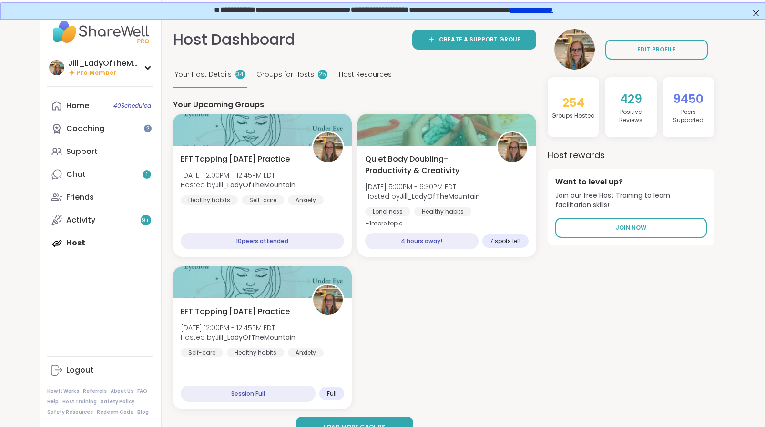
drag, startPoint x: 764, startPoint y: 104, endPoint x: 764, endPoint y: 97, distance: 6.7
